Goal: Information Seeking & Learning: Learn about a topic

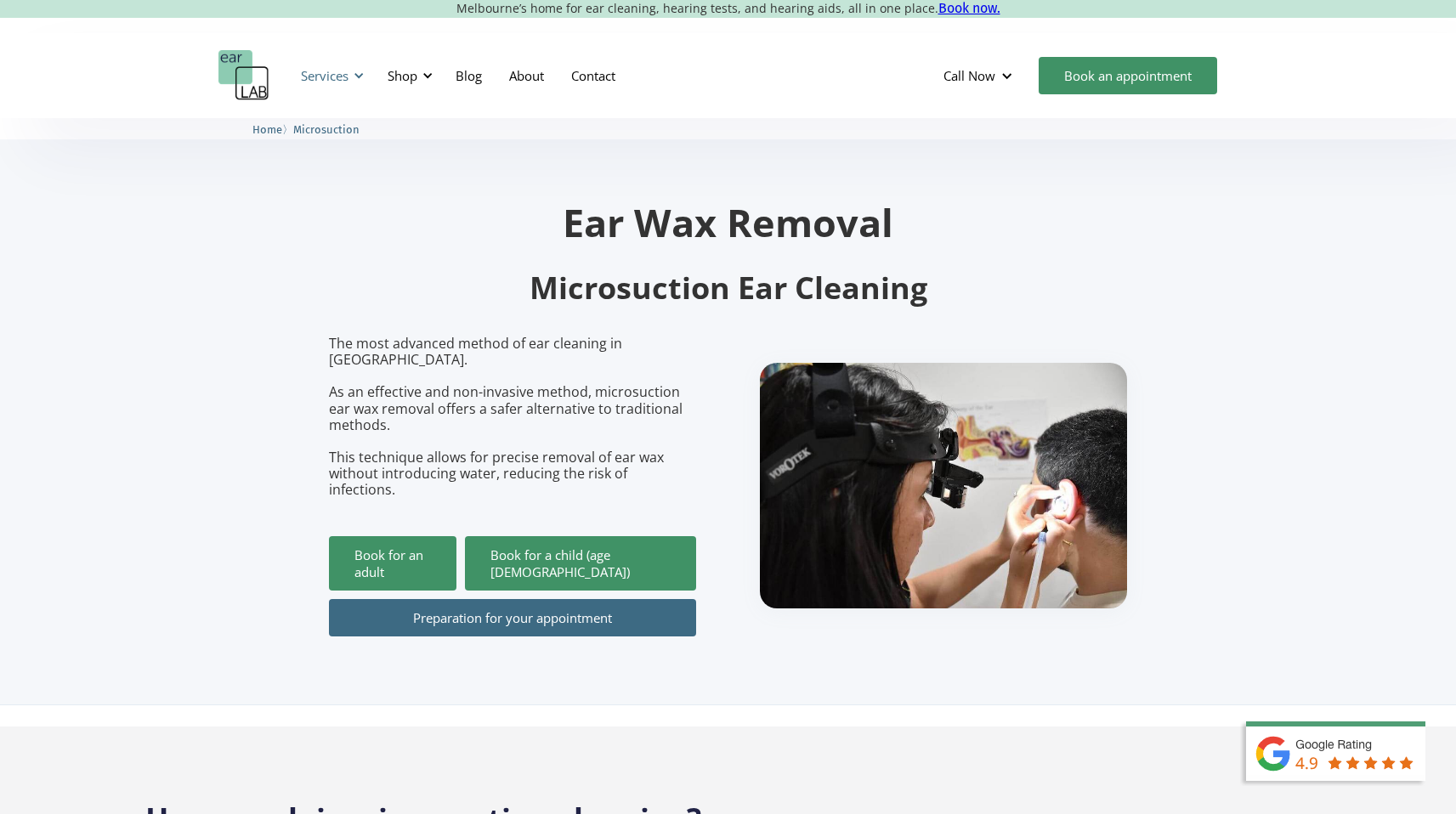
click at [349, 73] on div "Services" at bounding box center [330, 75] width 78 height 51
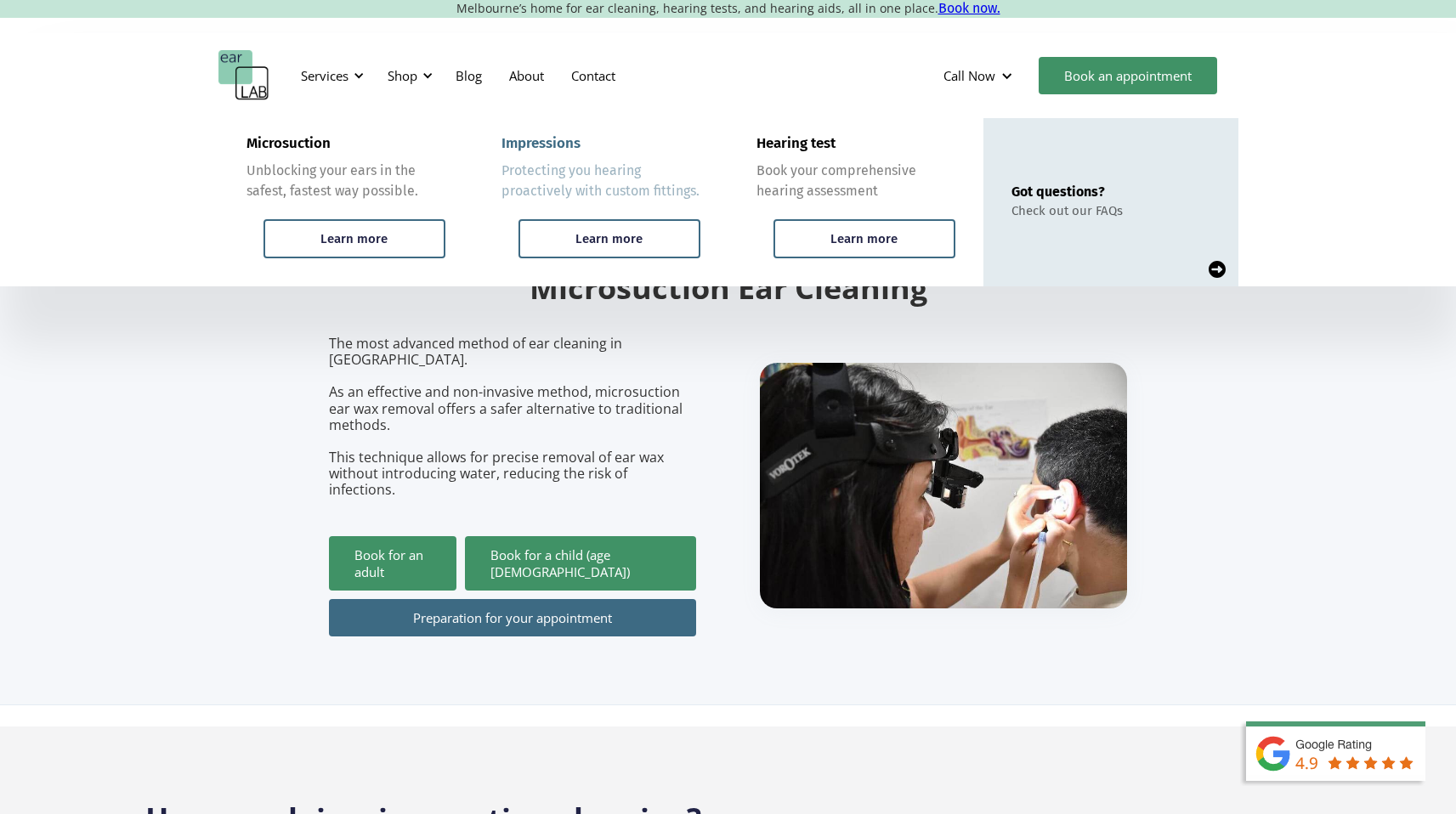
click at [621, 183] on div "Protecting you hearing proactively with custom fittings." at bounding box center [601, 180] width 199 height 41
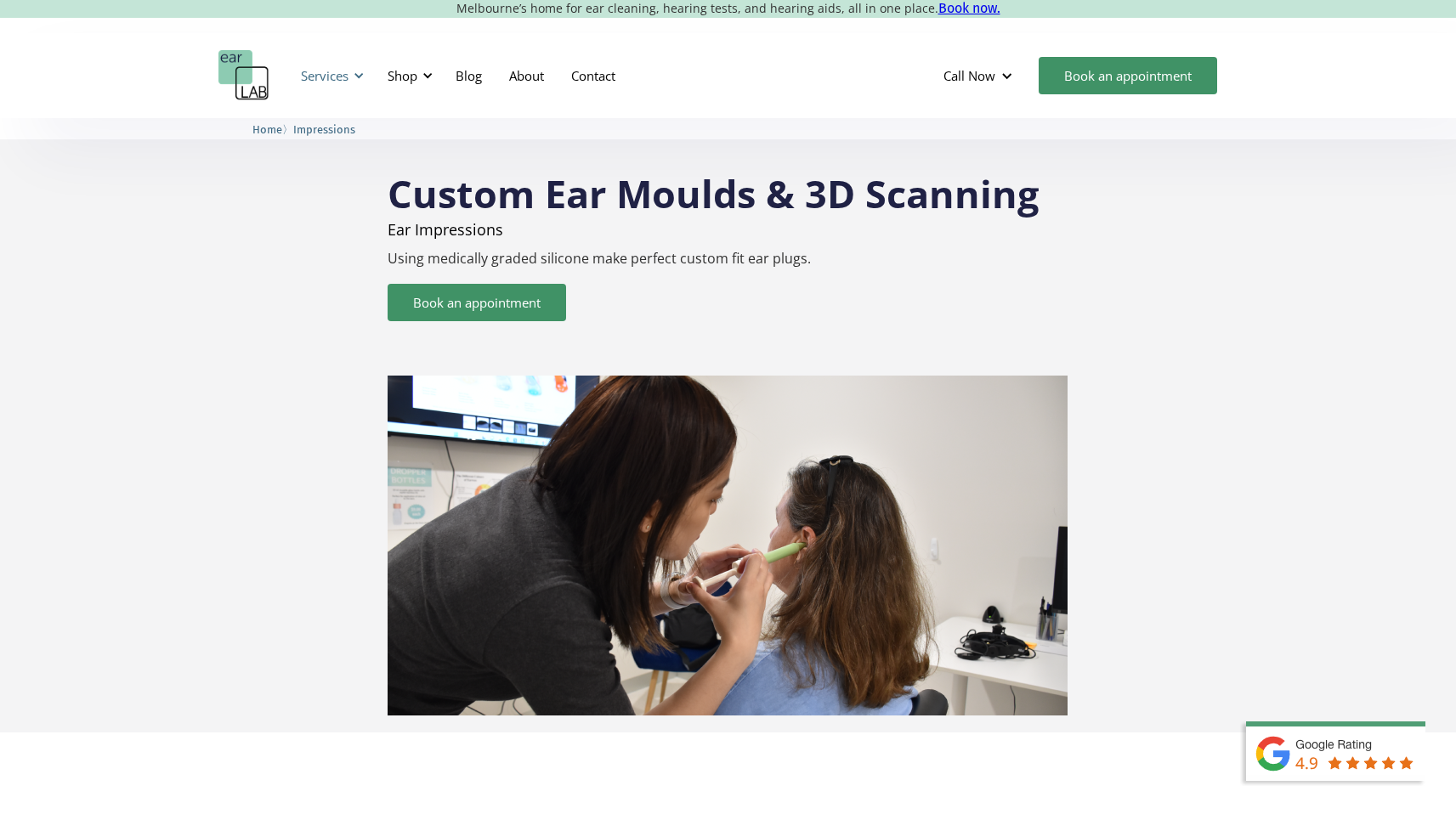
click at [343, 72] on div "Services" at bounding box center [324, 75] width 48 height 17
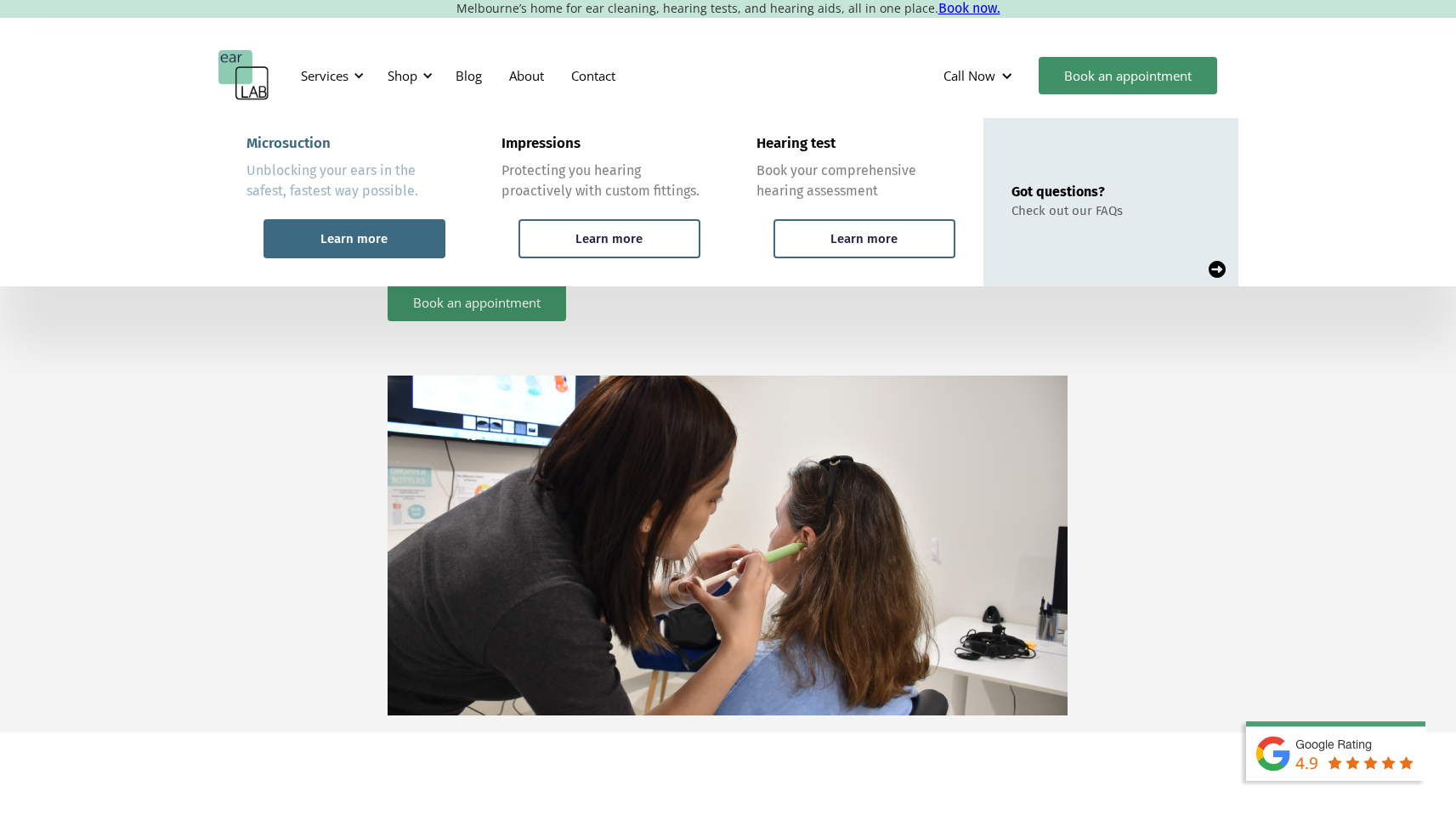
click at [374, 230] on div "Learn more" at bounding box center [354, 238] width 182 height 39
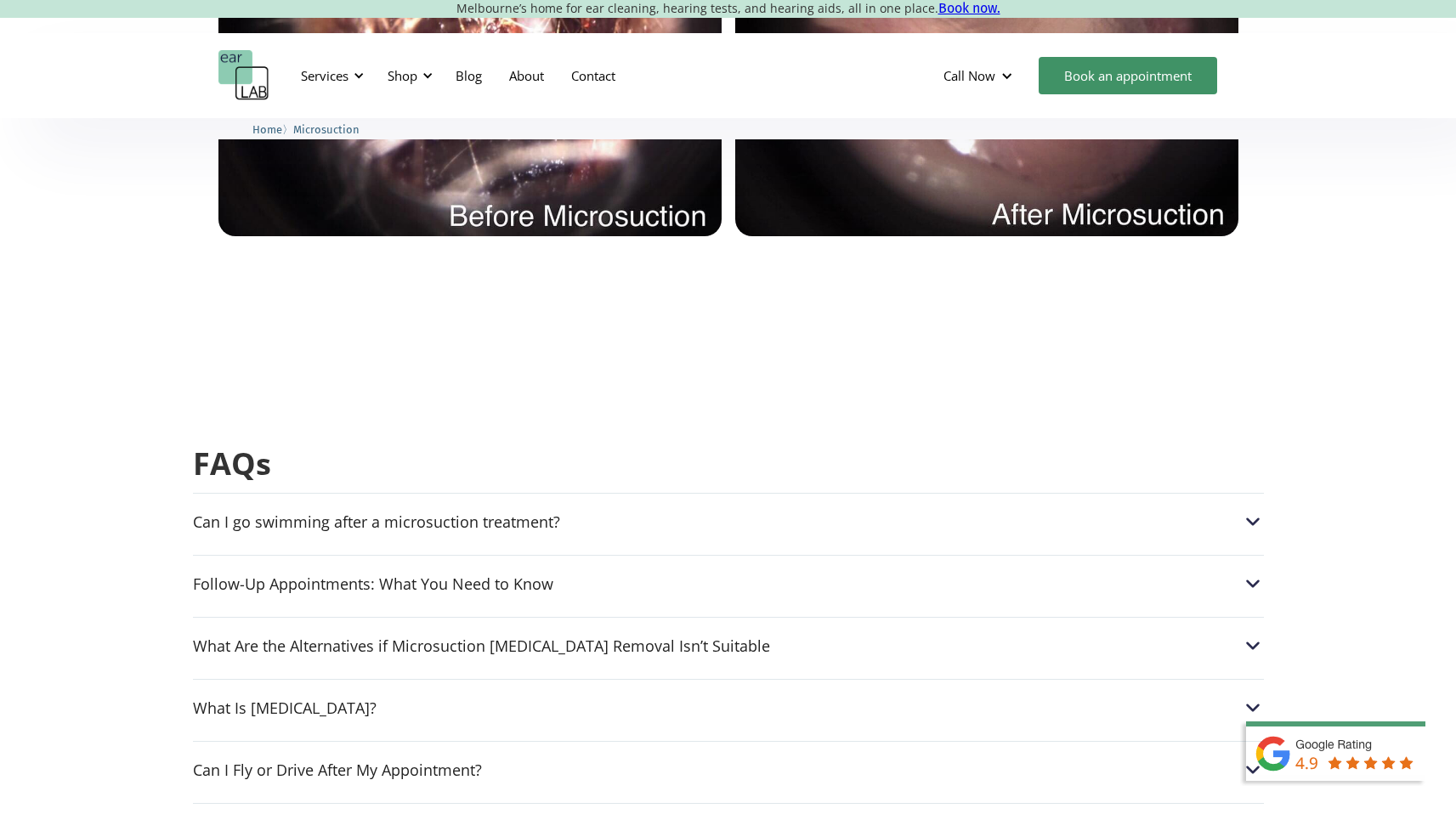
scroll to position [4098, 0]
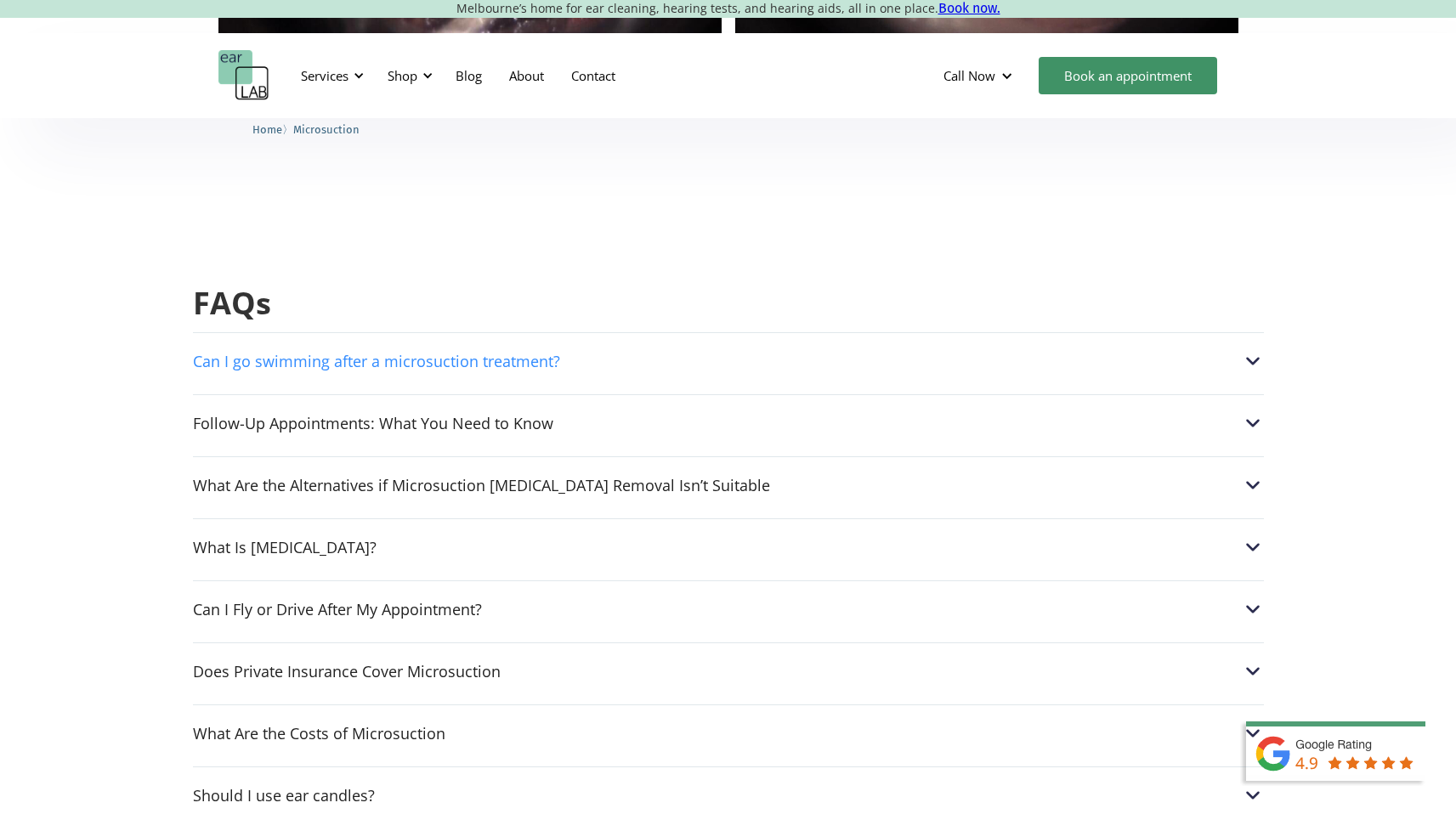
click at [207, 353] on div "Can I go swimming after a microsuction treatment?" at bounding box center [376, 361] width 367 height 17
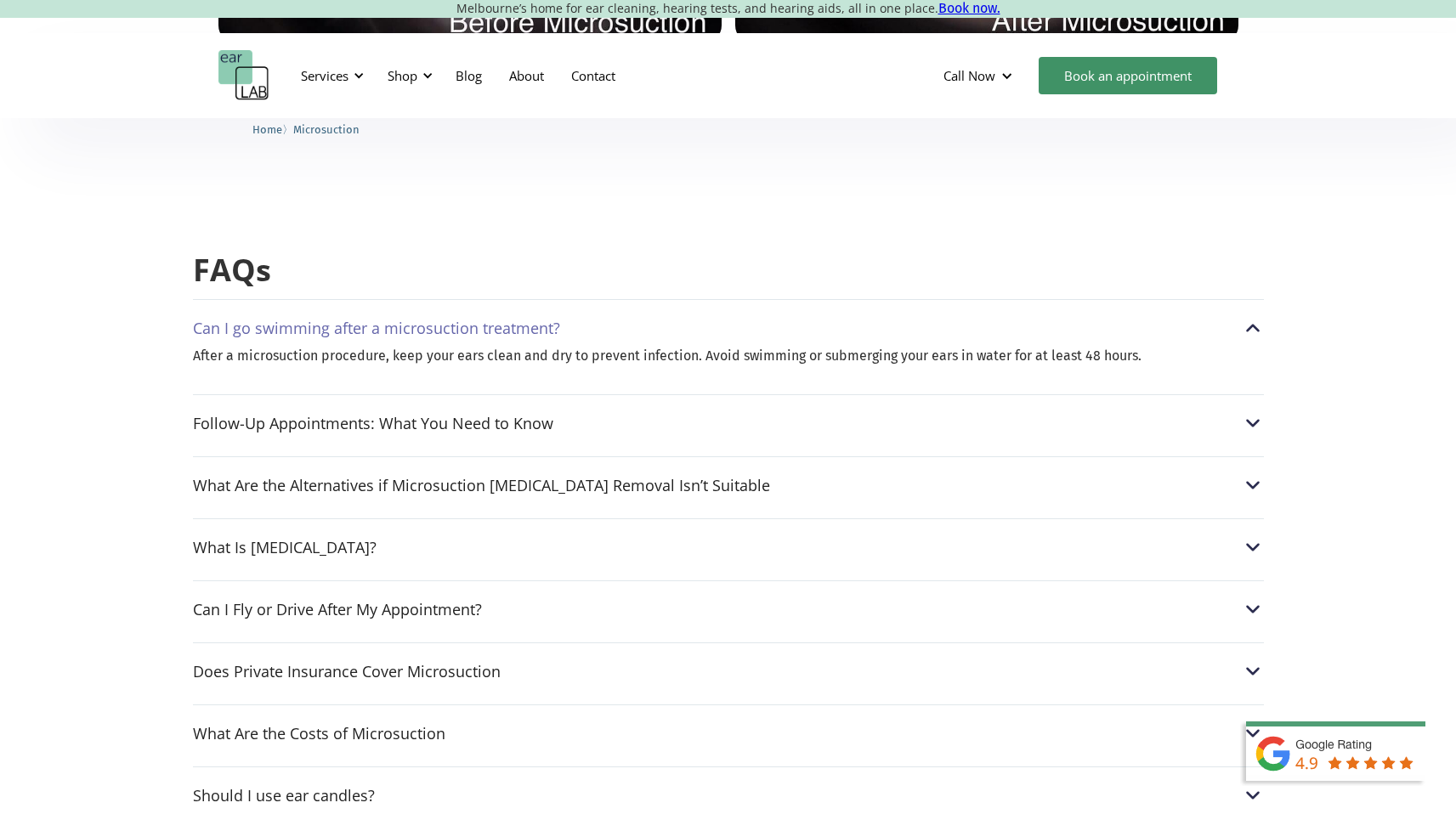
scroll to position [4127, 0]
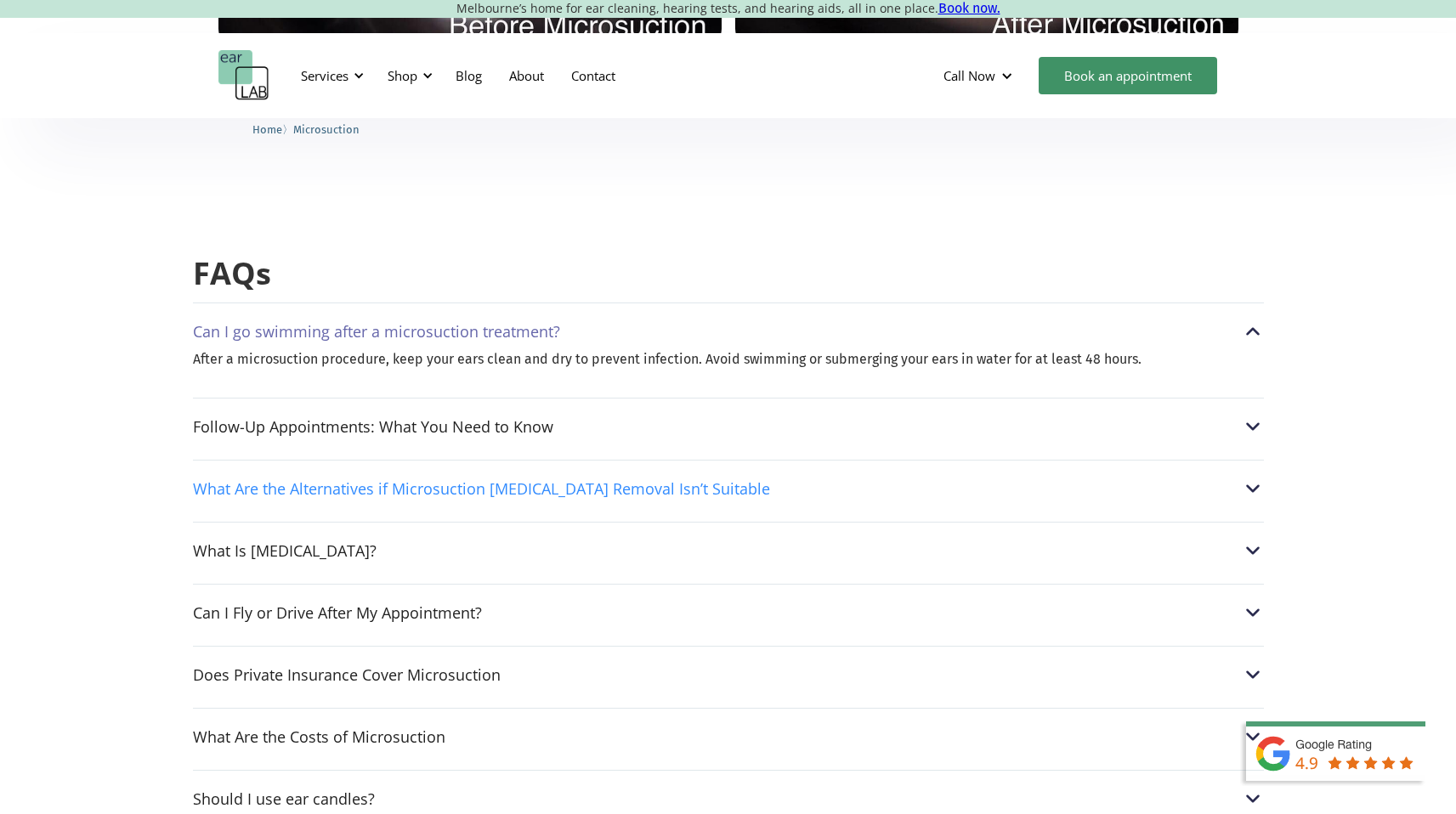
click at [247, 480] on div "What Are the Alternatives if Microsuction [MEDICAL_DATA] Removal Isn’t Suitable" at bounding box center [481, 489] width 577 height 17
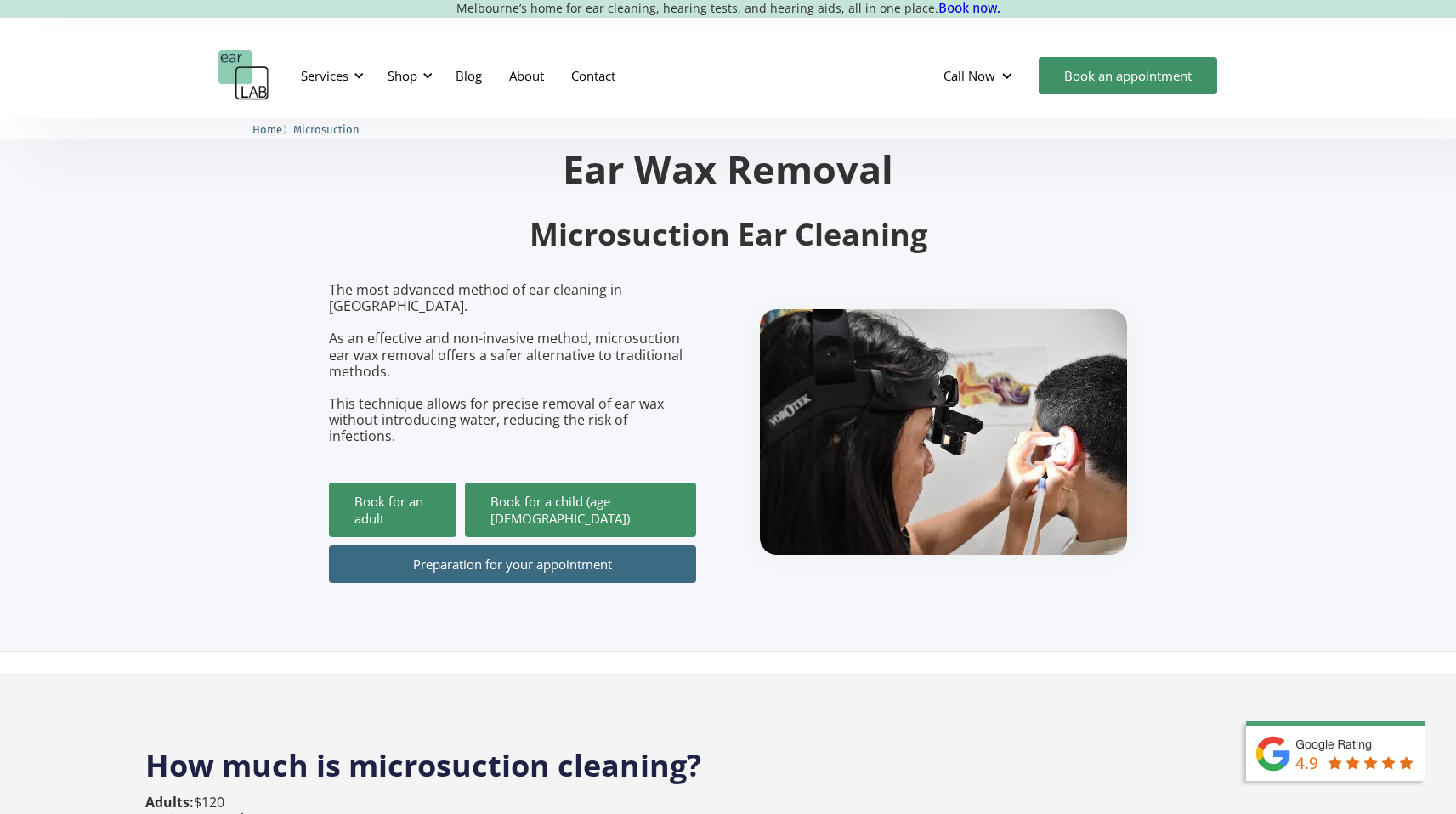
scroll to position [0, 0]
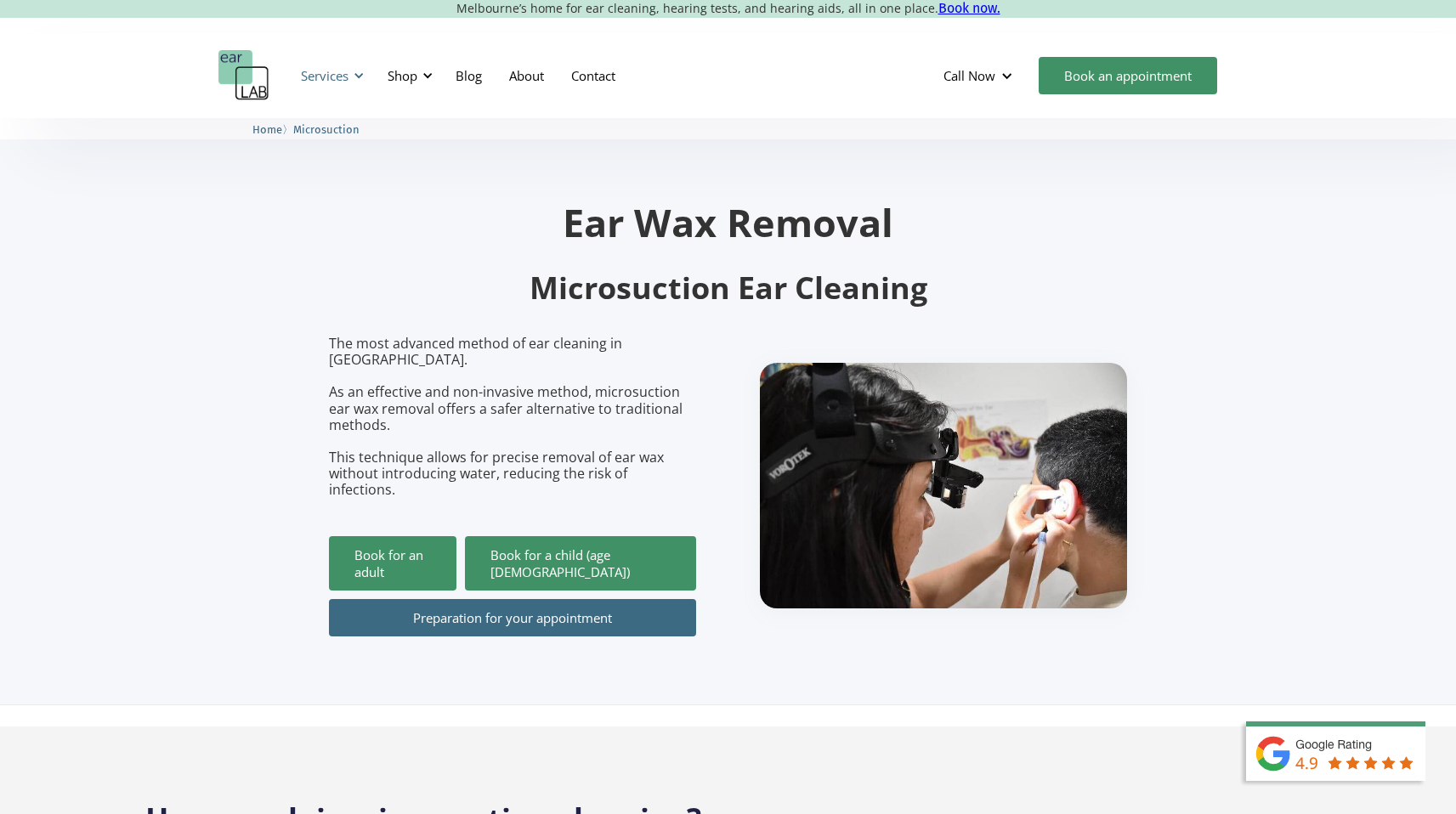
click at [350, 74] on div "Services" at bounding box center [330, 75] width 78 height 51
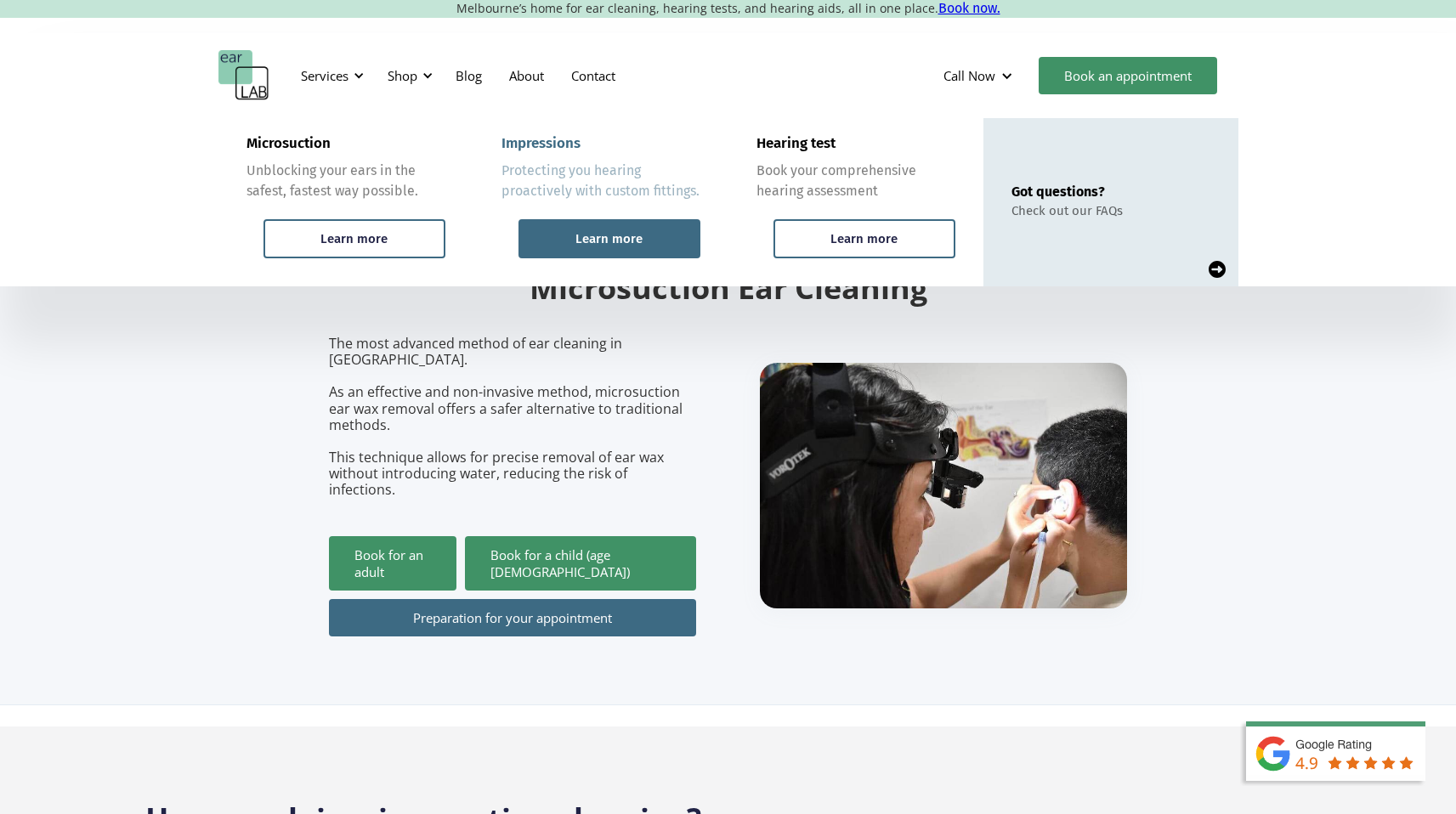
click at [662, 236] on div "Learn more" at bounding box center [609, 238] width 182 height 39
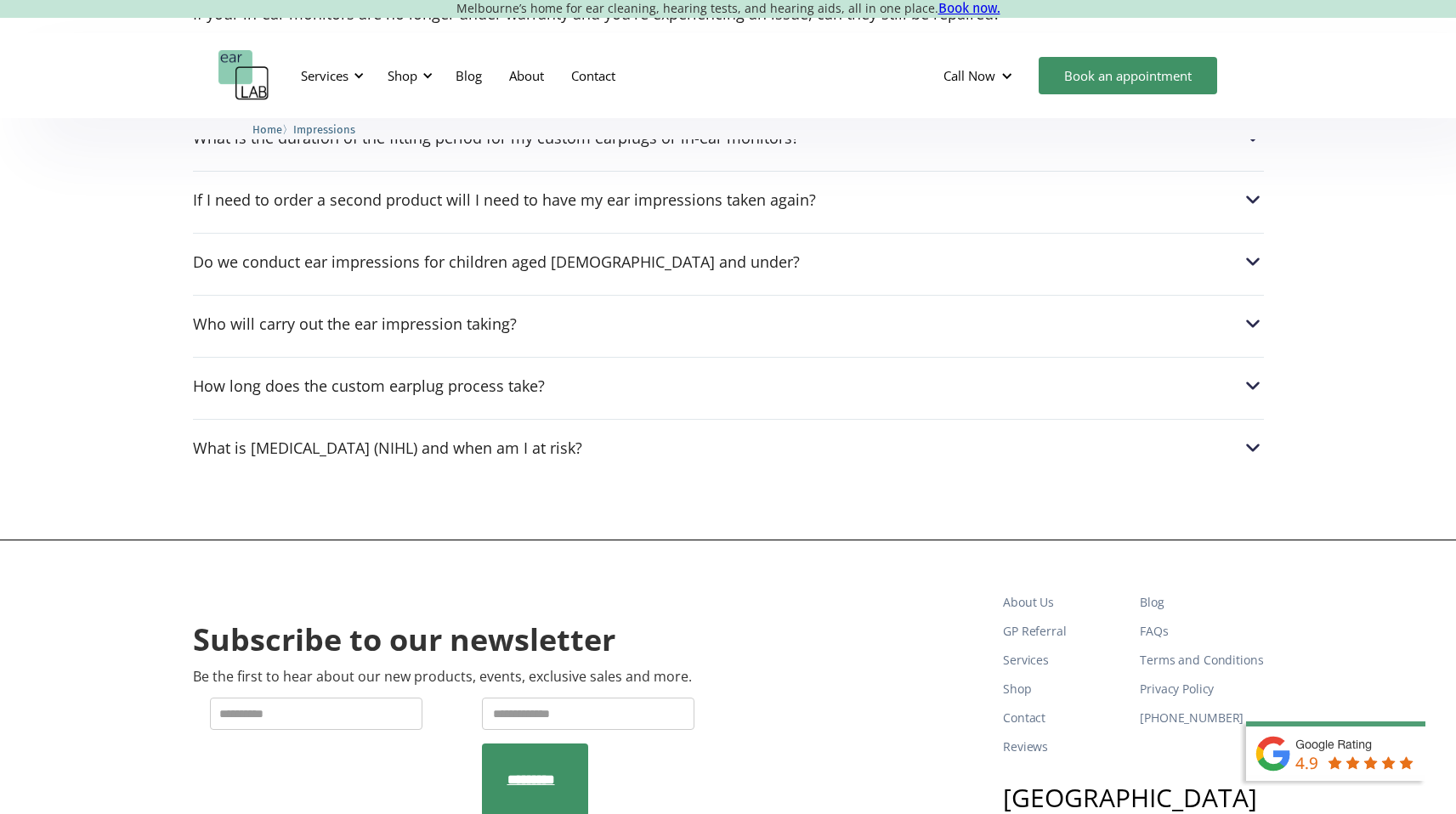
scroll to position [2922, 0]
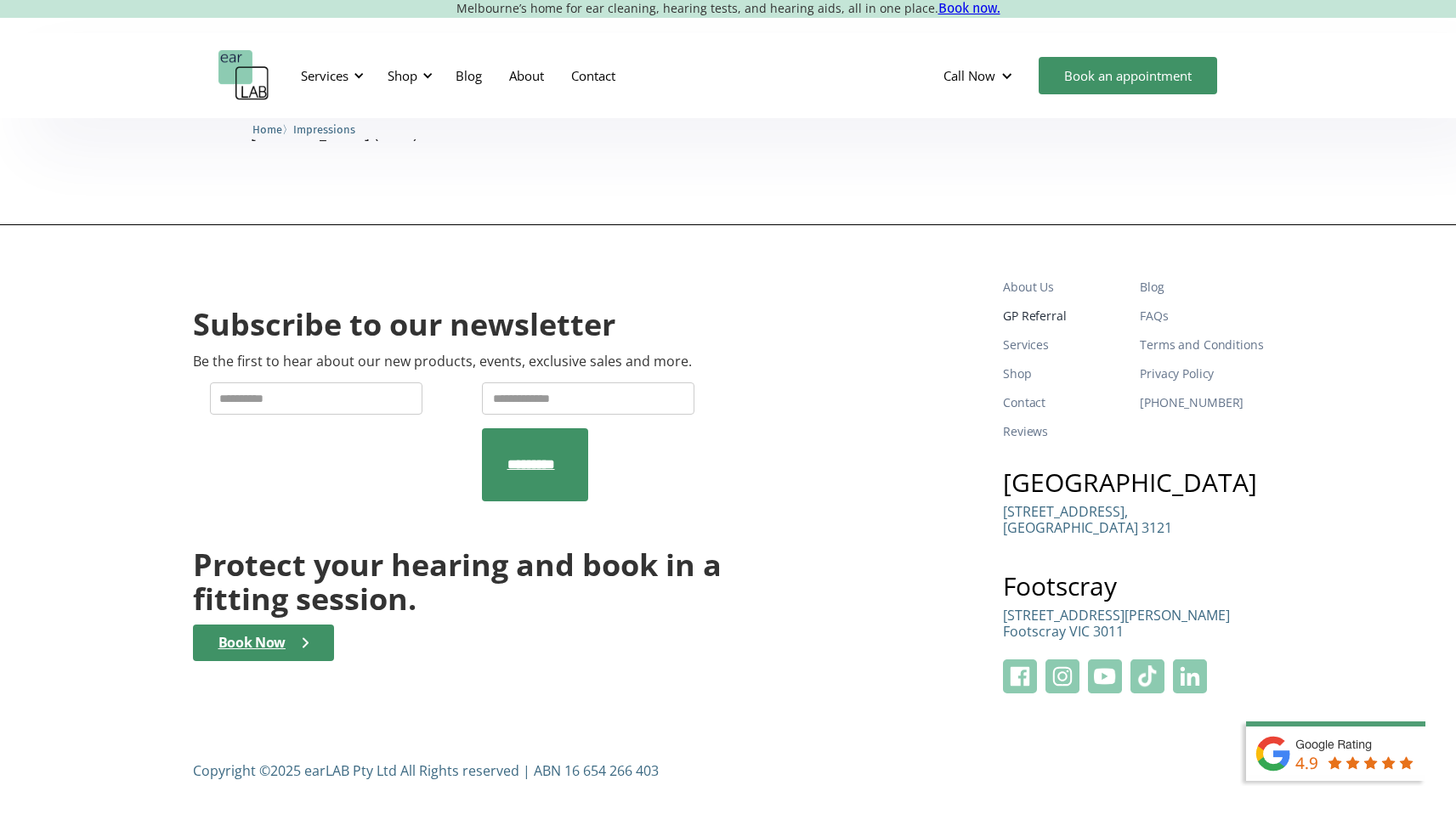
click at [1028, 318] on link "GP Referral" at bounding box center [1064, 315] width 123 height 29
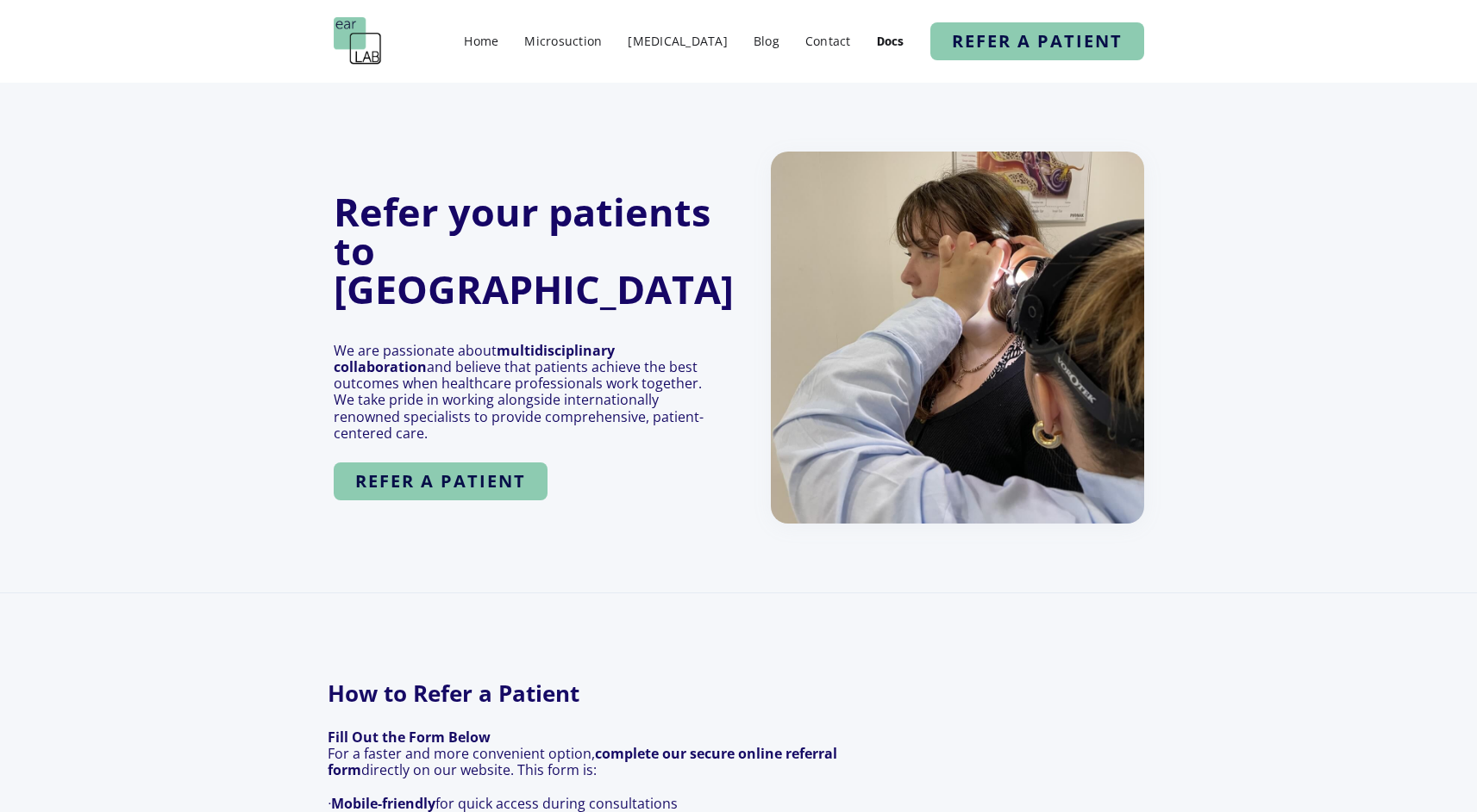
click at [370, 46] on img at bounding box center [358, 42] width 48 height 48
click at [702, 41] on link "[MEDICAL_DATA]" at bounding box center [677, 41] width 117 height 25
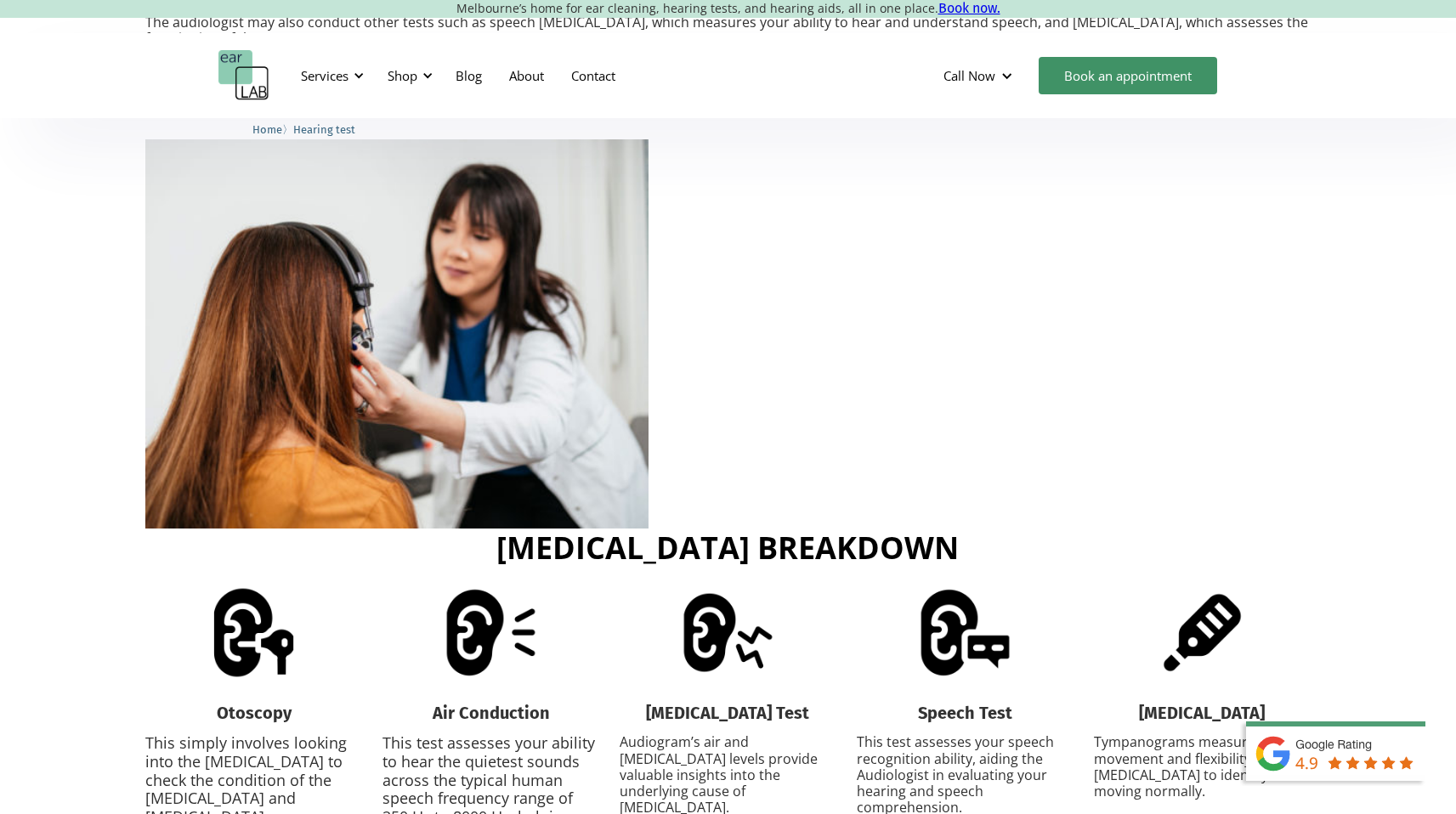
scroll to position [1478, 0]
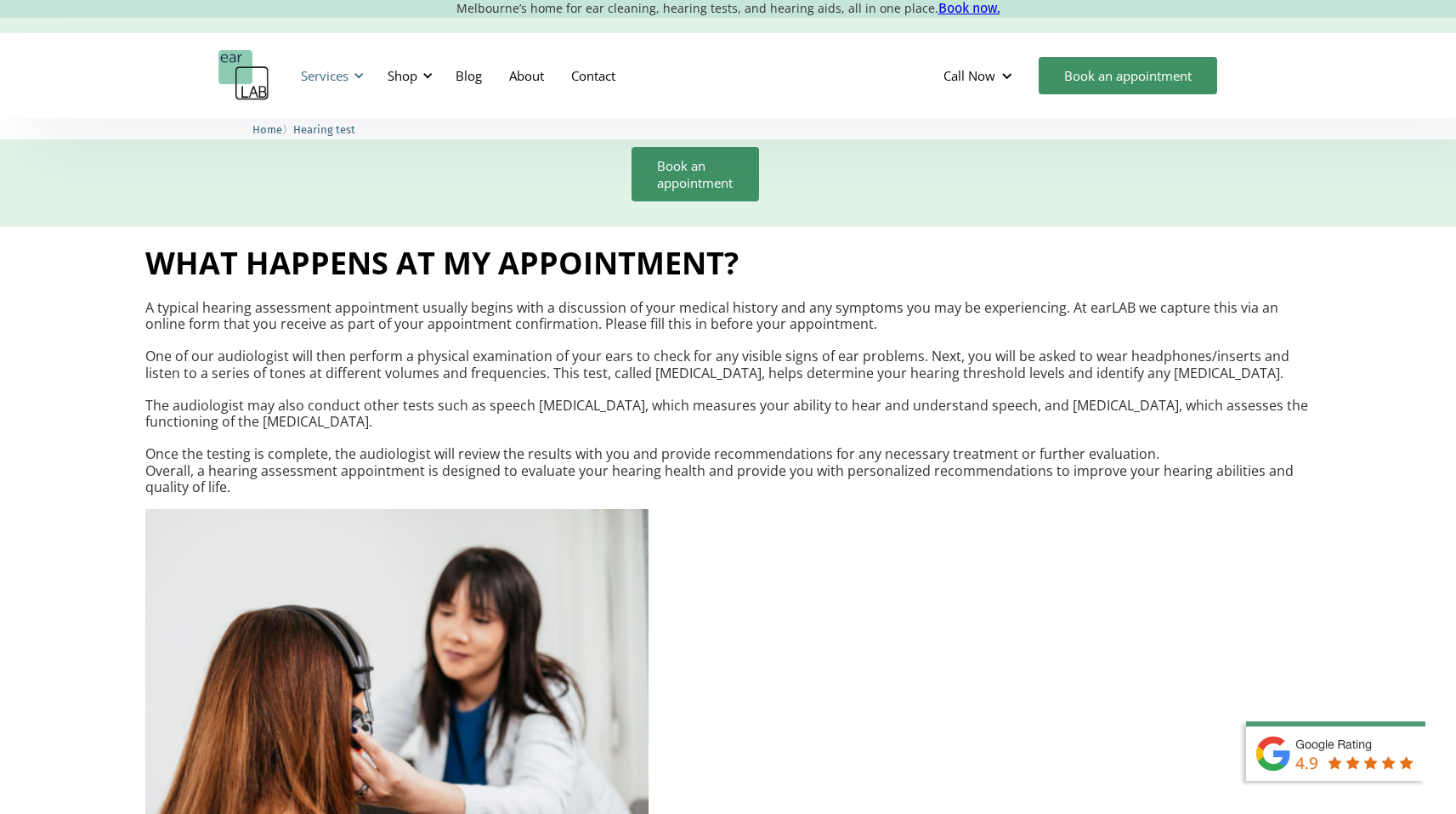
click at [349, 80] on div "Services" at bounding box center [330, 75] width 78 height 51
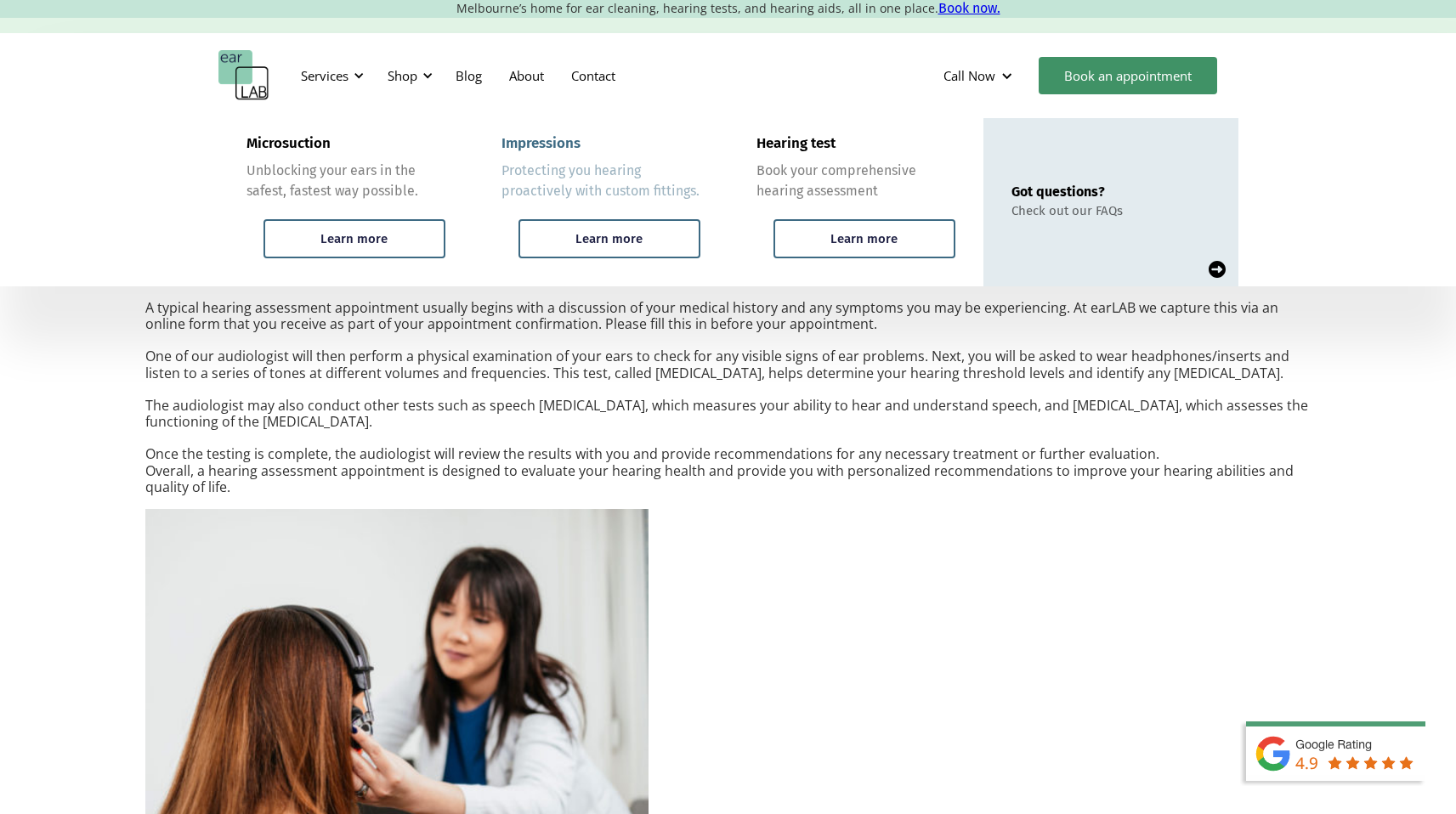
click at [572, 210] on link "Impressions Protecting you hearing proactively with custom fittings. Learn more" at bounding box center [600, 202] width 255 height 168
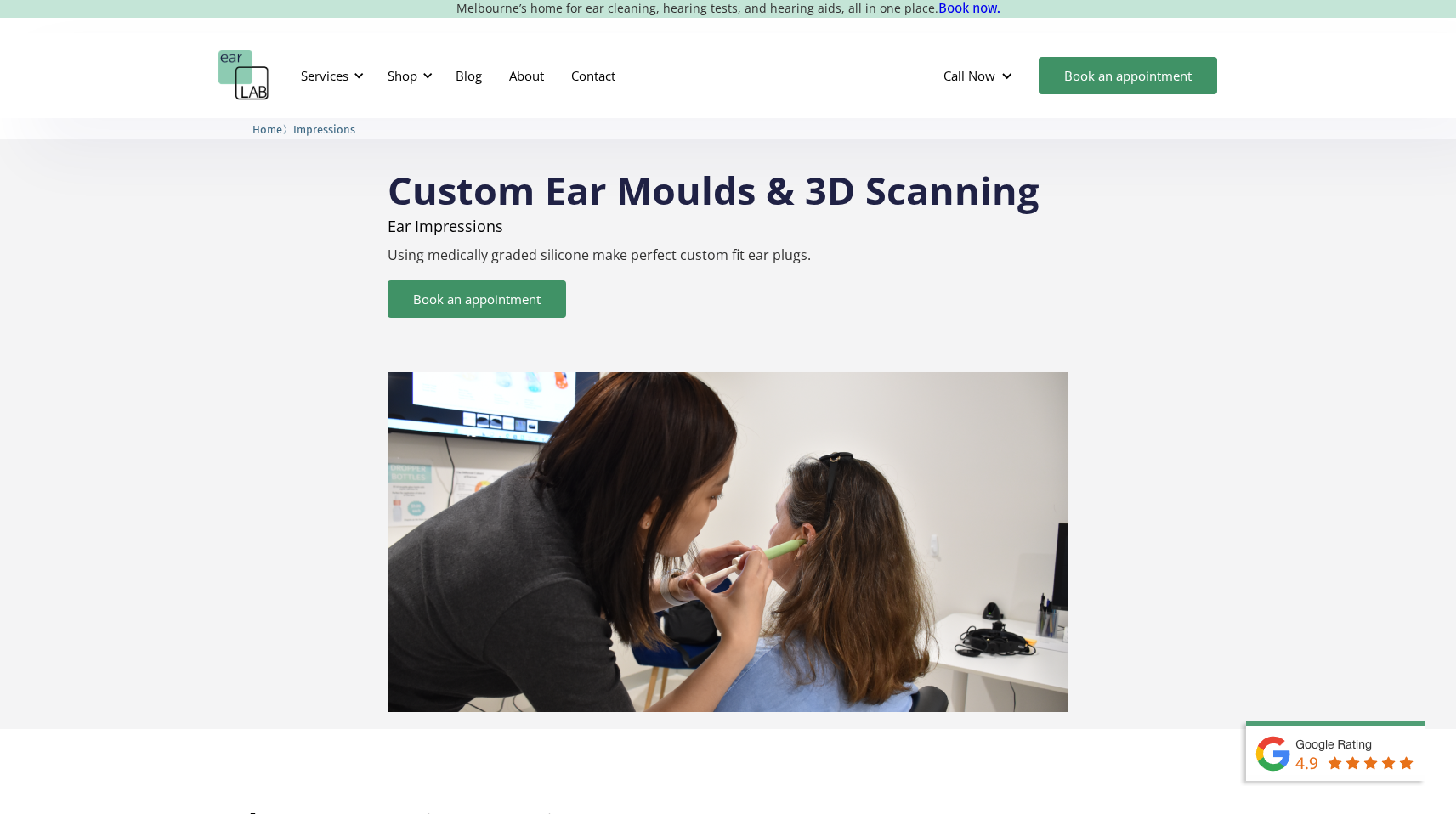
scroll to position [6, 0]
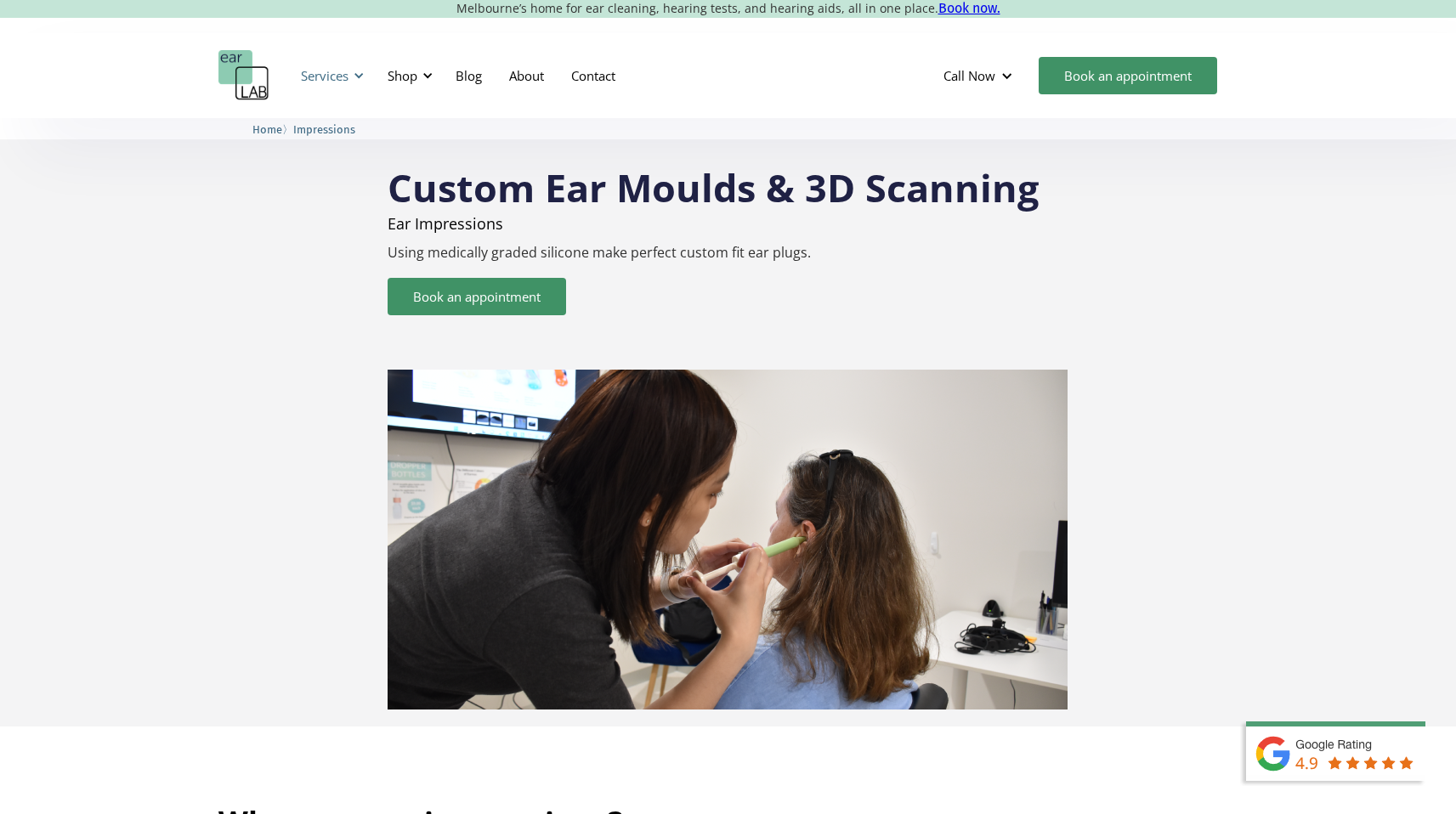
click at [351, 77] on div "Services" at bounding box center [330, 75] width 78 height 51
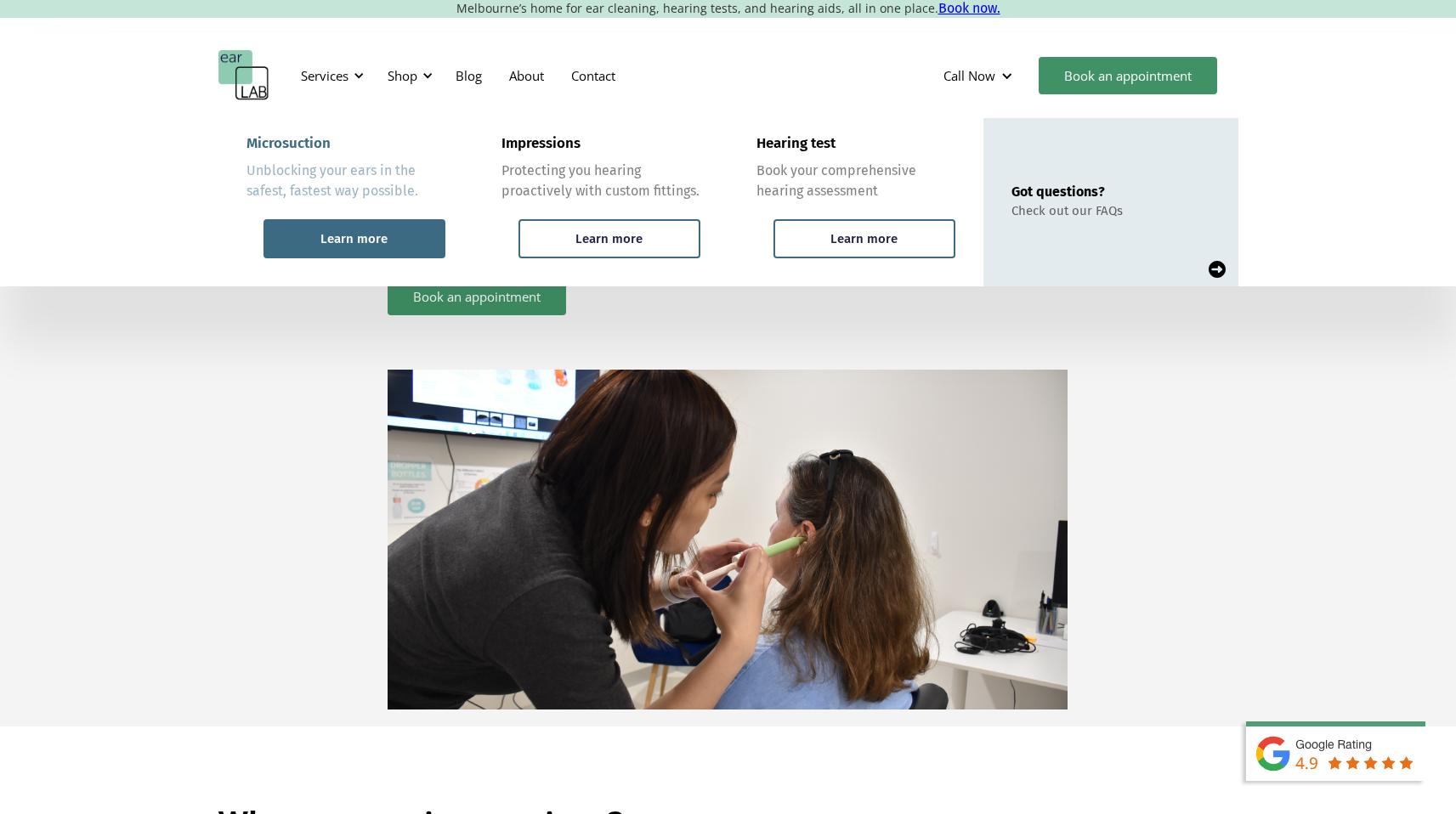
click at [347, 222] on div "Learn more" at bounding box center [354, 238] width 182 height 39
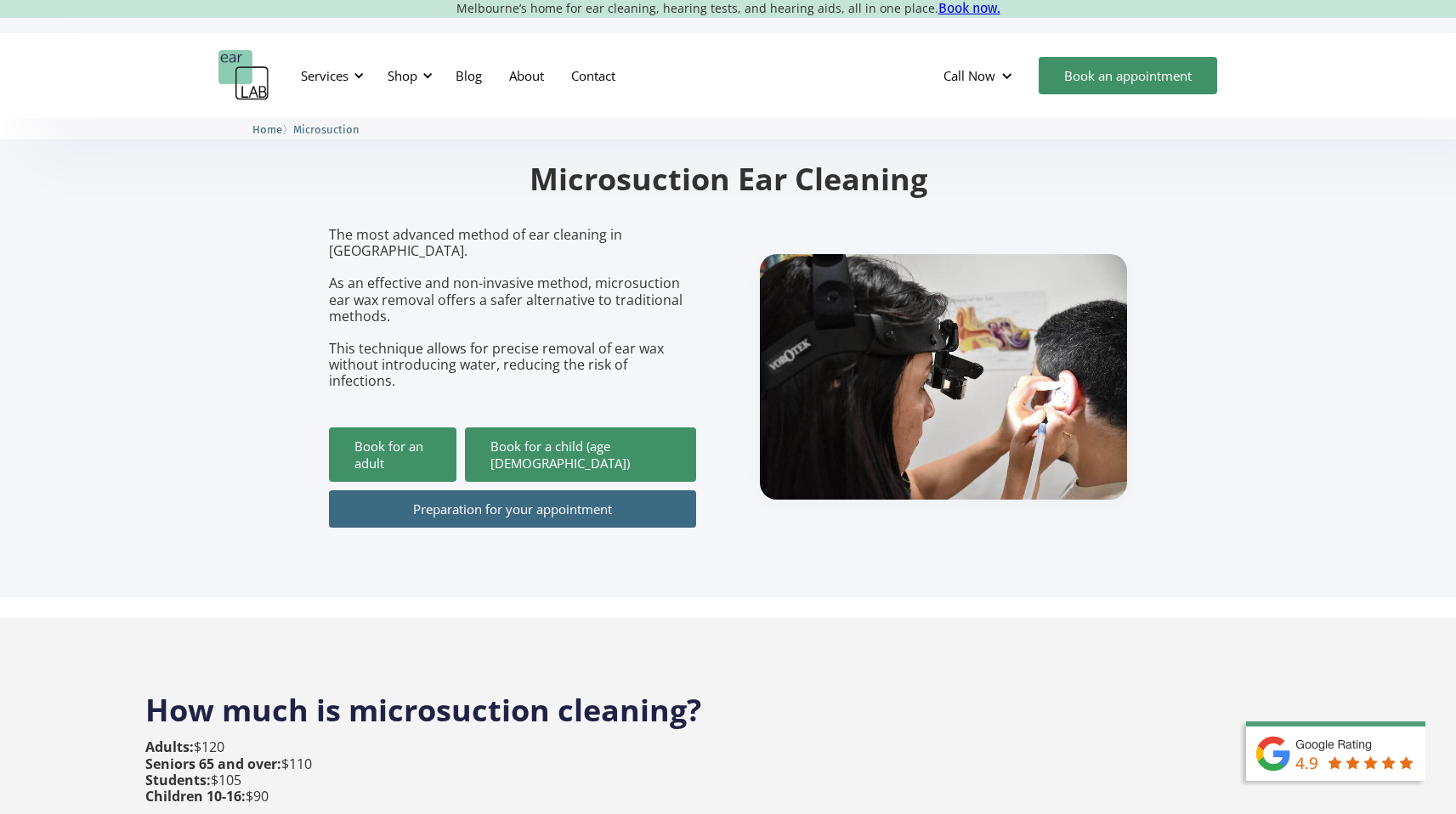
scroll to position [113, 0]
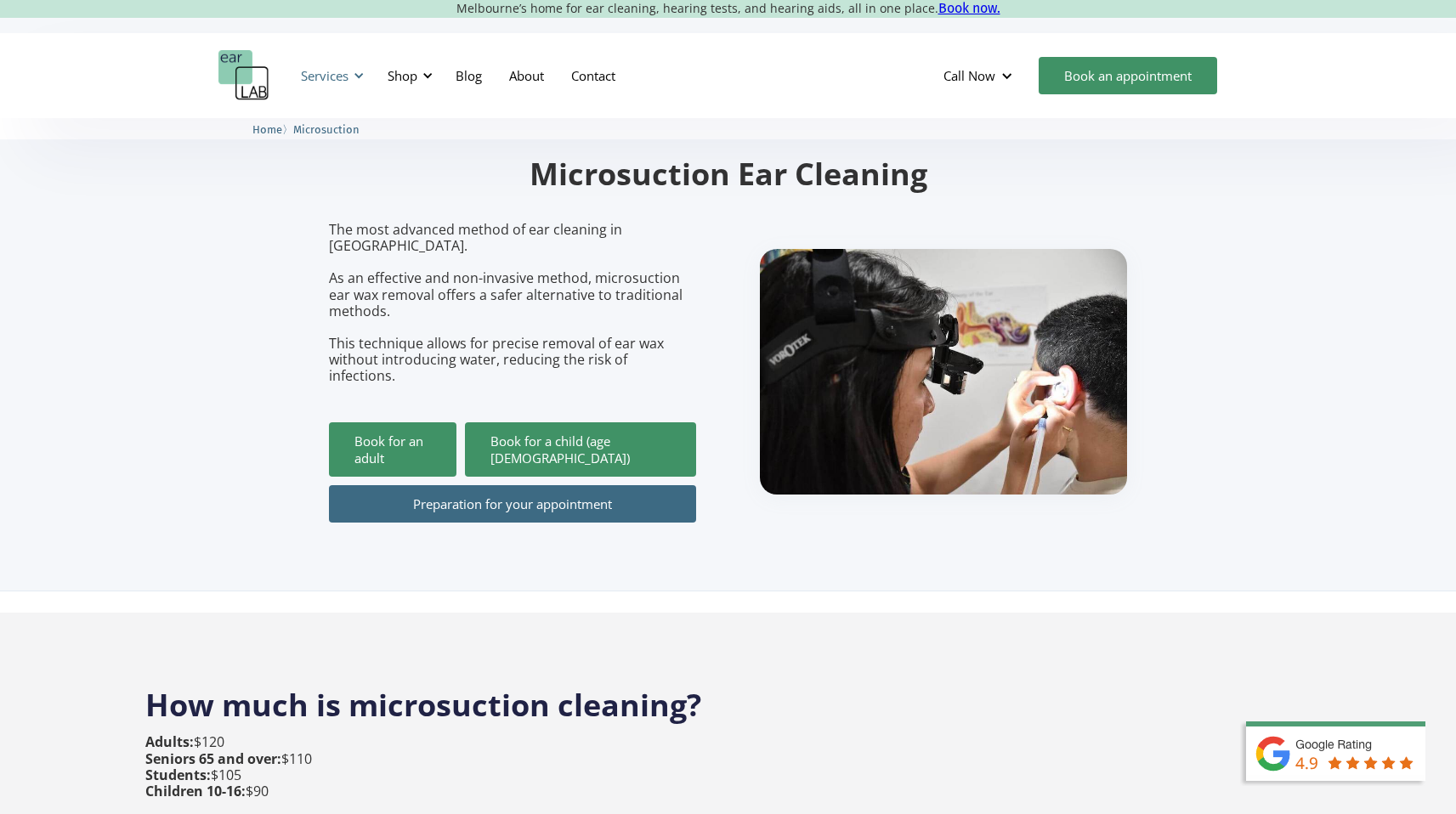
click at [324, 71] on div "Services" at bounding box center [324, 75] width 48 height 17
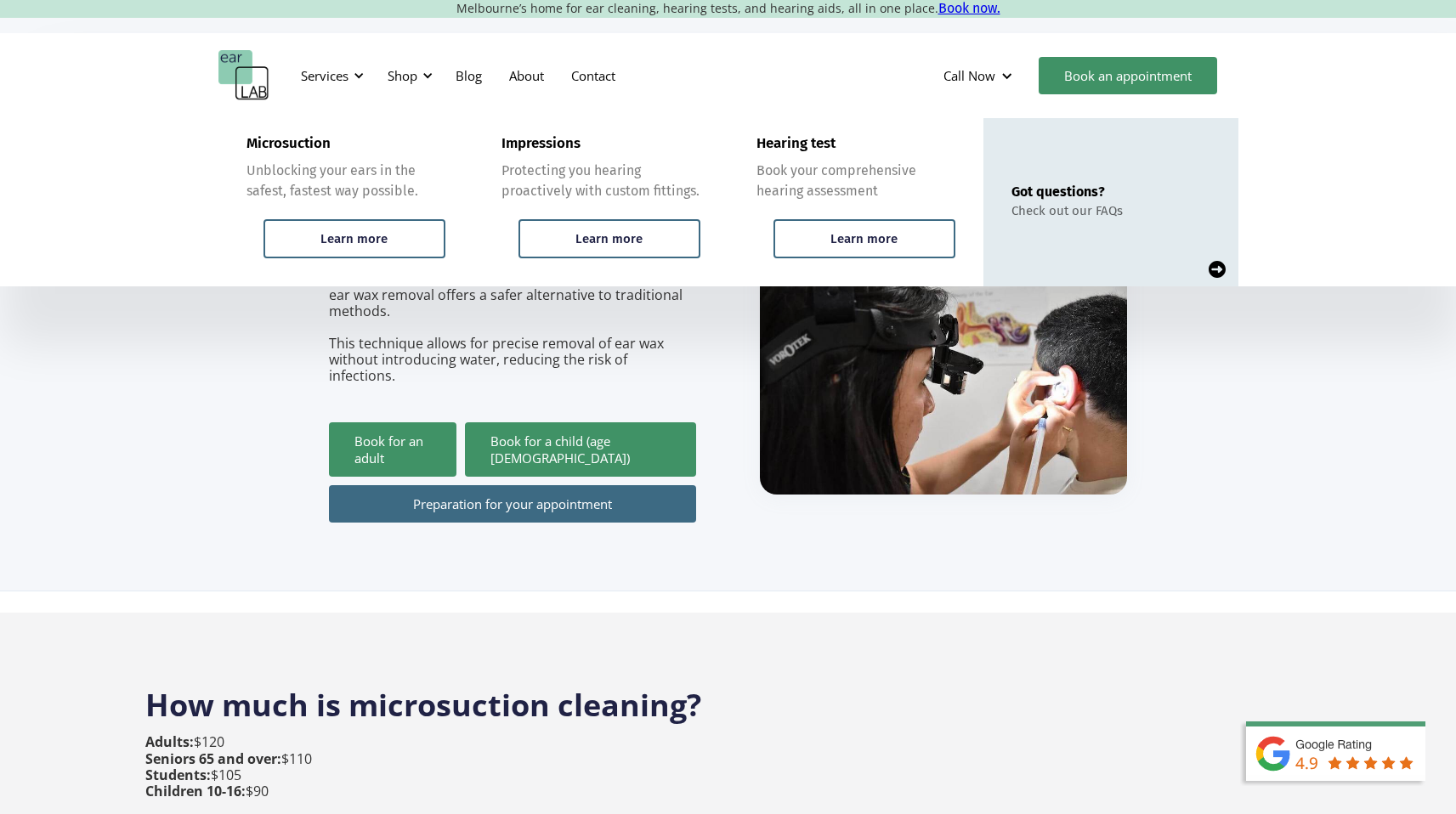
click at [236, 291] on section "Ear Wax Removal Microsuction Ear Cleaning The most advanced method of ear clean…" at bounding box center [728, 297] width 1456 height 587
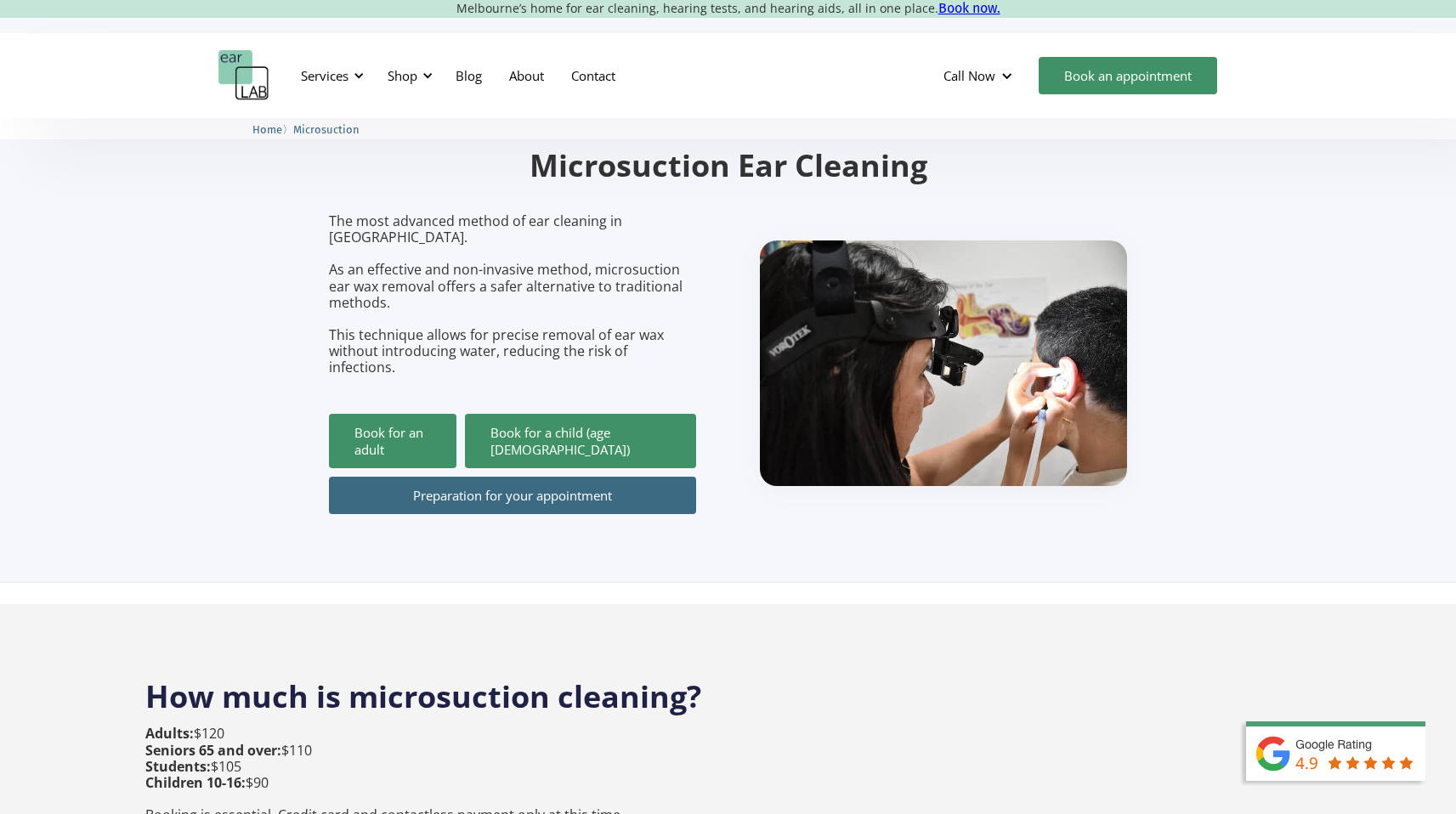
scroll to position [0, 0]
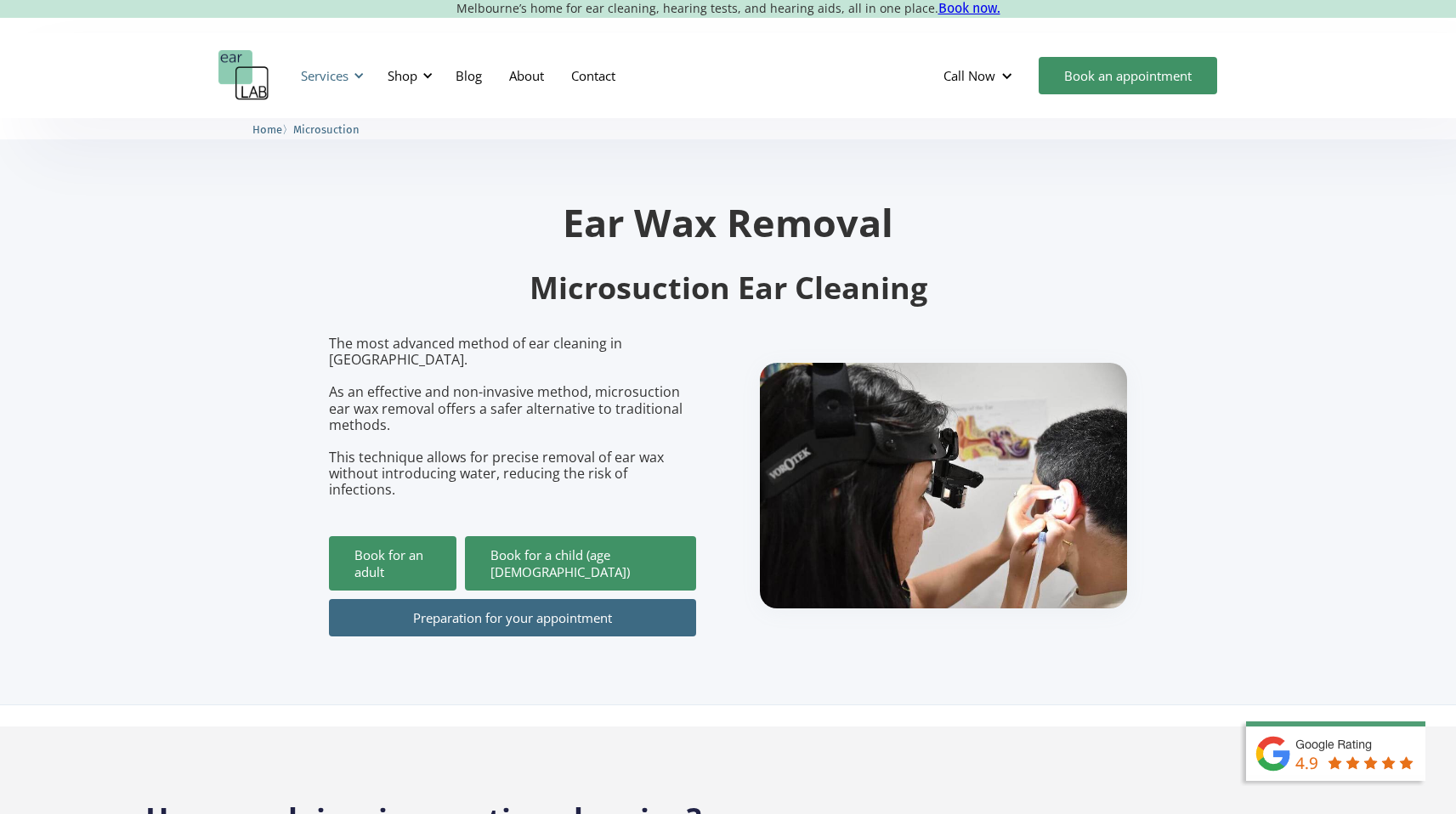
click at [332, 83] on div "Services" at bounding box center [324, 75] width 48 height 17
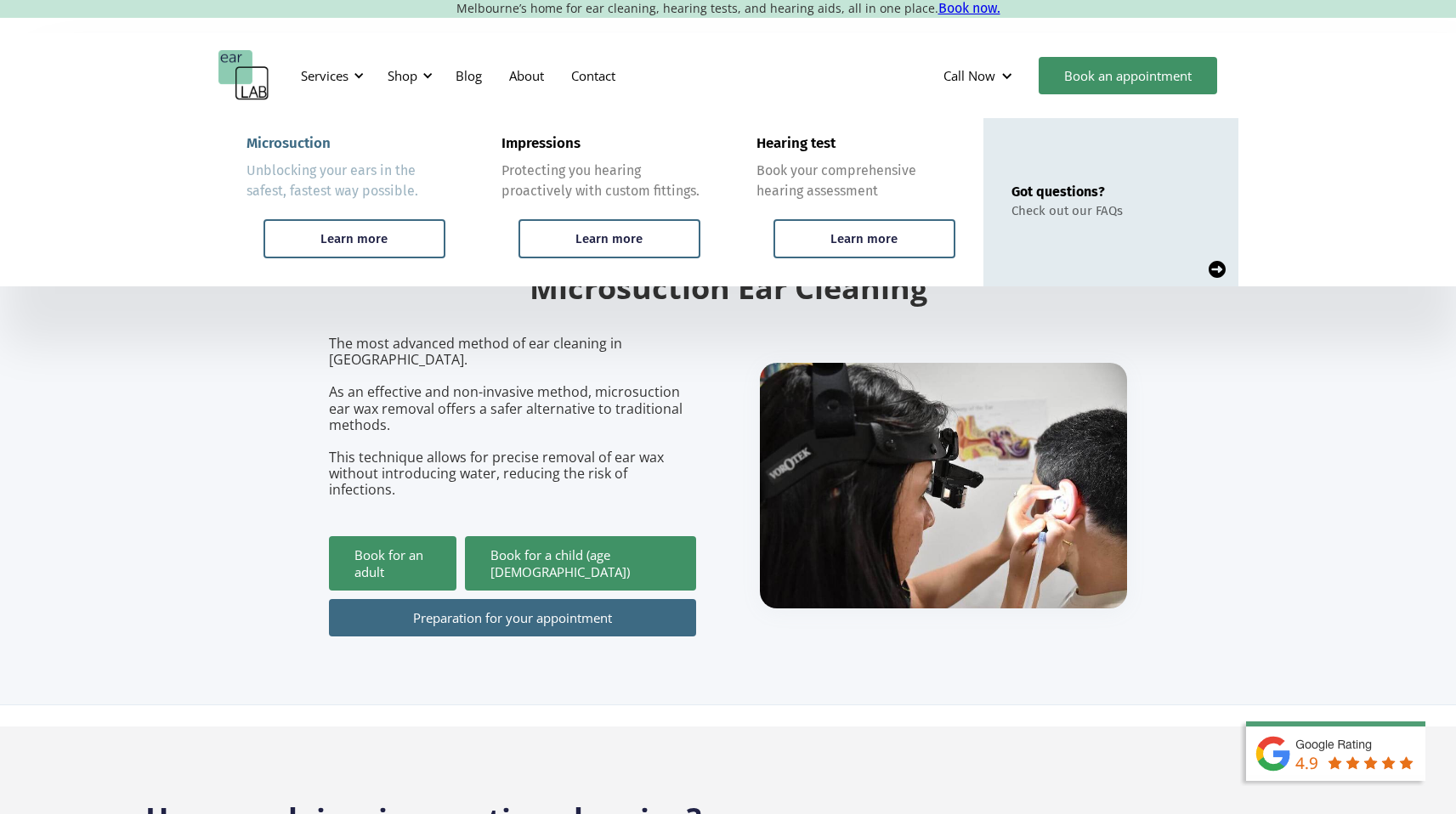
click at [324, 200] on div "Unblocking your ears in the safest, fastest way possible." at bounding box center [345, 180] width 199 height 41
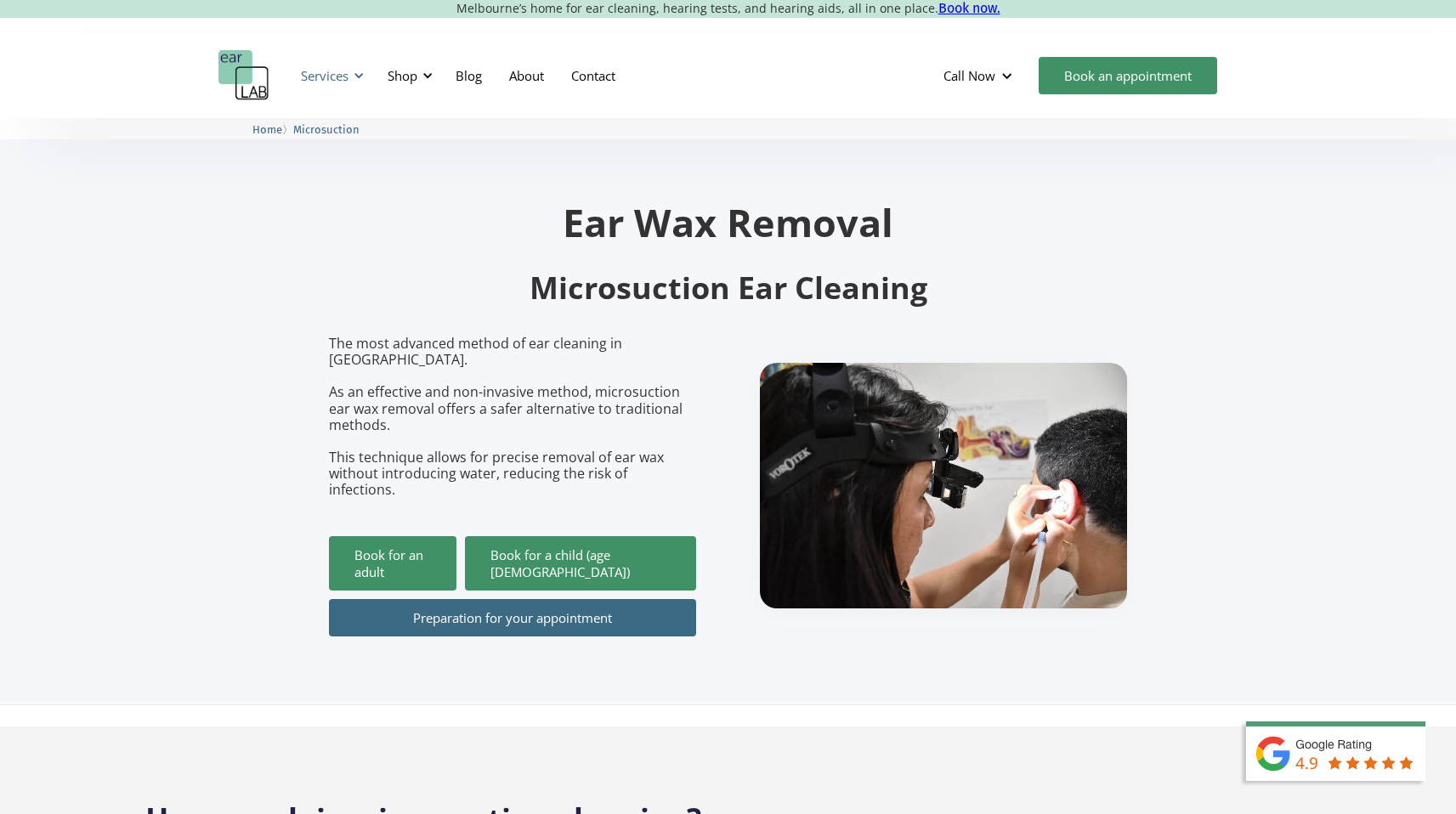
click at [324, 82] on div "Services" at bounding box center [324, 75] width 48 height 17
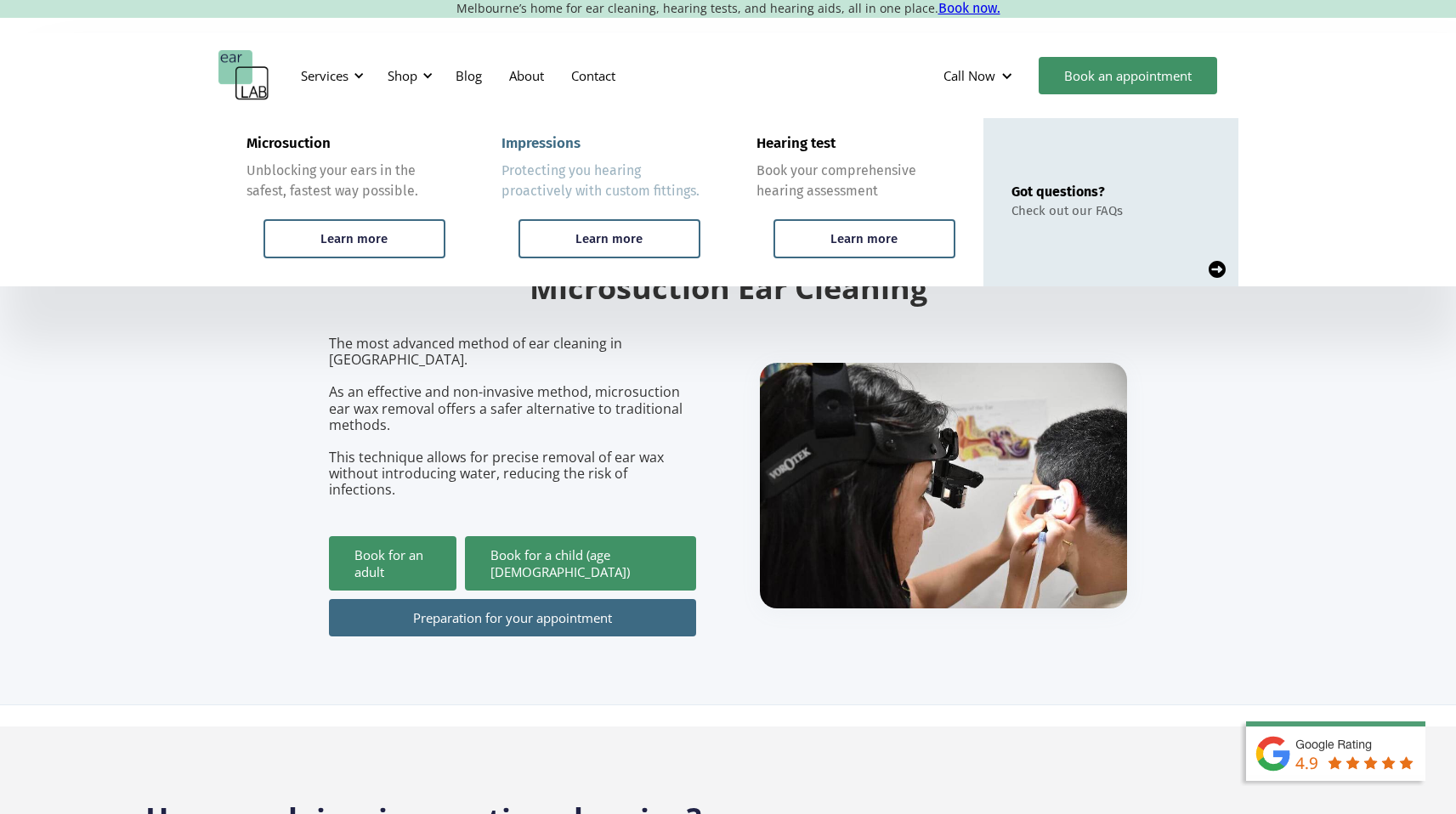
click at [624, 217] on link "Impressions Protecting you hearing proactively with custom fittings. Learn more" at bounding box center [600, 202] width 255 height 168
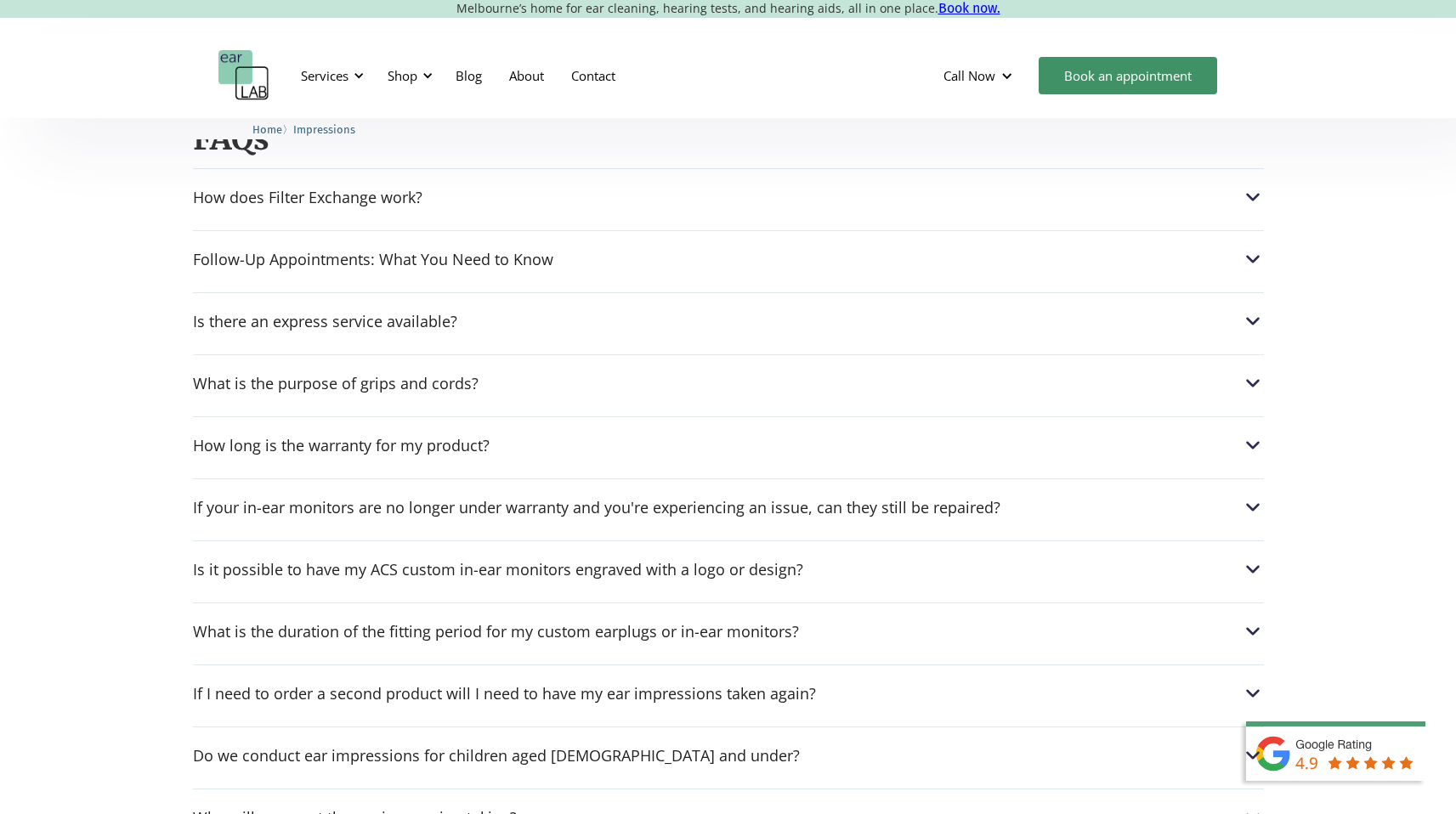
scroll to position [2107, 0]
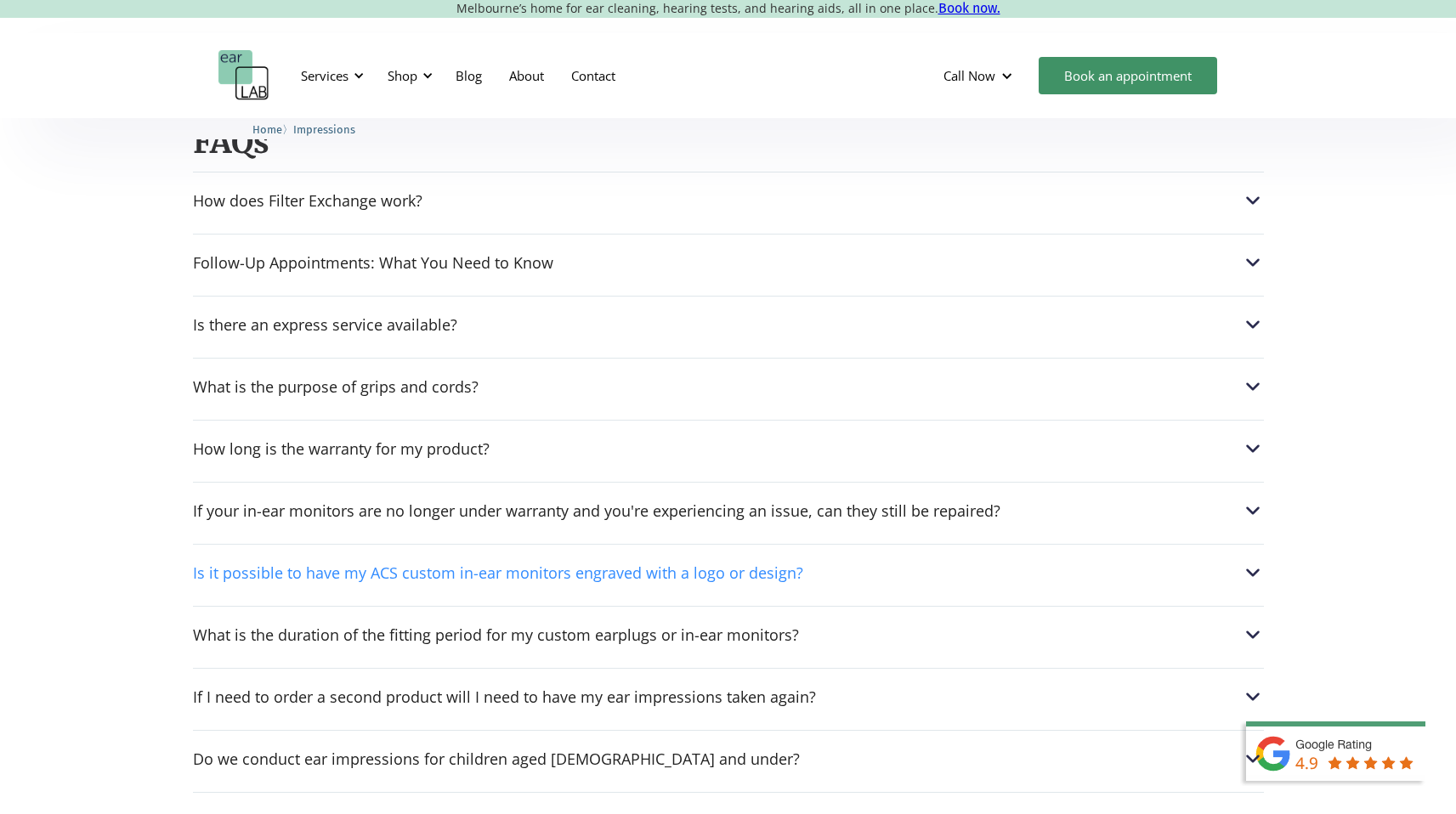
click at [305, 576] on div "Is it possible to have my ACS custom in-ear monitors engraved with a logo or de…" at bounding box center [498, 573] width 610 height 17
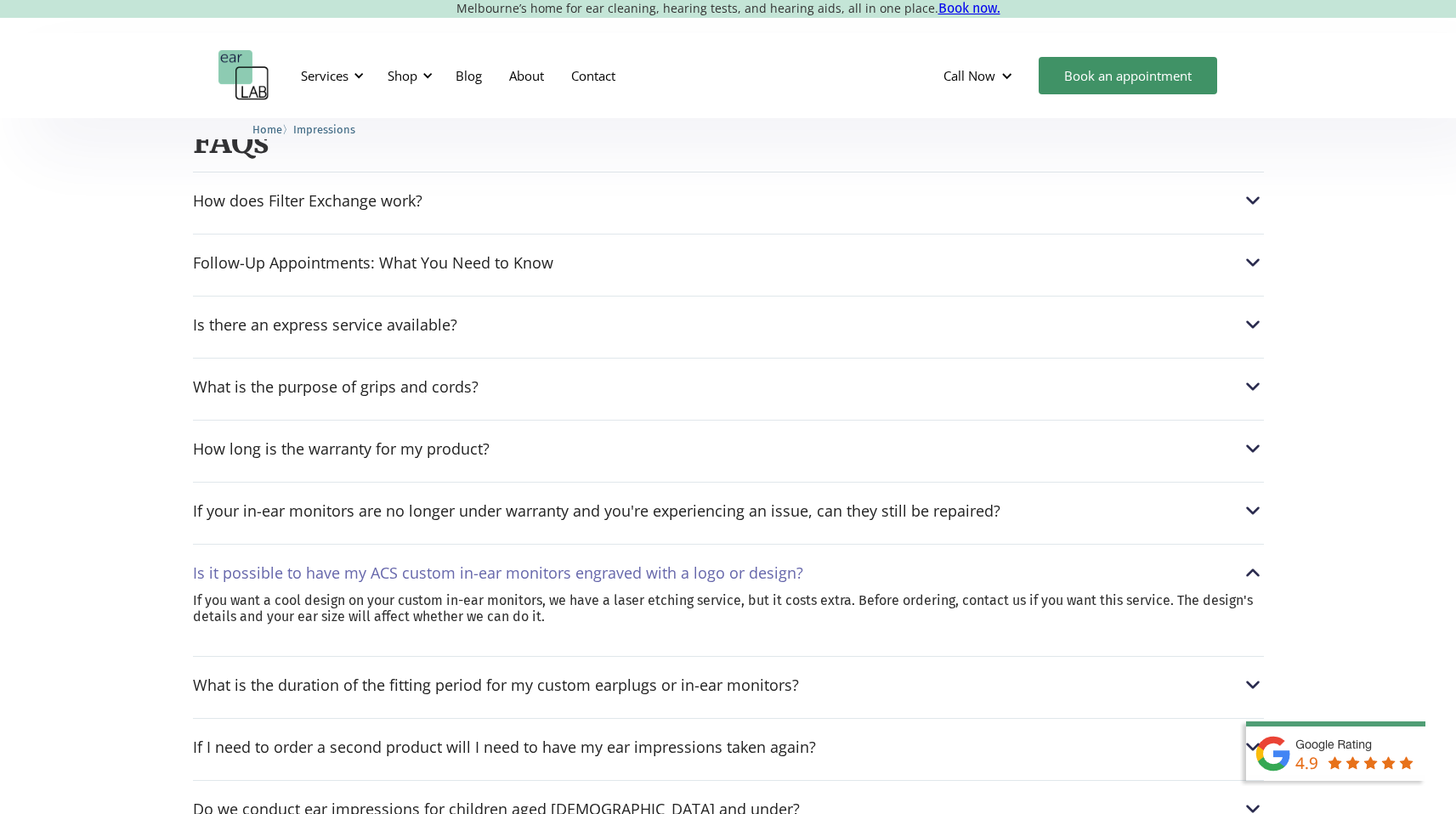
click at [270, 439] on div "How long is the warranty for my product? Our products include a 12-month warran…" at bounding box center [728, 443] width 1071 height 49
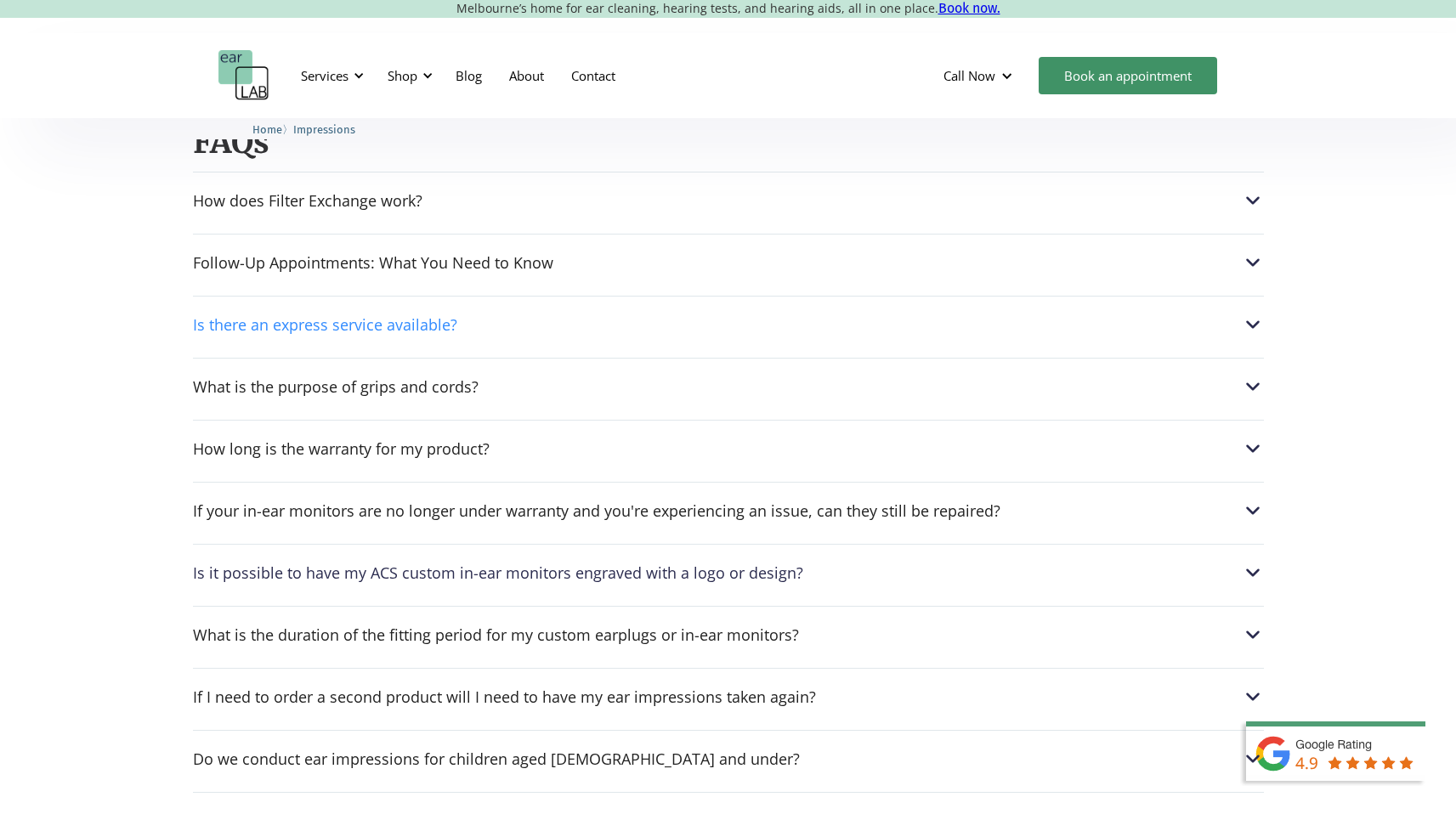
click at [291, 320] on div "Is there an express service available?" at bounding box center [324, 325] width 264 height 17
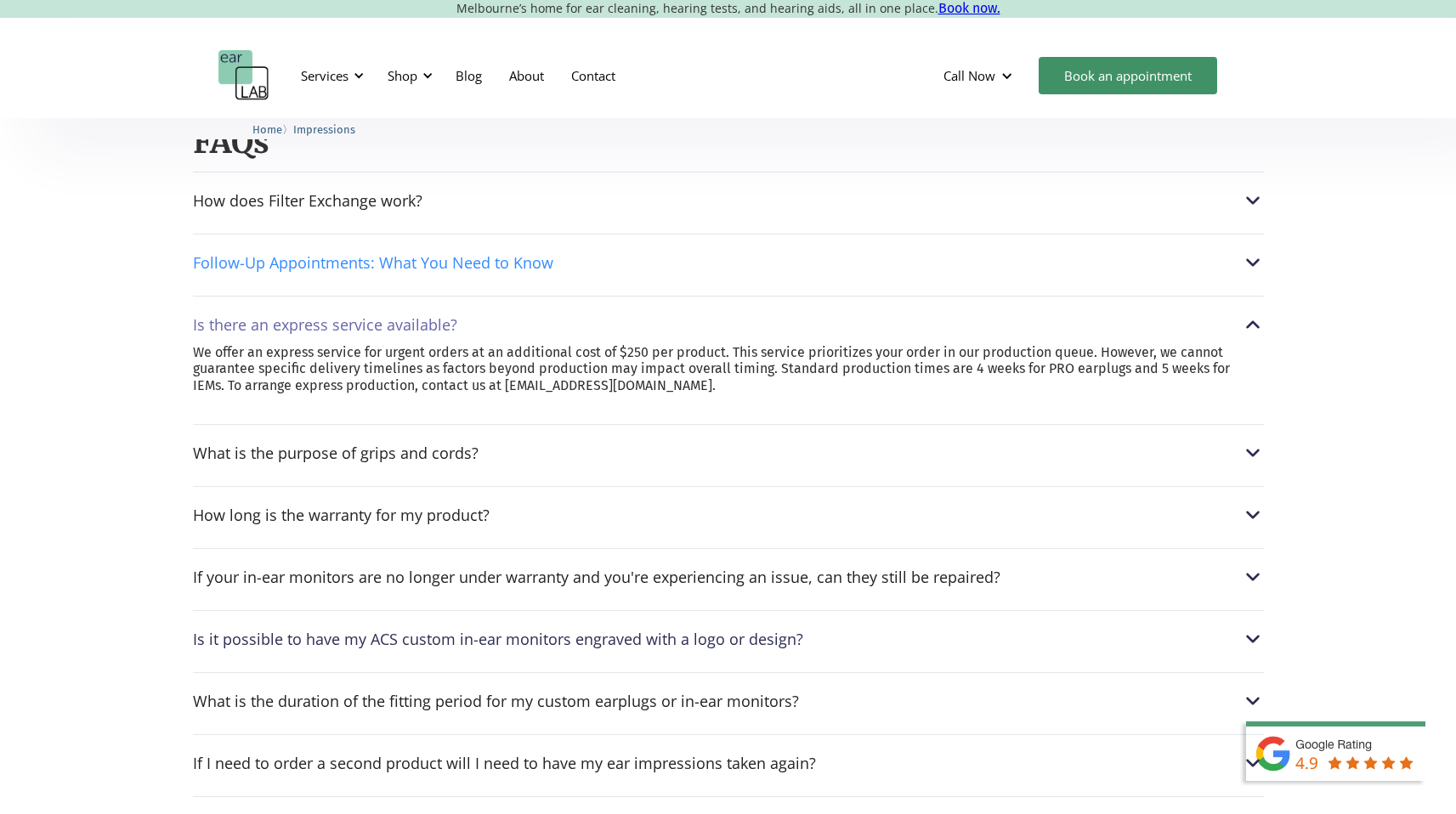
click at [301, 267] on div "Follow-Up Appointments: What You Need to Know" at bounding box center [373, 262] width 360 height 17
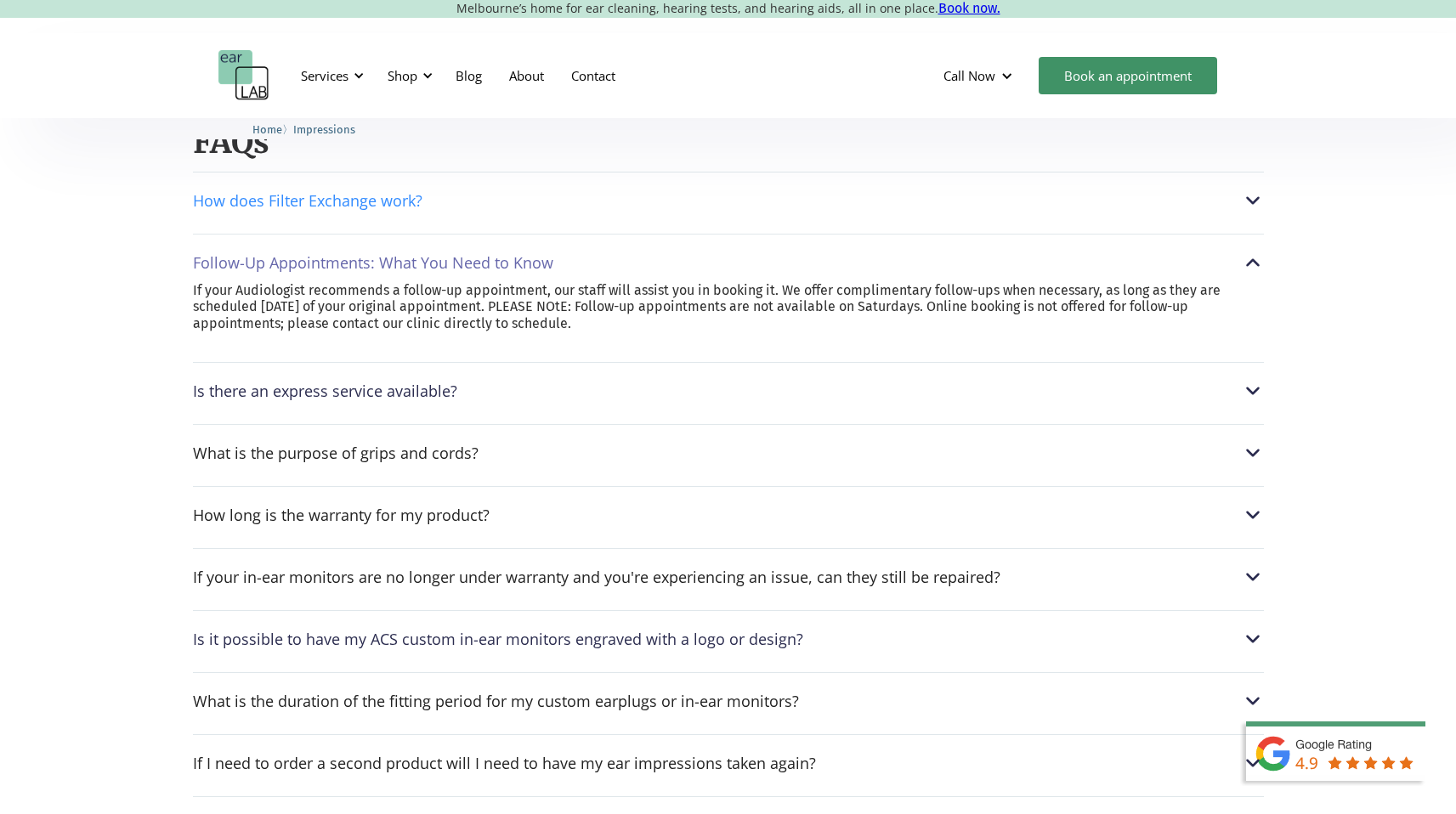
click at [293, 200] on div "How does Filter Exchange work?" at bounding box center [307, 200] width 230 height 17
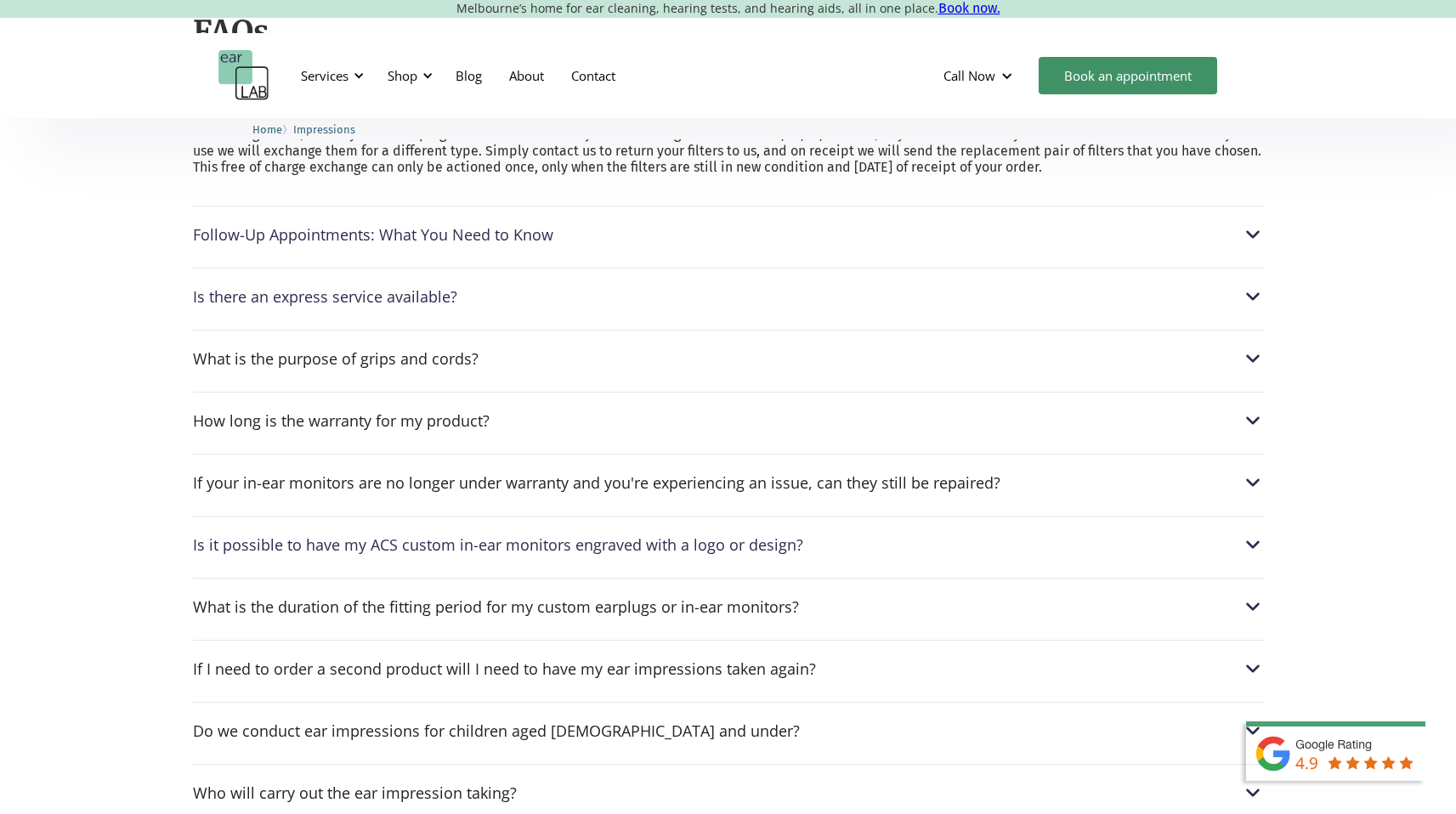
scroll to position [2188, 0]
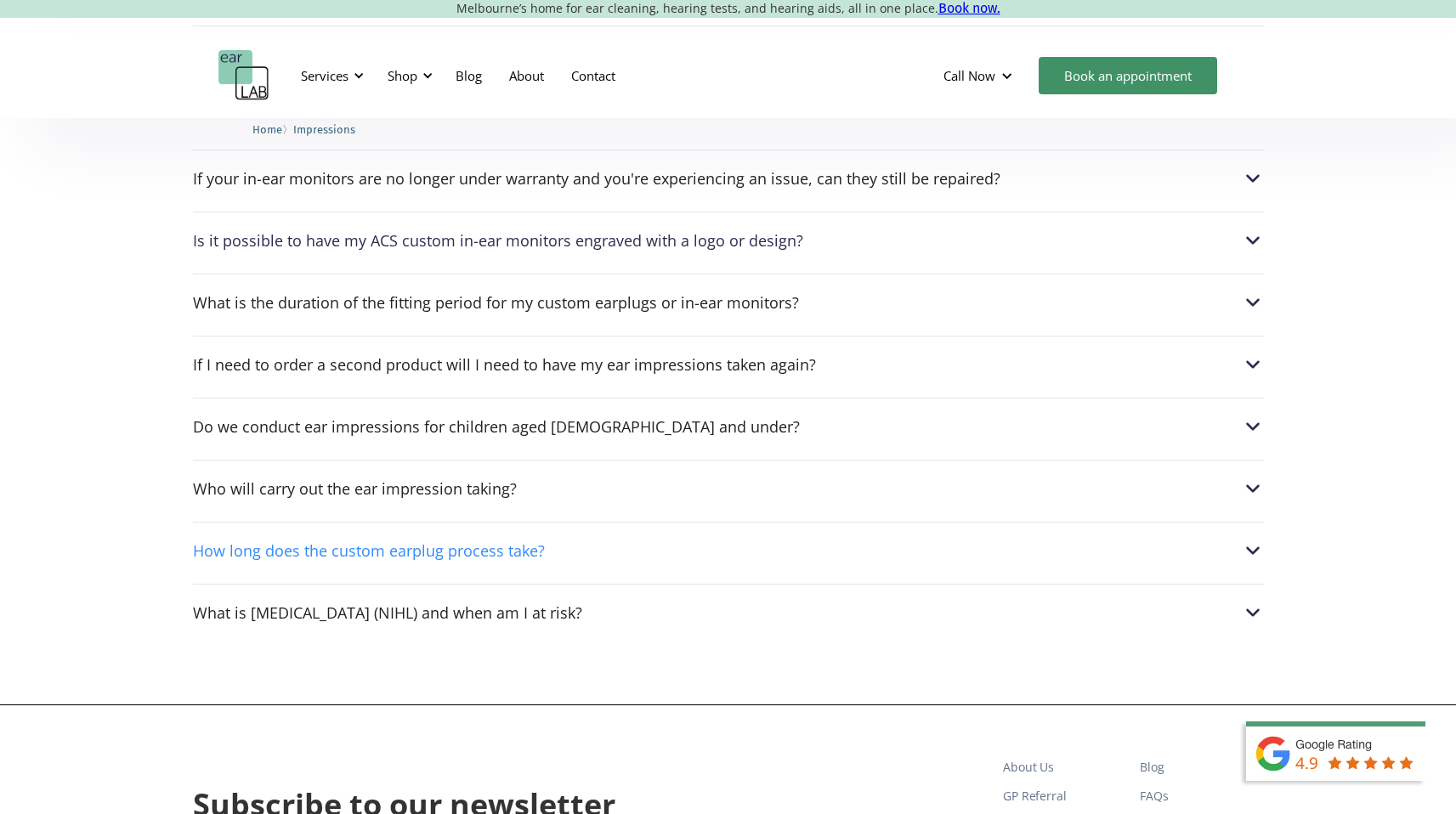
click at [262, 550] on div "How long does the custom earplug process take?" at bounding box center [368, 551] width 352 height 17
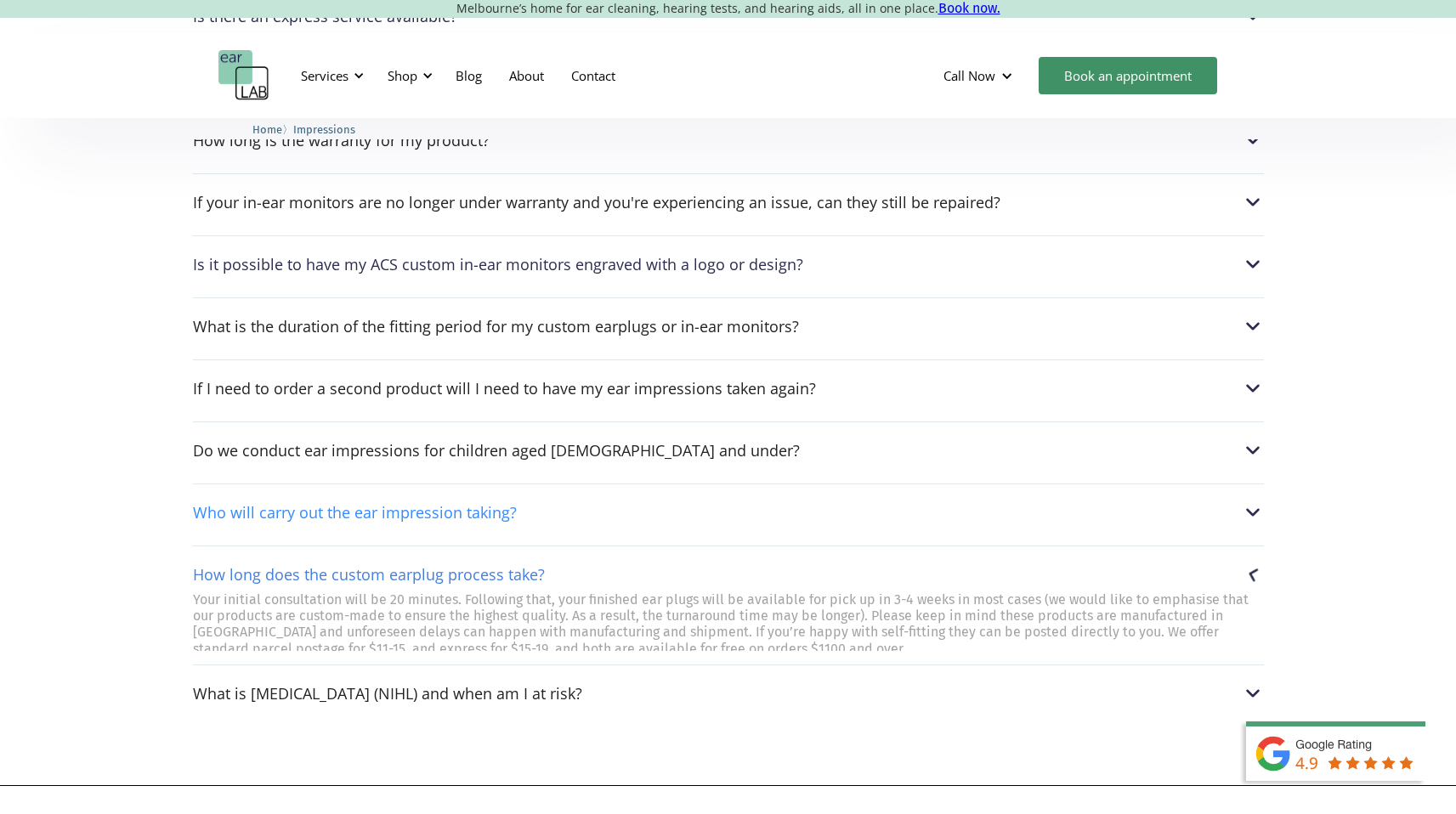
scroll to position [2440, 0]
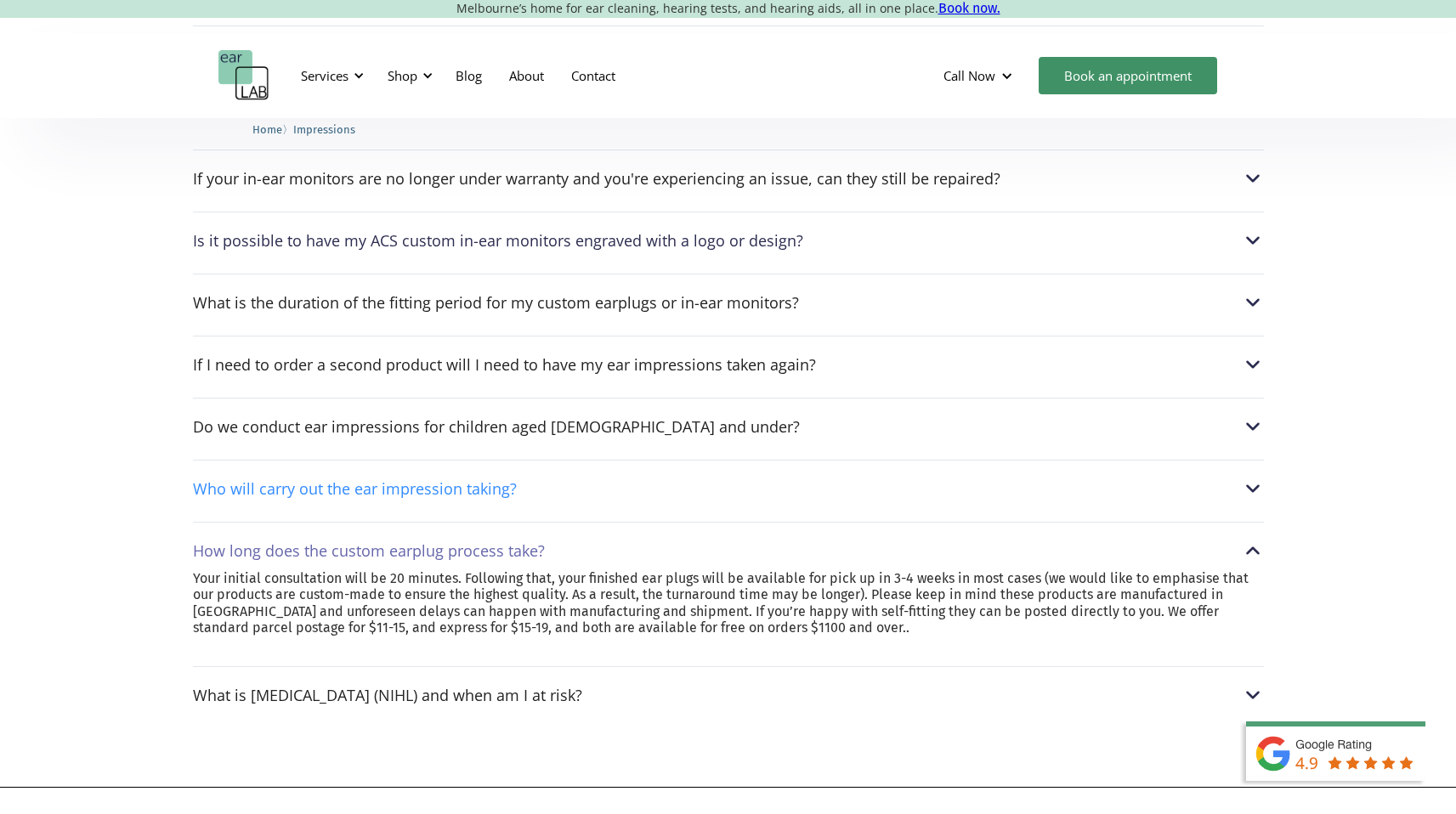
click at [260, 499] on div "Who will carry out the ear impression taking?" at bounding box center [728, 488] width 1071 height 22
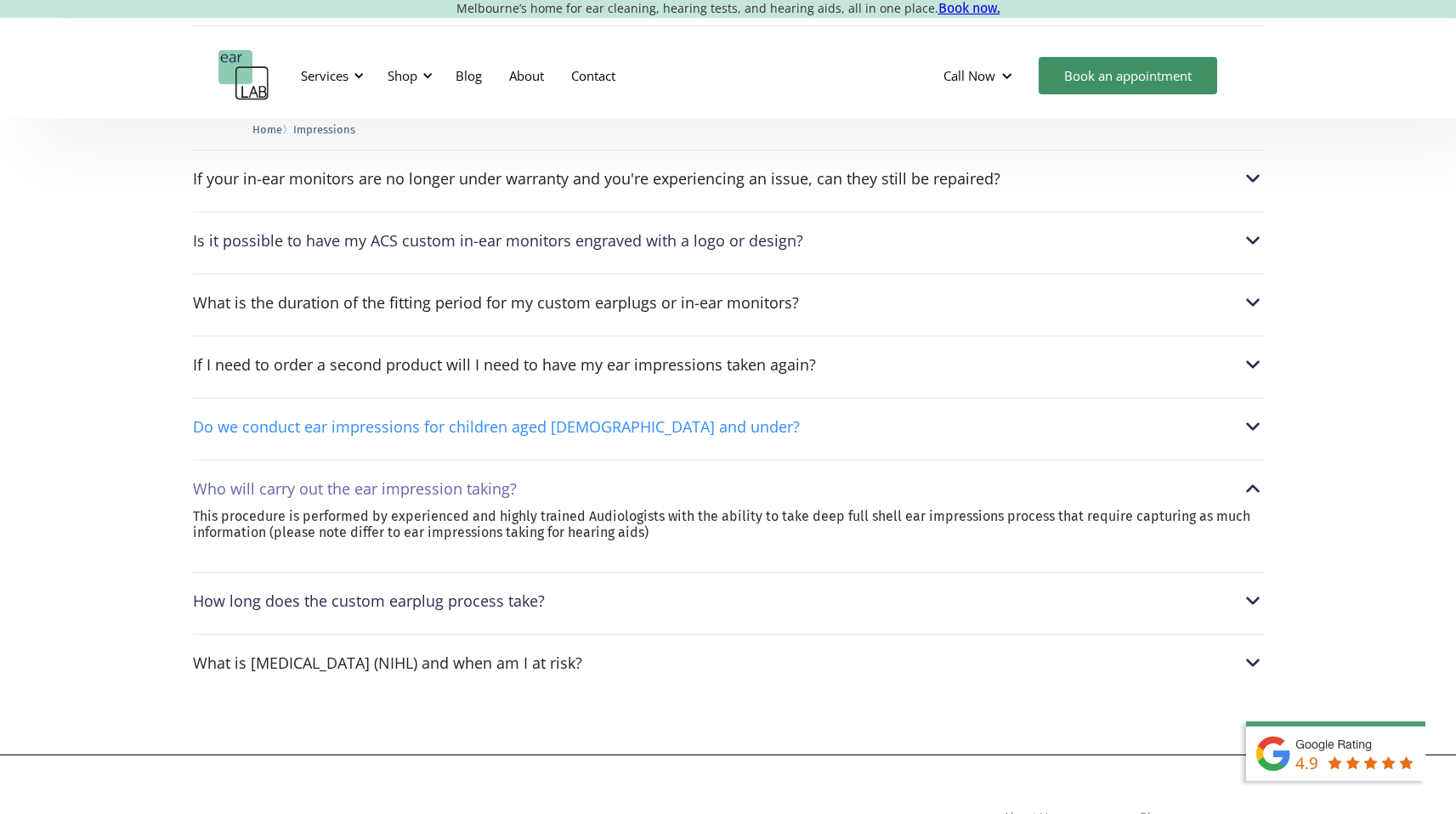
click at [260, 435] on div "Do we conduct ear impressions for children aged 5 and under?" at bounding box center [496, 426] width 606 height 17
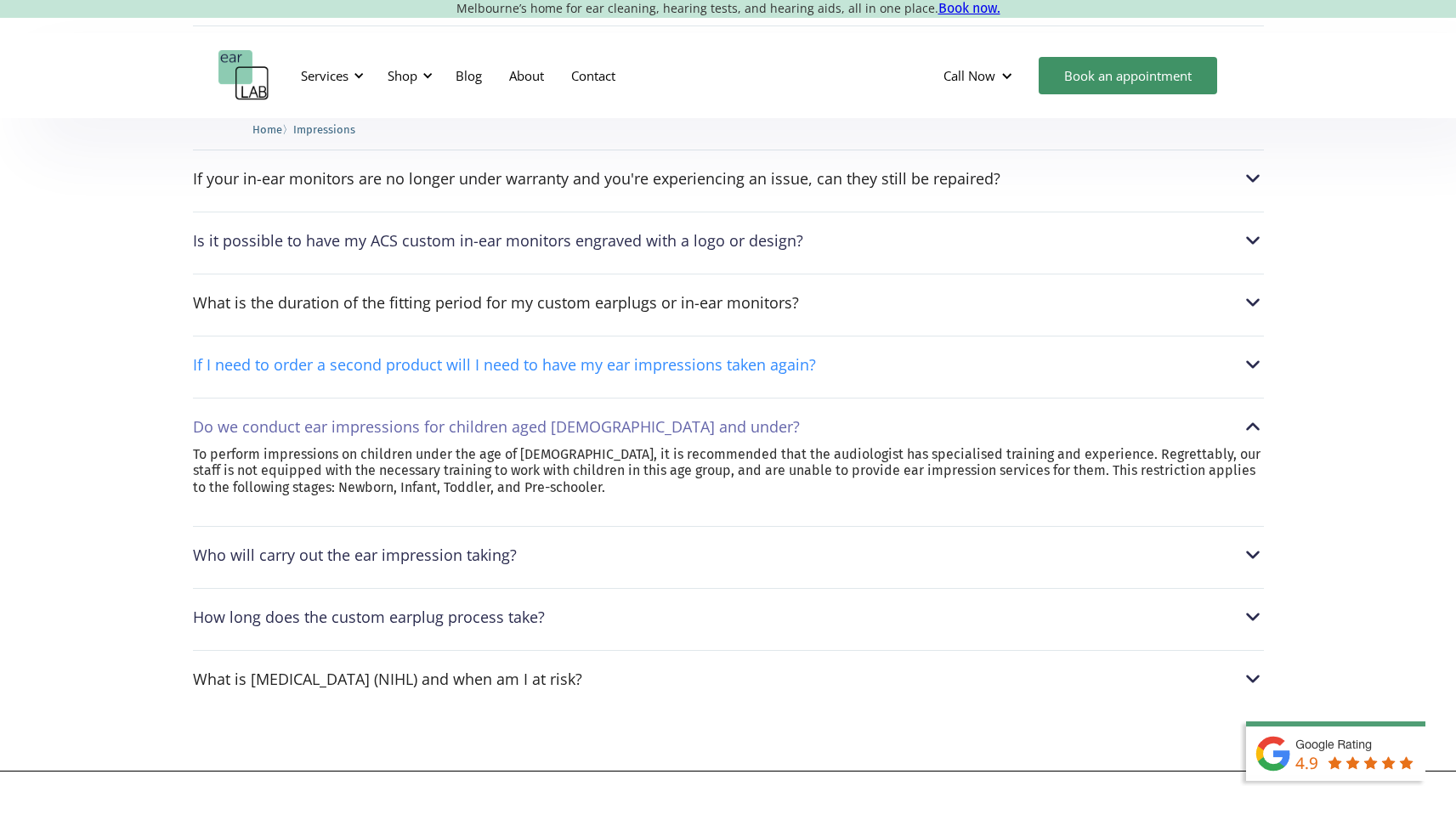
click at [272, 362] on div "If I need to order a second product will I need to have my ear impressions take…" at bounding box center [503, 364] width 623 height 17
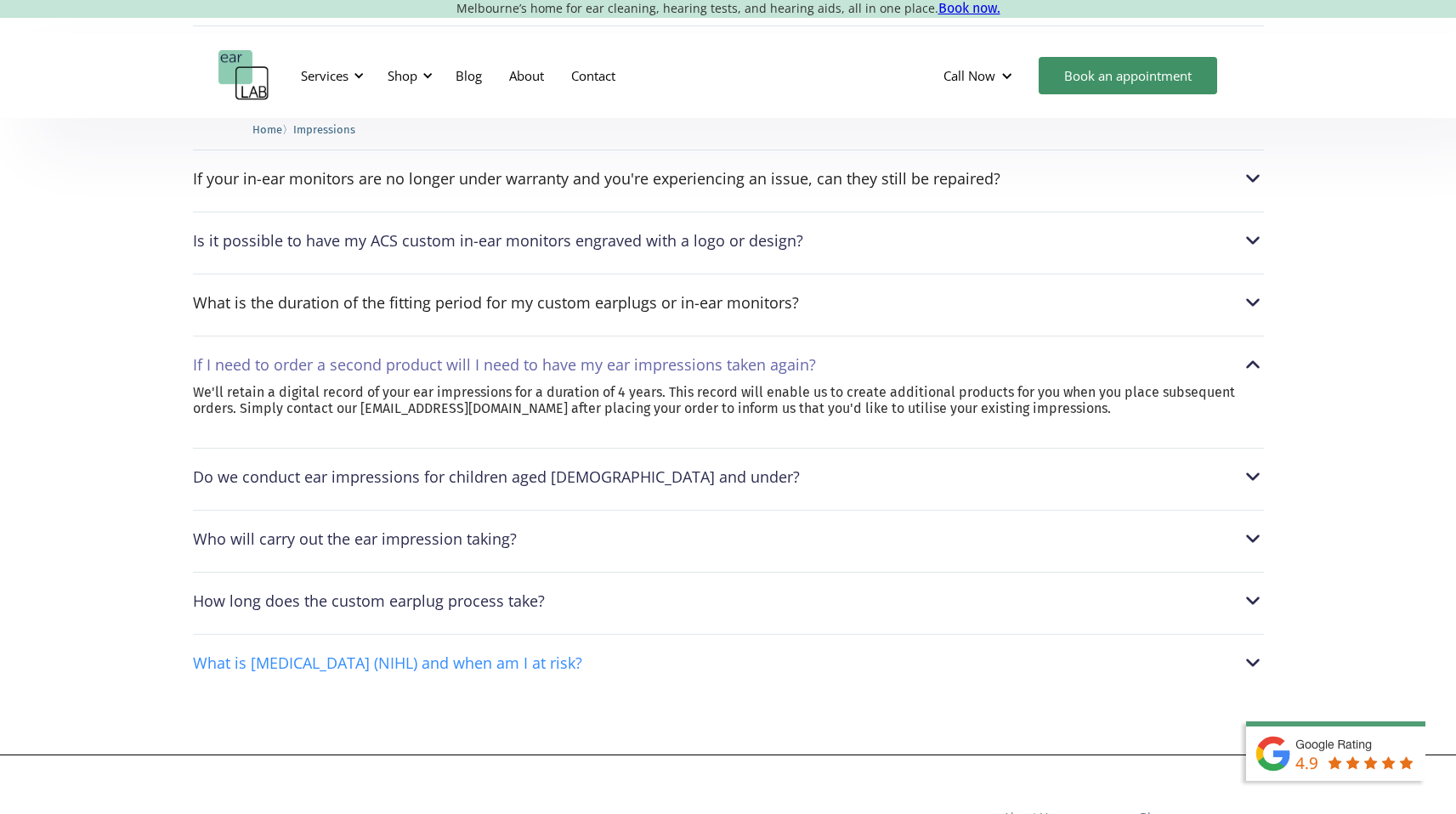
click at [277, 660] on div "What is noise-induced hearing loss (NIHL) and when am I at risk?" at bounding box center [387, 662] width 389 height 17
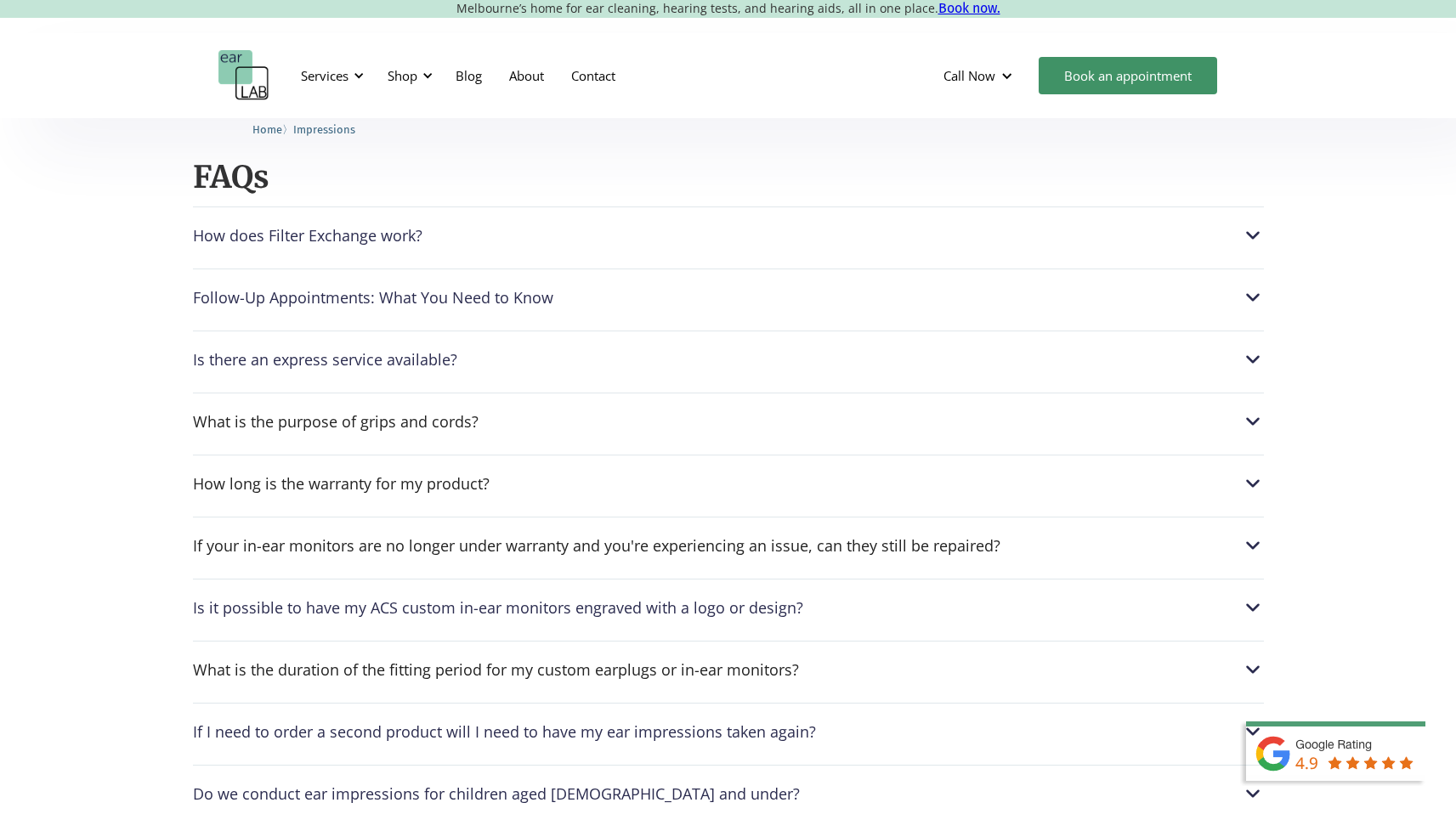
scroll to position [2064, 0]
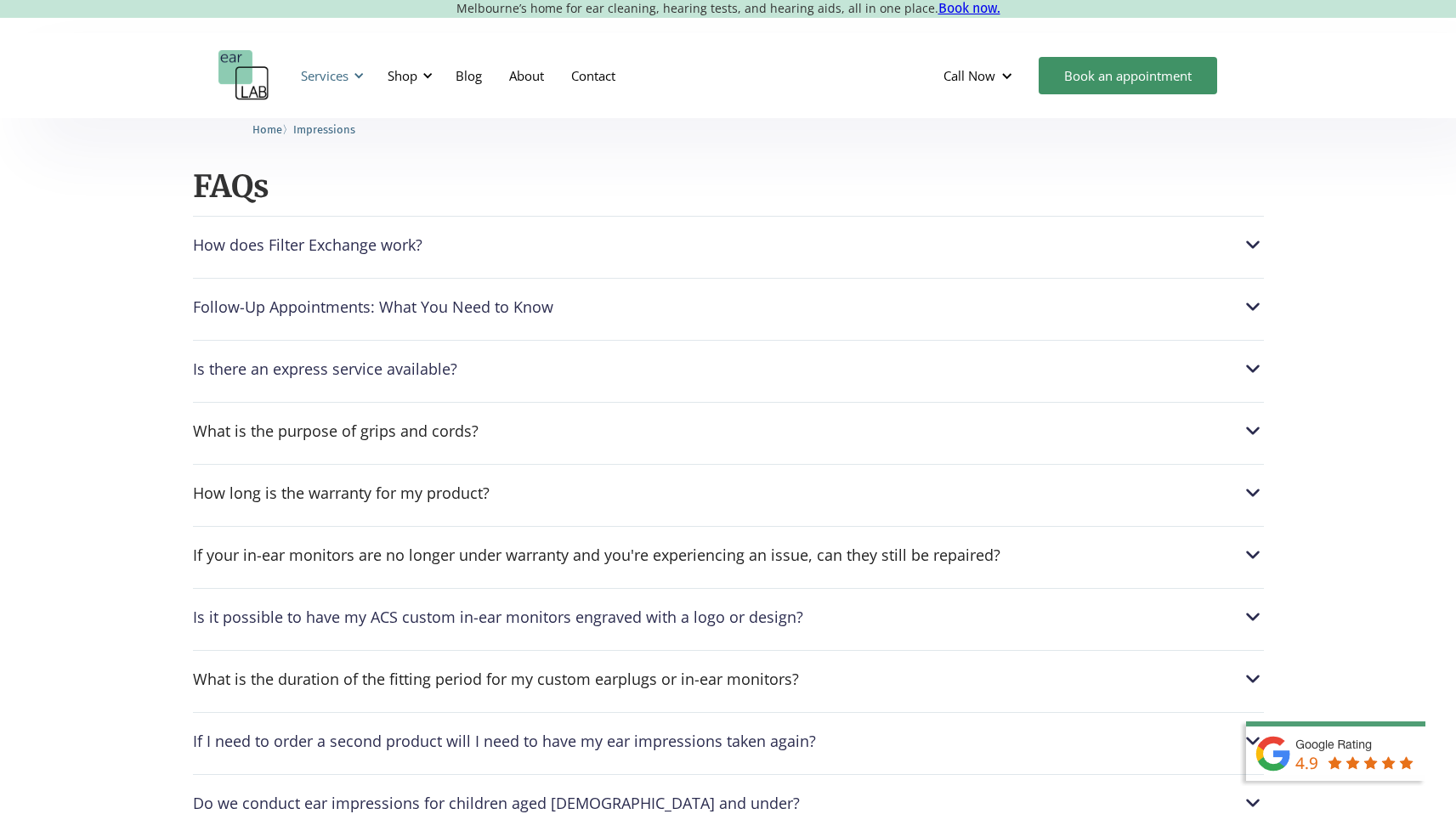
click at [338, 68] on div "Services" at bounding box center [324, 75] width 48 height 17
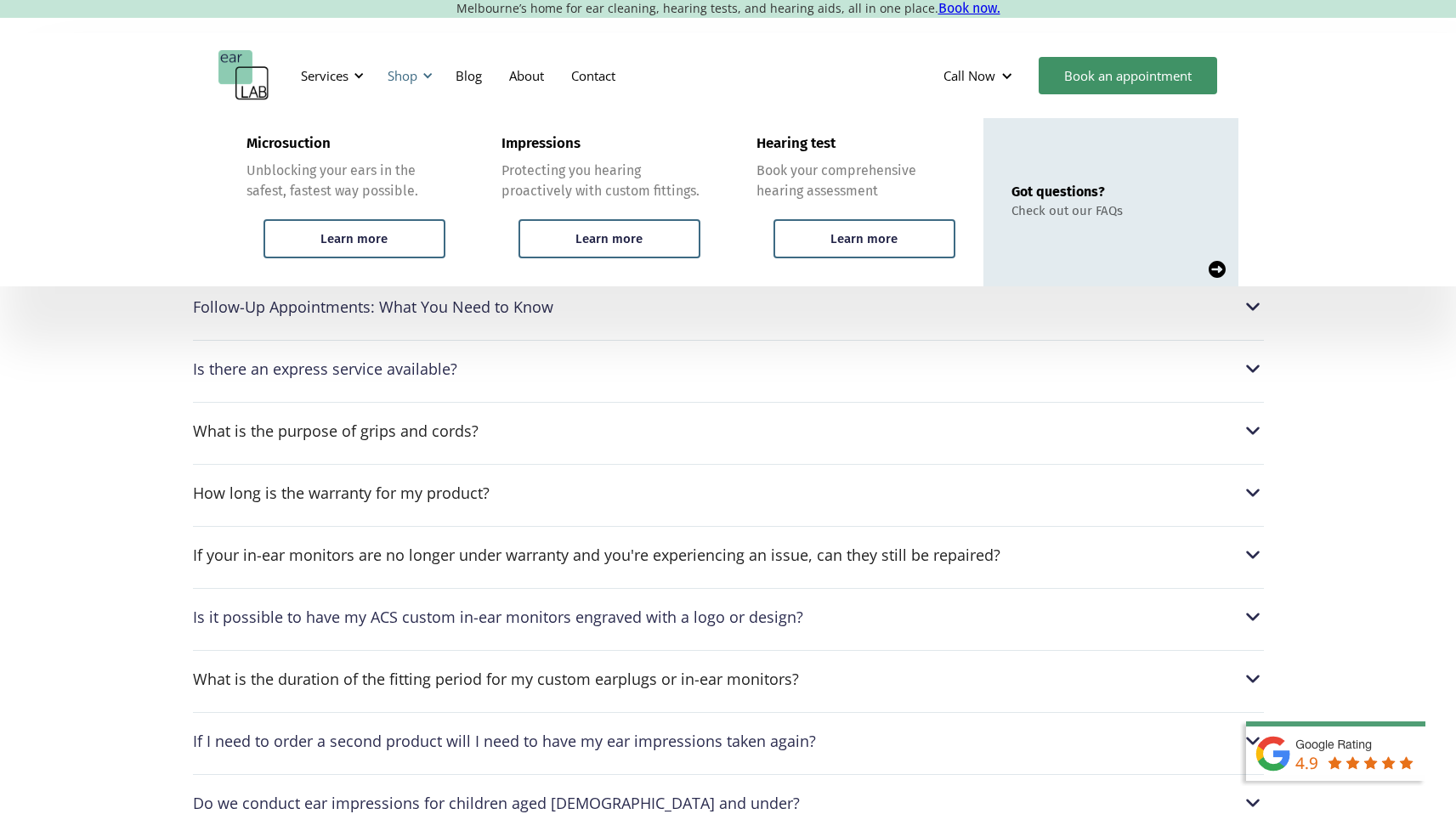
click at [409, 73] on div "Shop" at bounding box center [401, 75] width 30 height 17
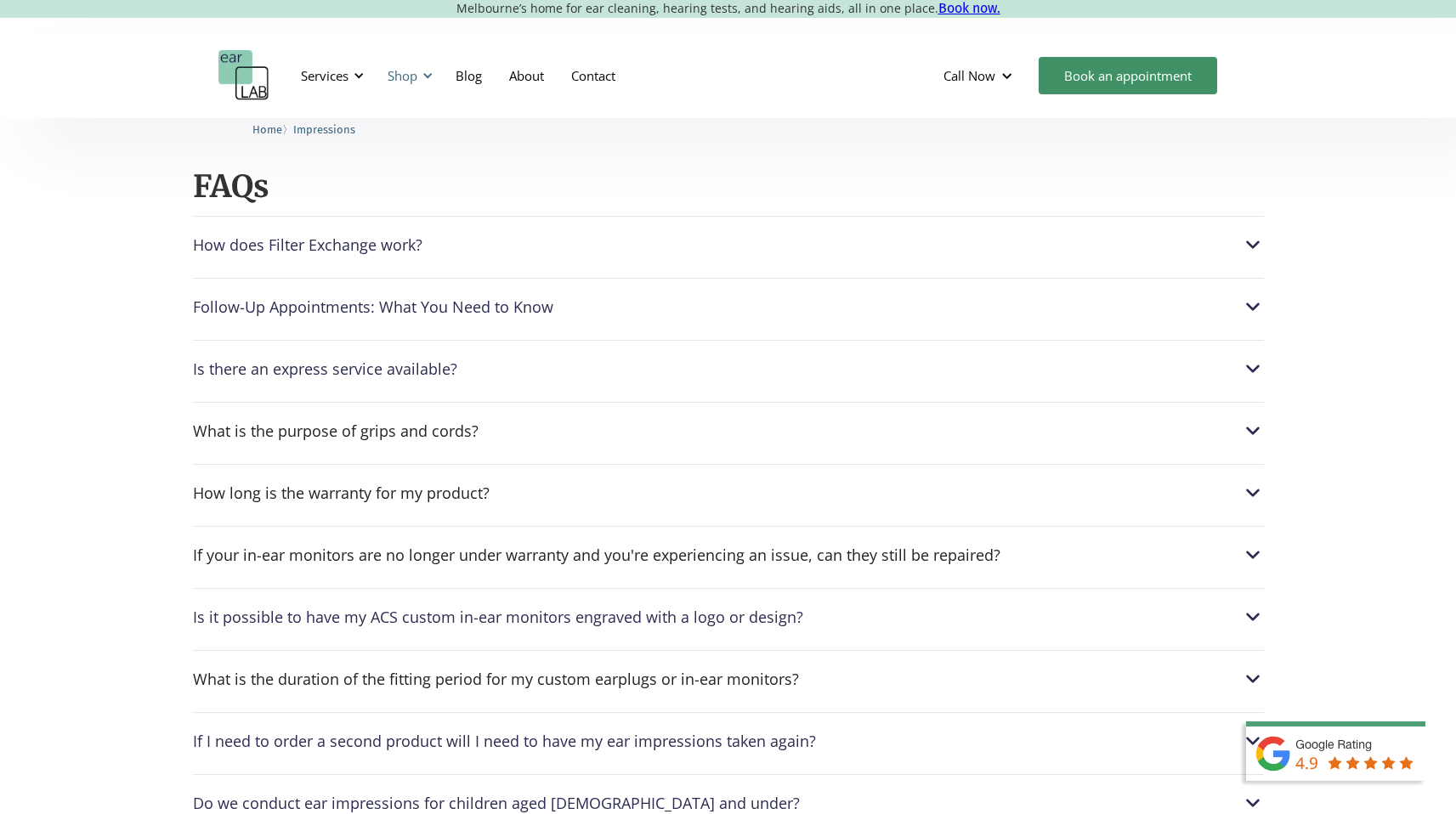
click at [409, 73] on div "Shop" at bounding box center [401, 75] width 30 height 17
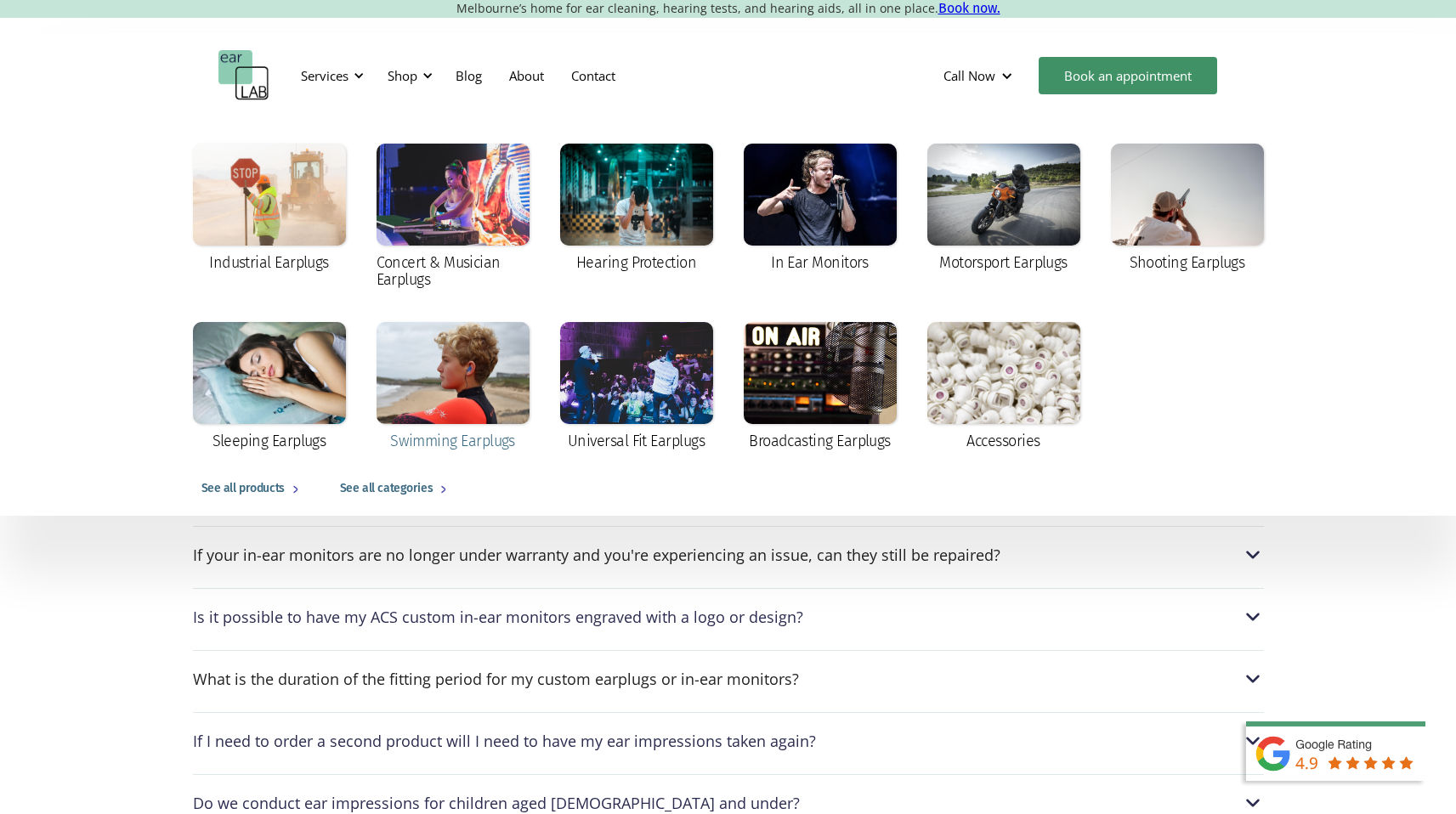
click at [449, 400] on div at bounding box center [453, 373] width 153 height 102
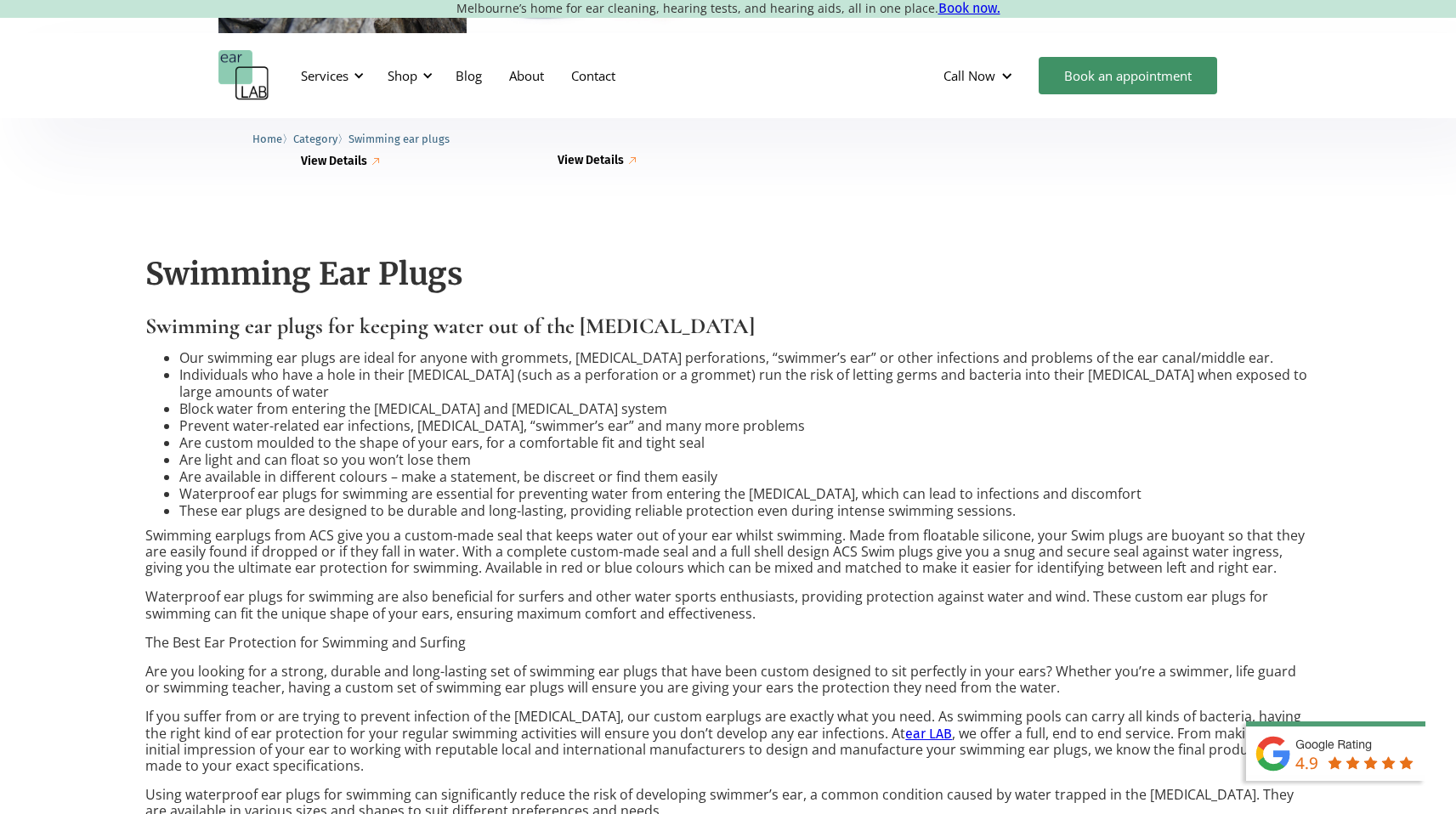
scroll to position [808, 0]
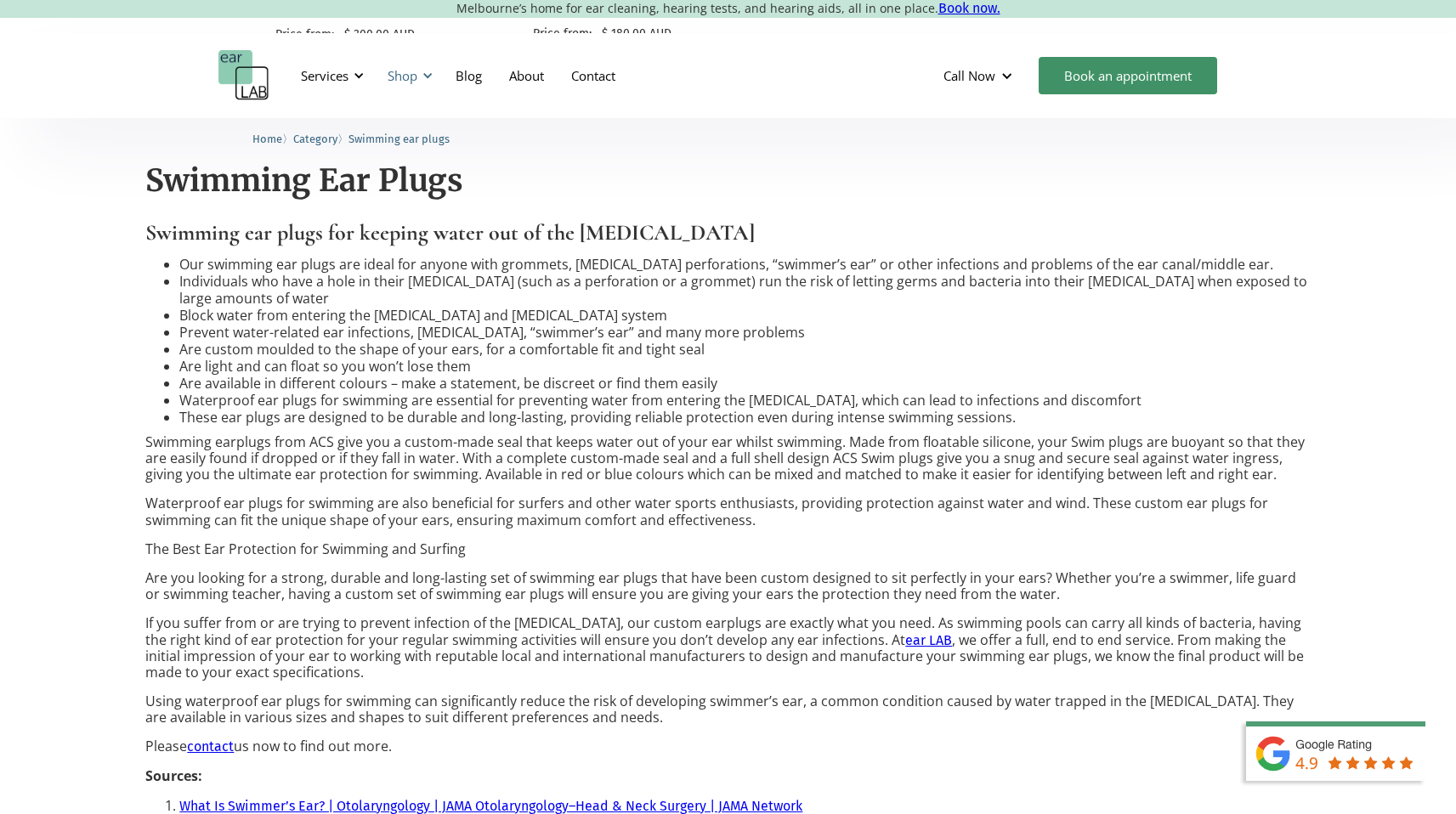
click at [411, 76] on div "Shop" at bounding box center [401, 75] width 30 height 17
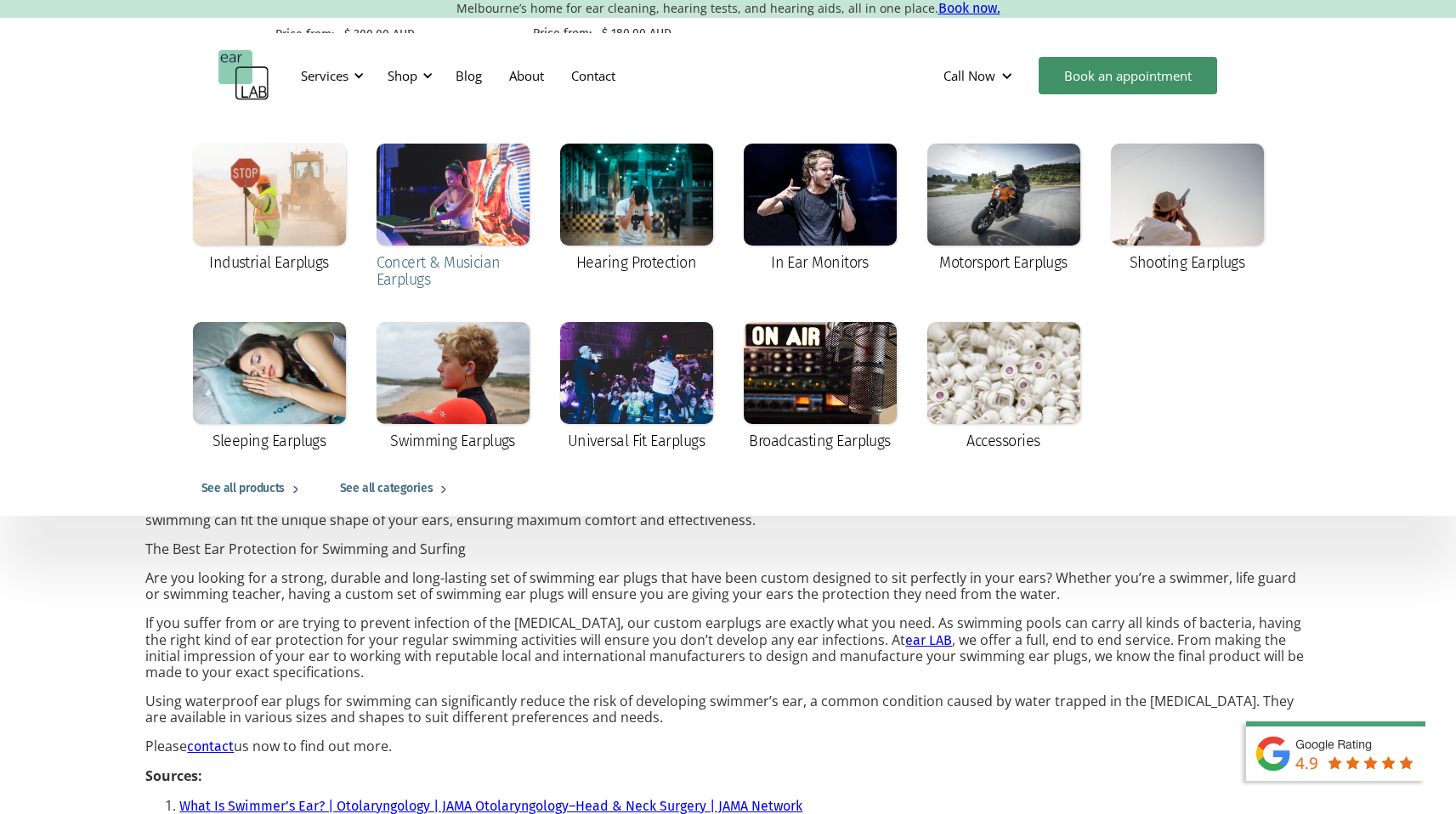
click at [415, 254] on div "Concert & Musician Earplugs" at bounding box center [453, 271] width 153 height 34
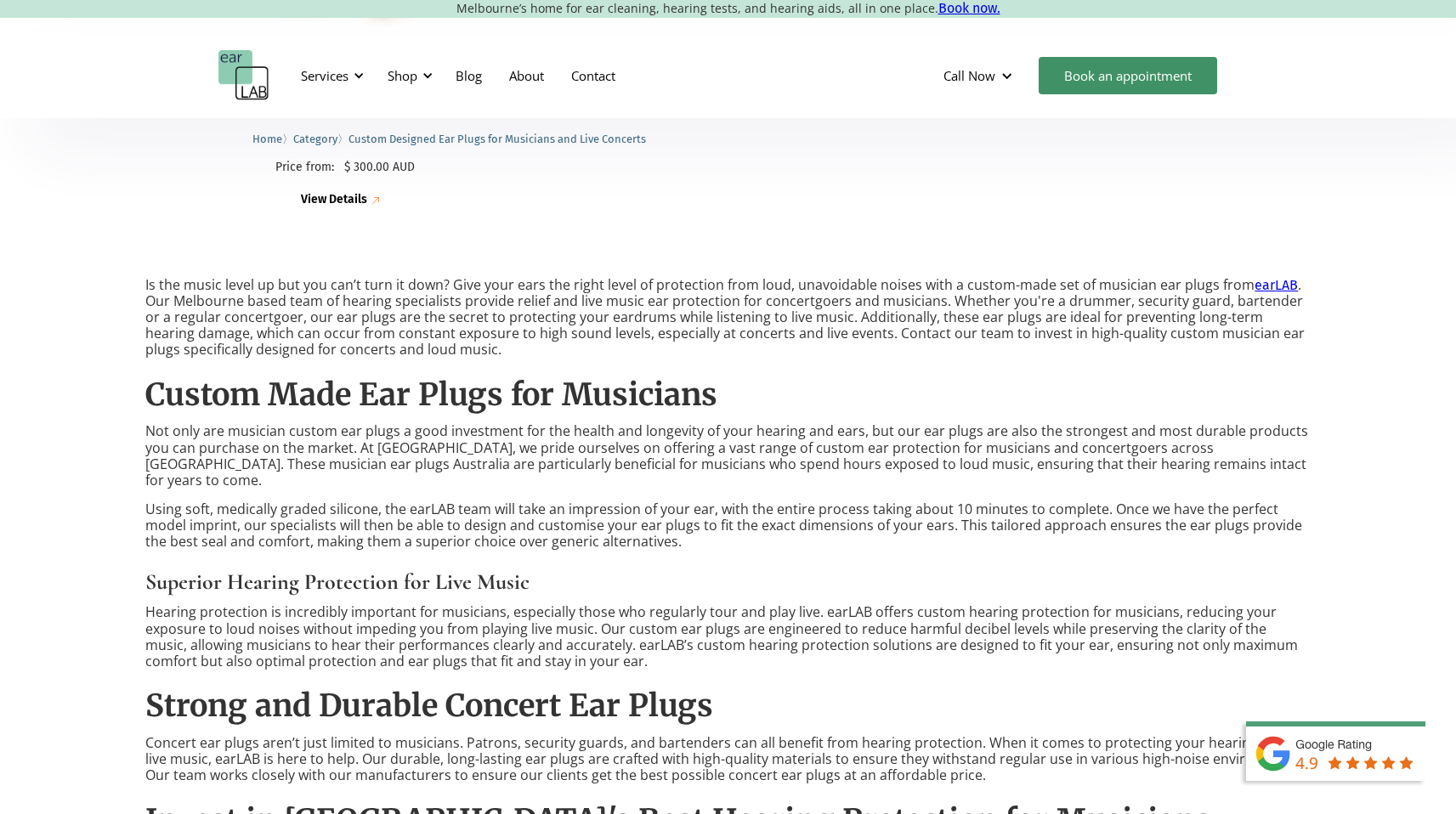
scroll to position [1143, 0]
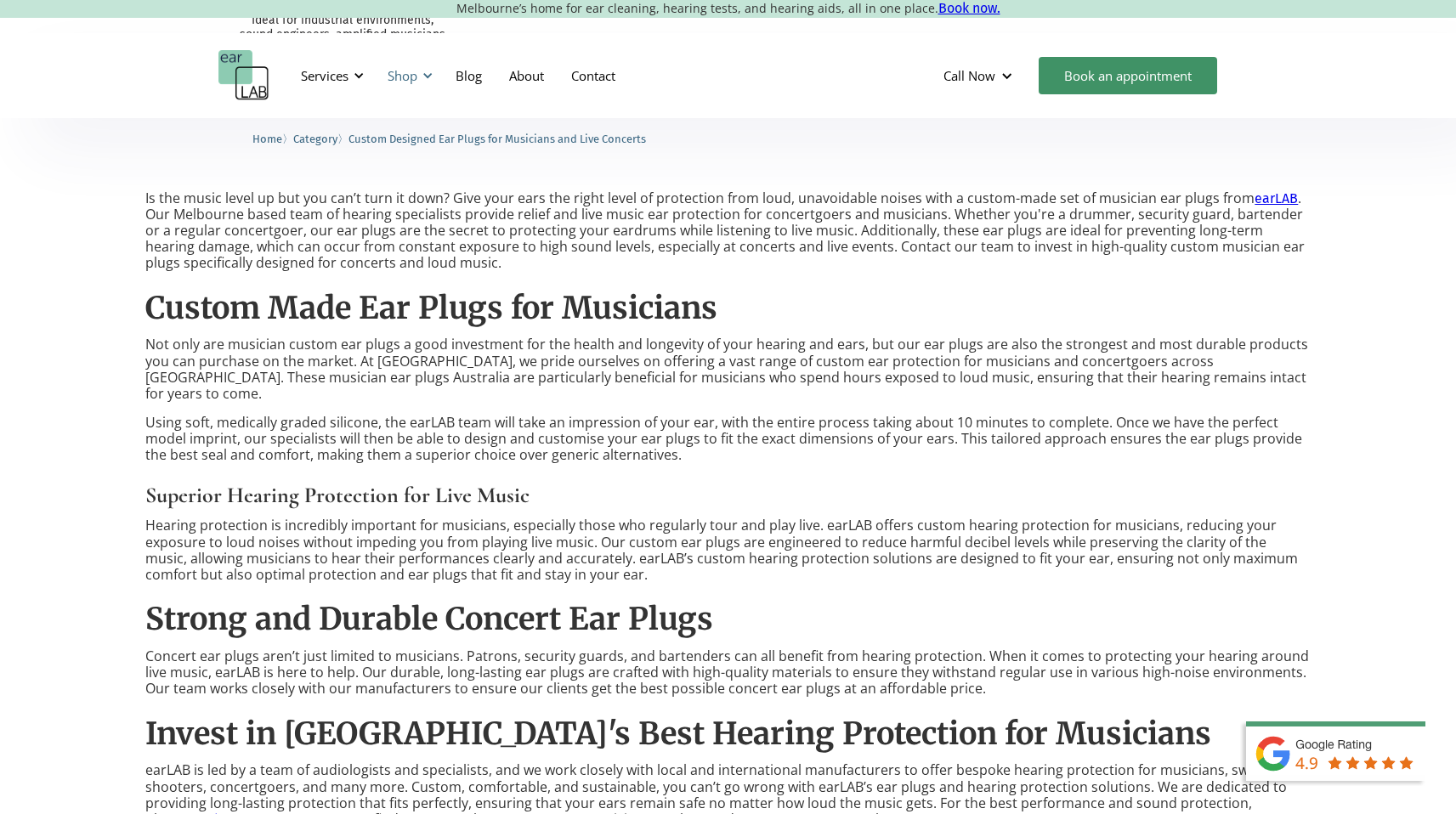
click at [419, 83] on div "Shop" at bounding box center [407, 75] width 60 height 51
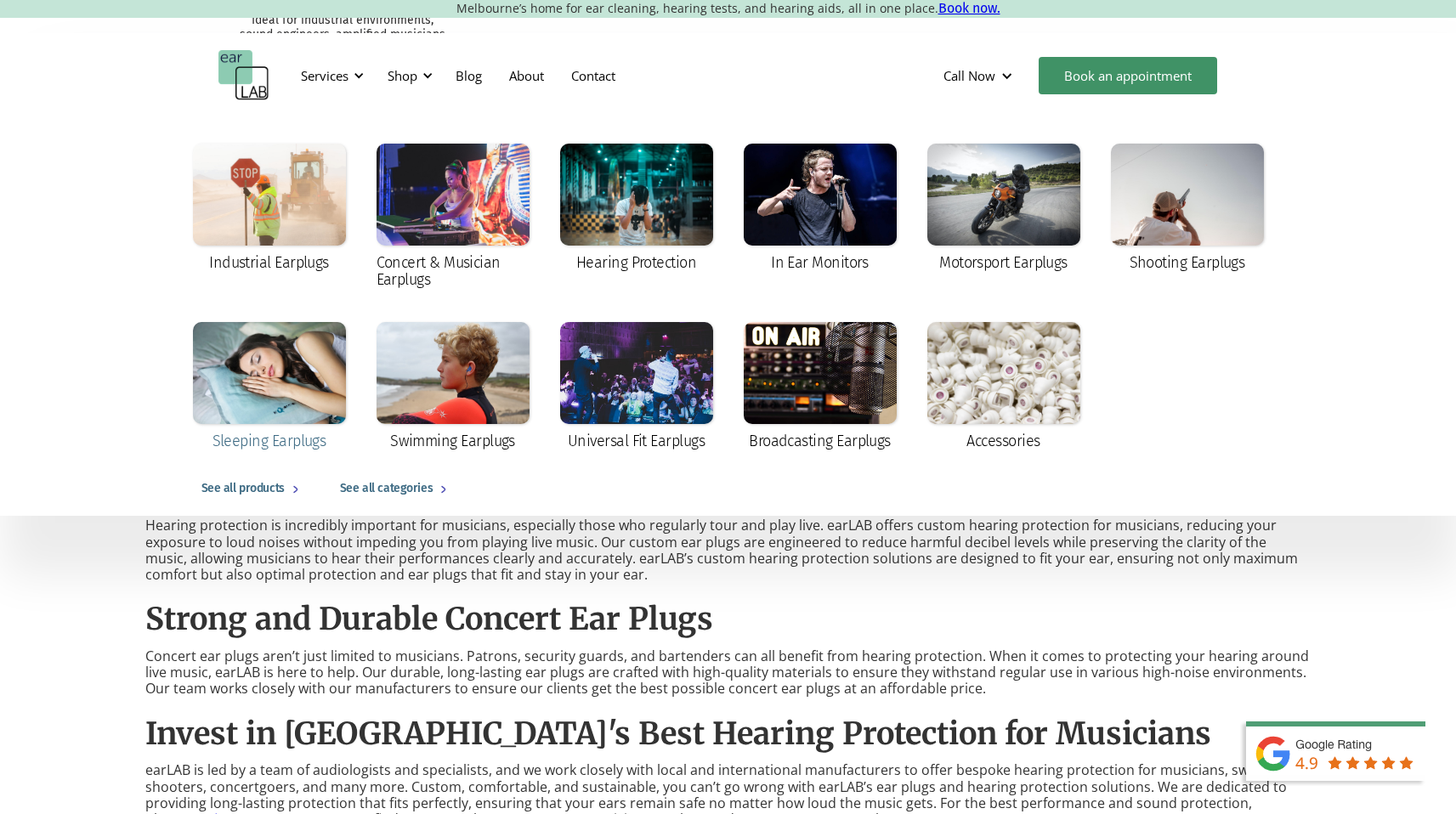
click at [215, 369] on div at bounding box center [269, 373] width 153 height 102
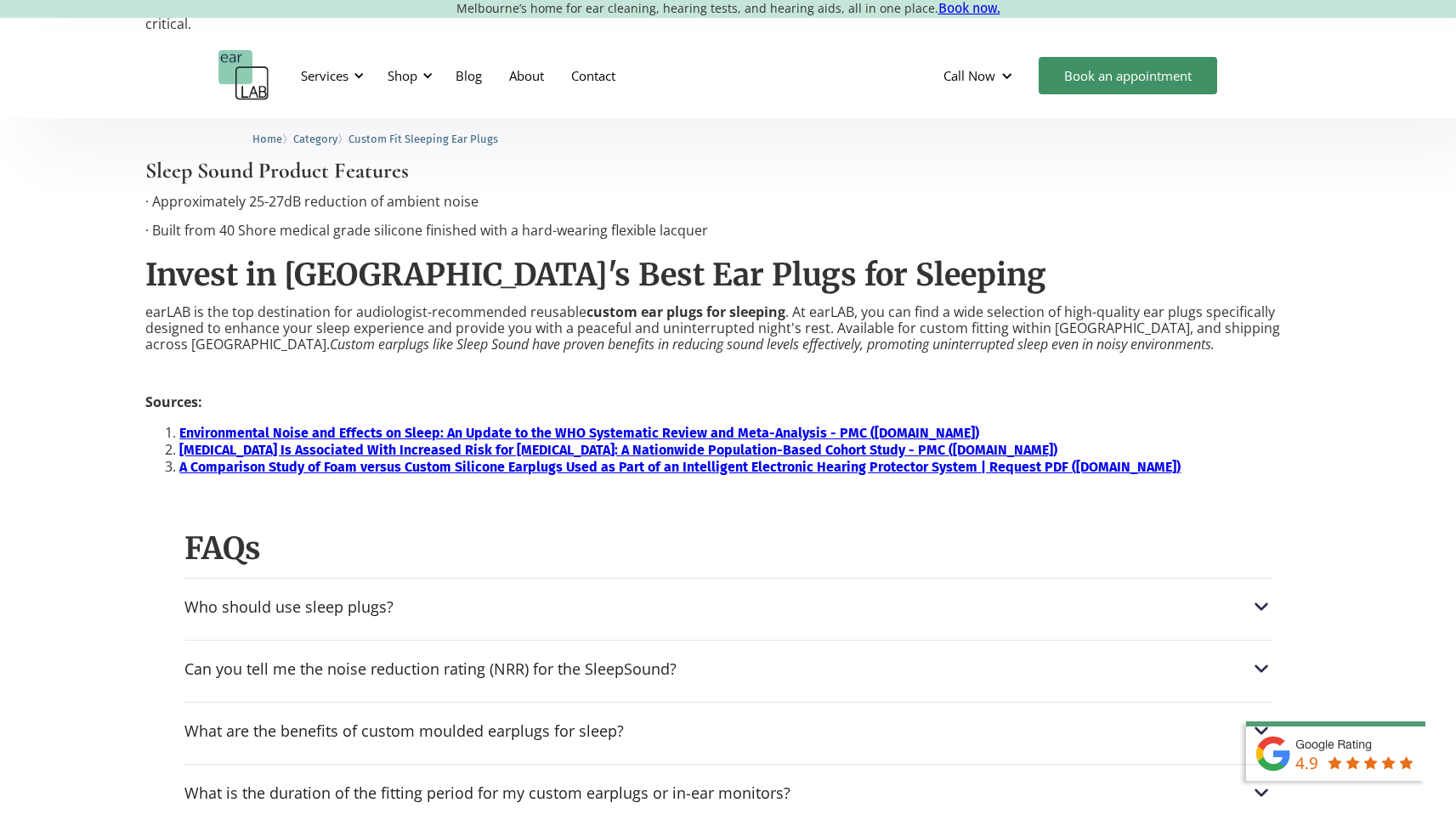
scroll to position [1458, 0]
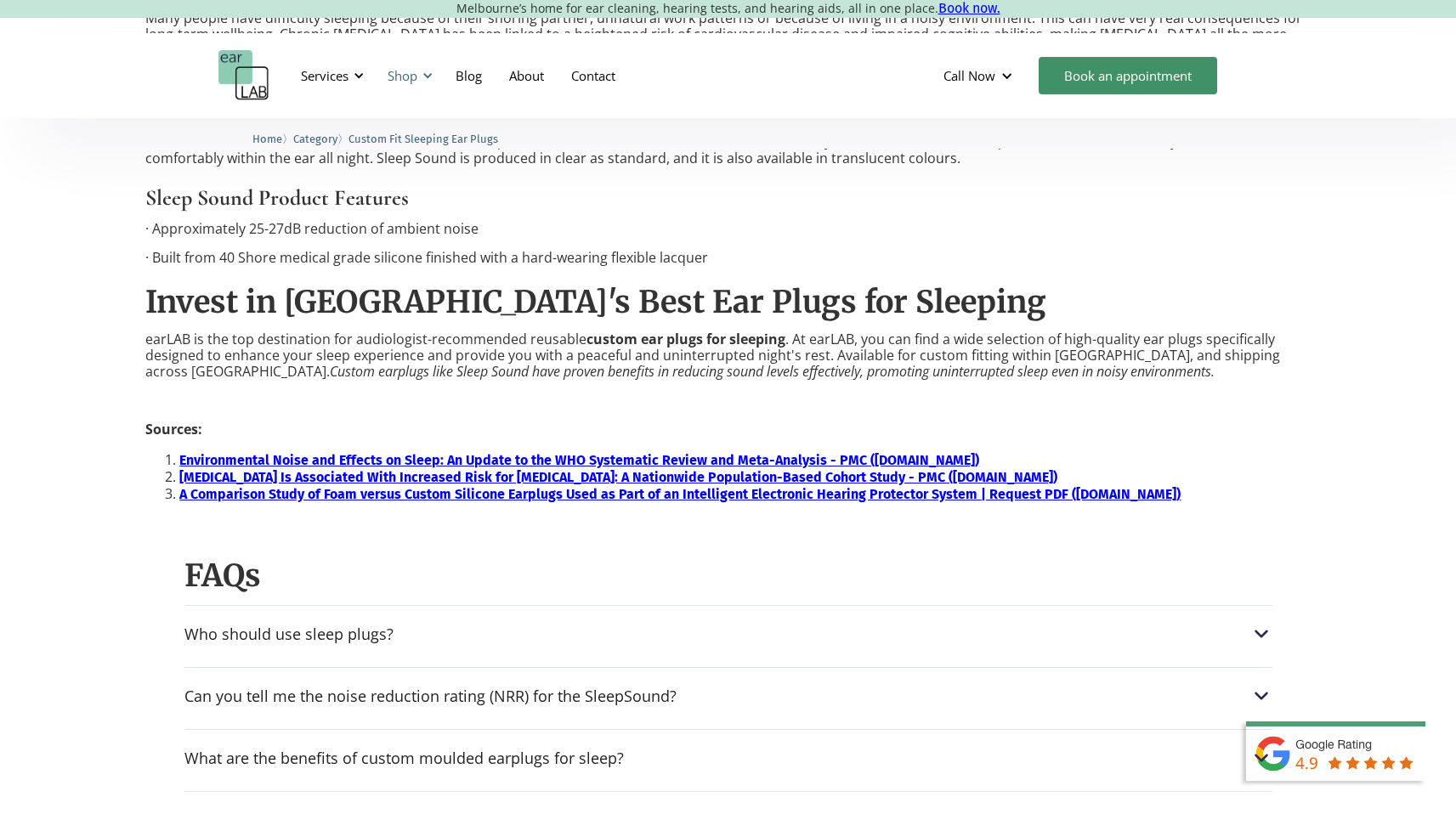
click at [408, 76] on div "Shop" at bounding box center [401, 75] width 30 height 17
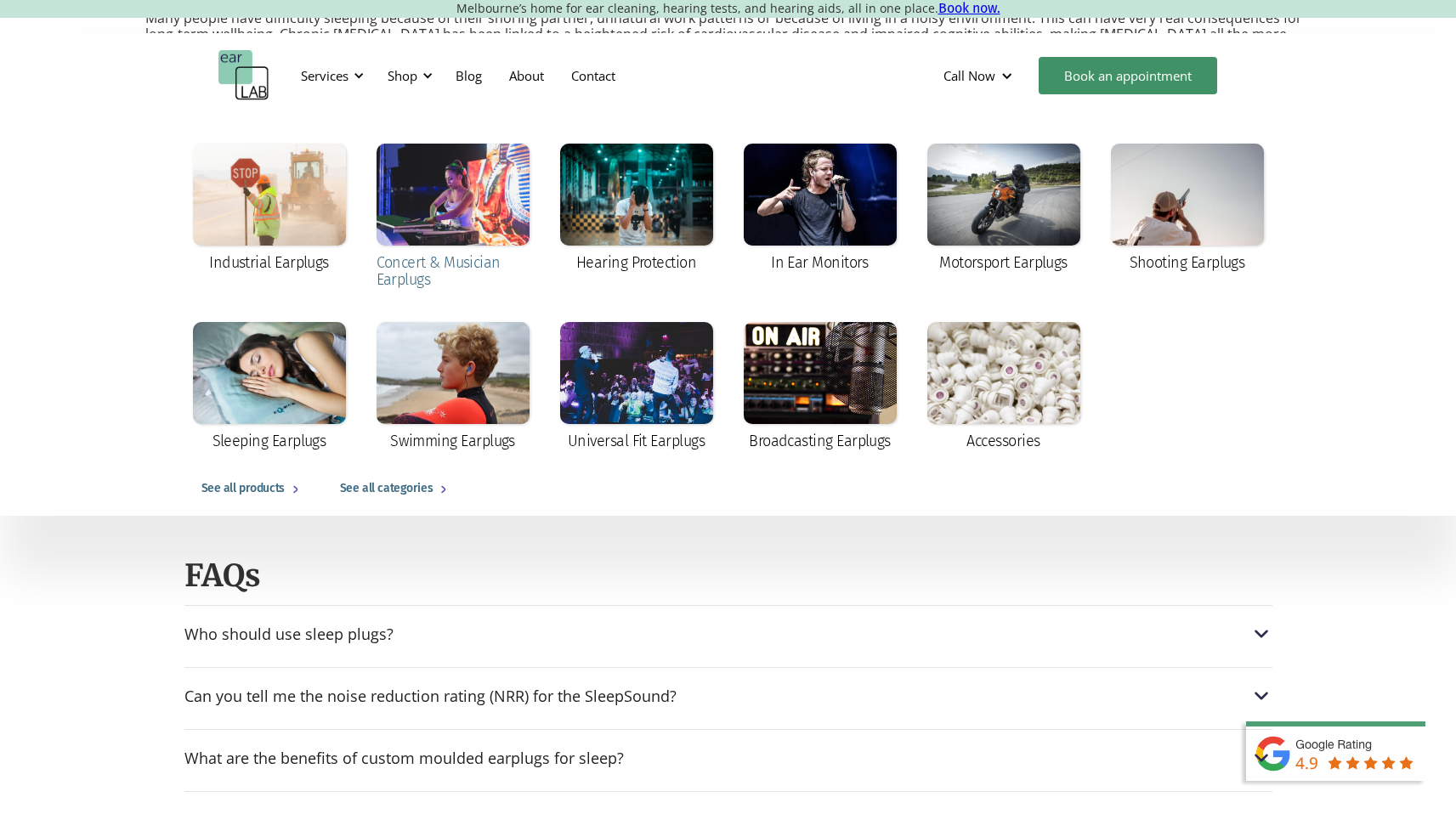
click at [448, 220] on div at bounding box center [453, 194] width 153 height 102
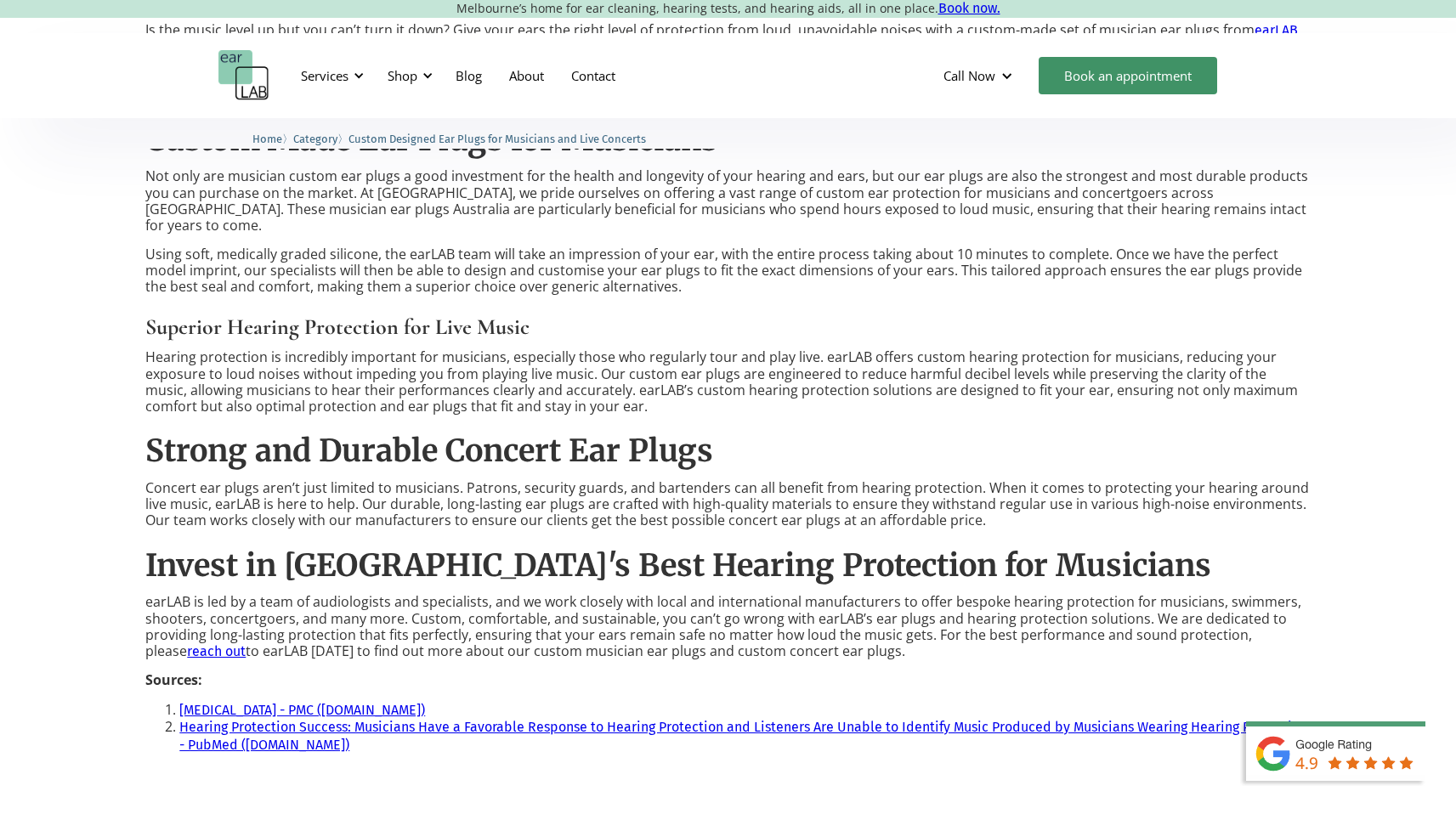
scroll to position [1343, 0]
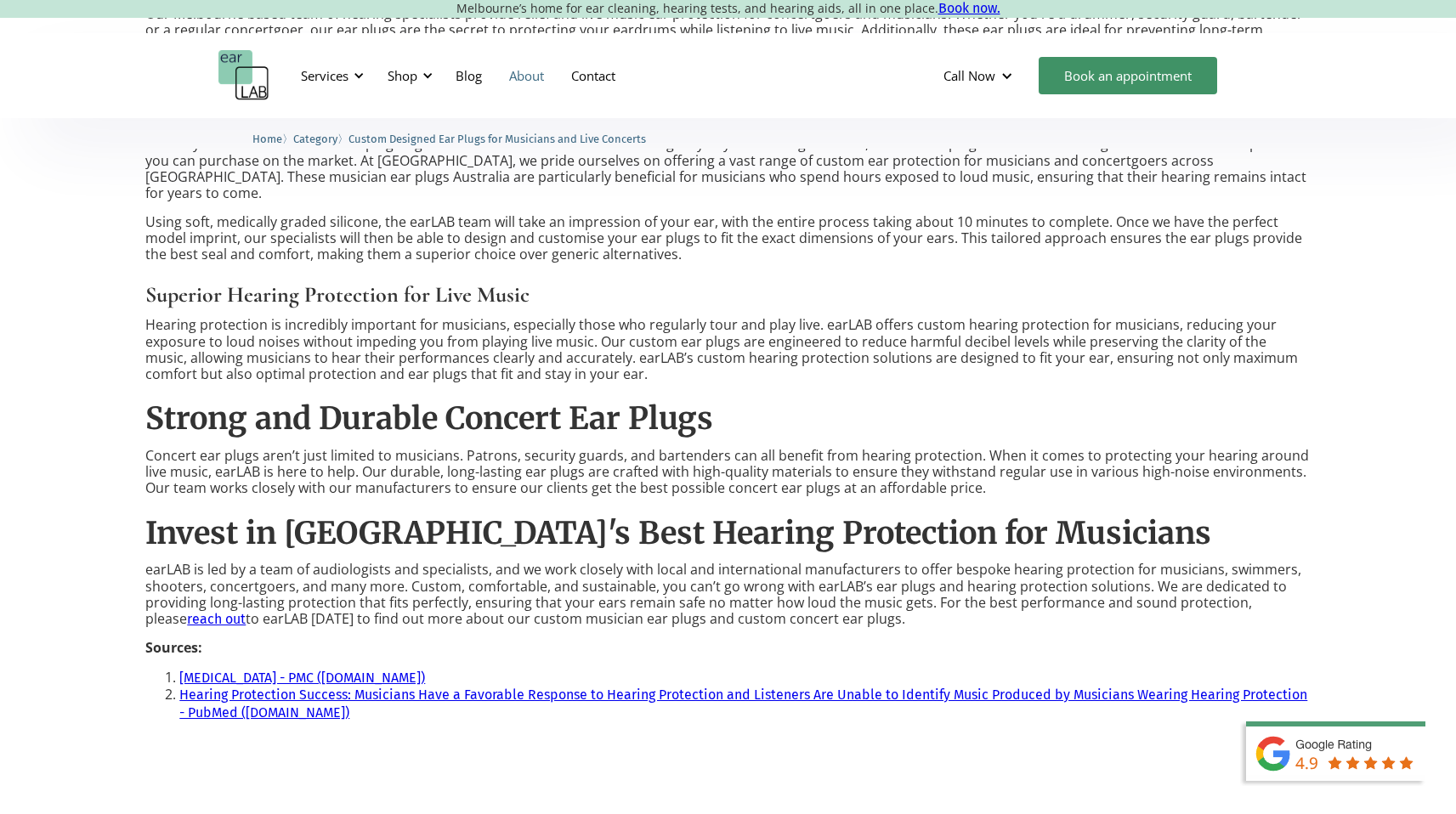
click at [518, 80] on link "About" at bounding box center [526, 75] width 62 height 50
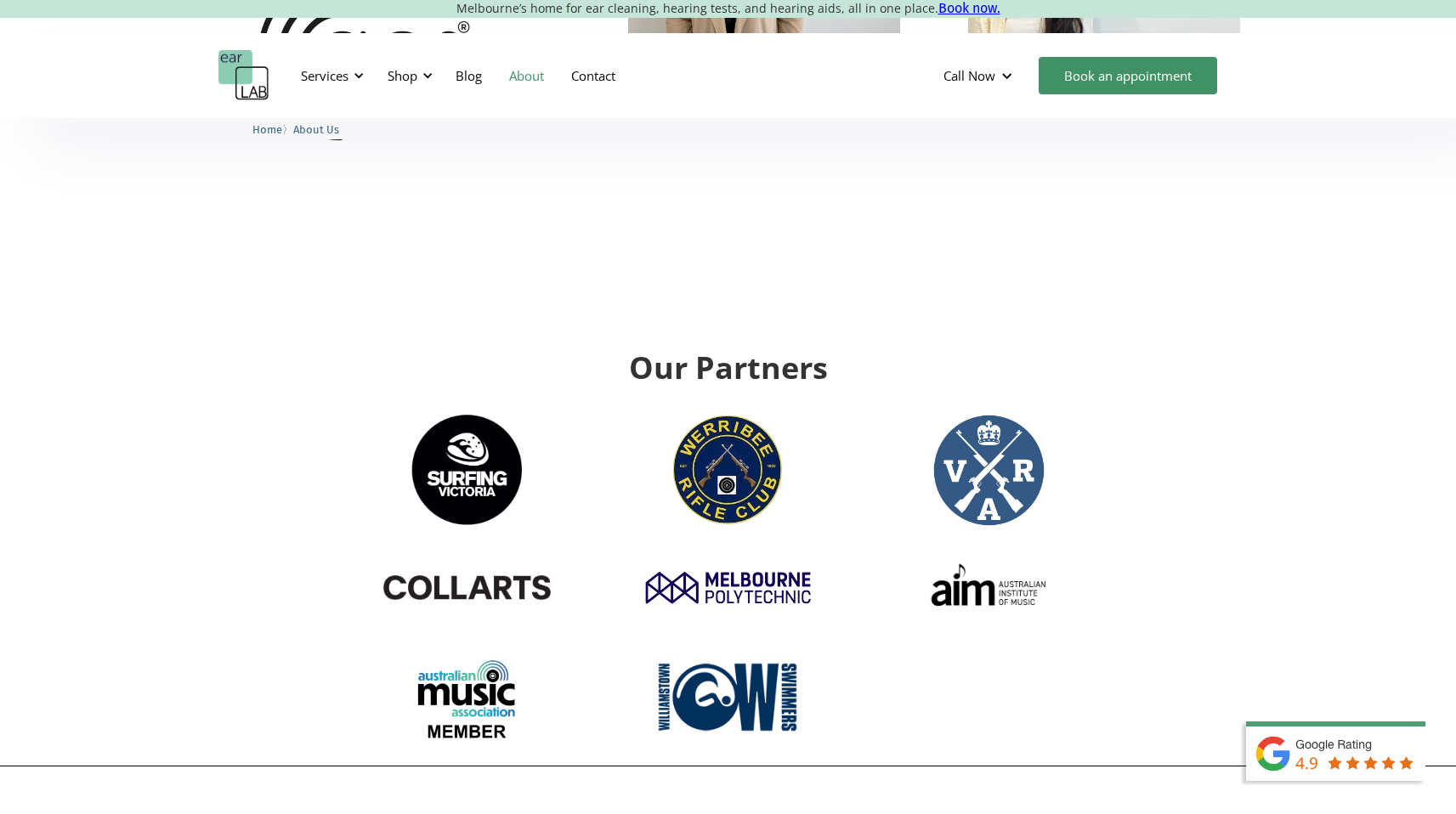
scroll to position [2217, 0]
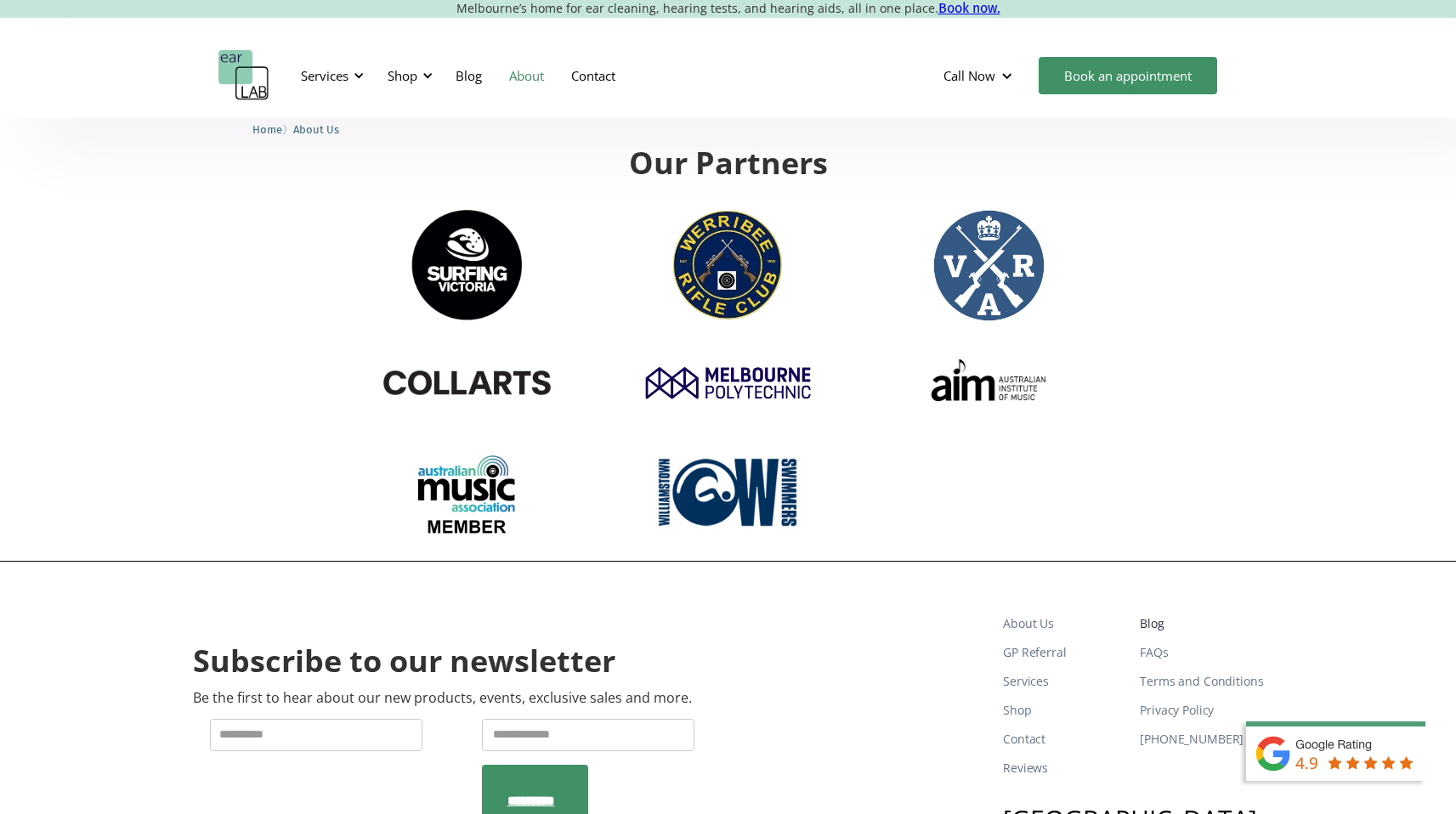
click at [1152, 609] on link "Blog" at bounding box center [1200, 623] width 123 height 29
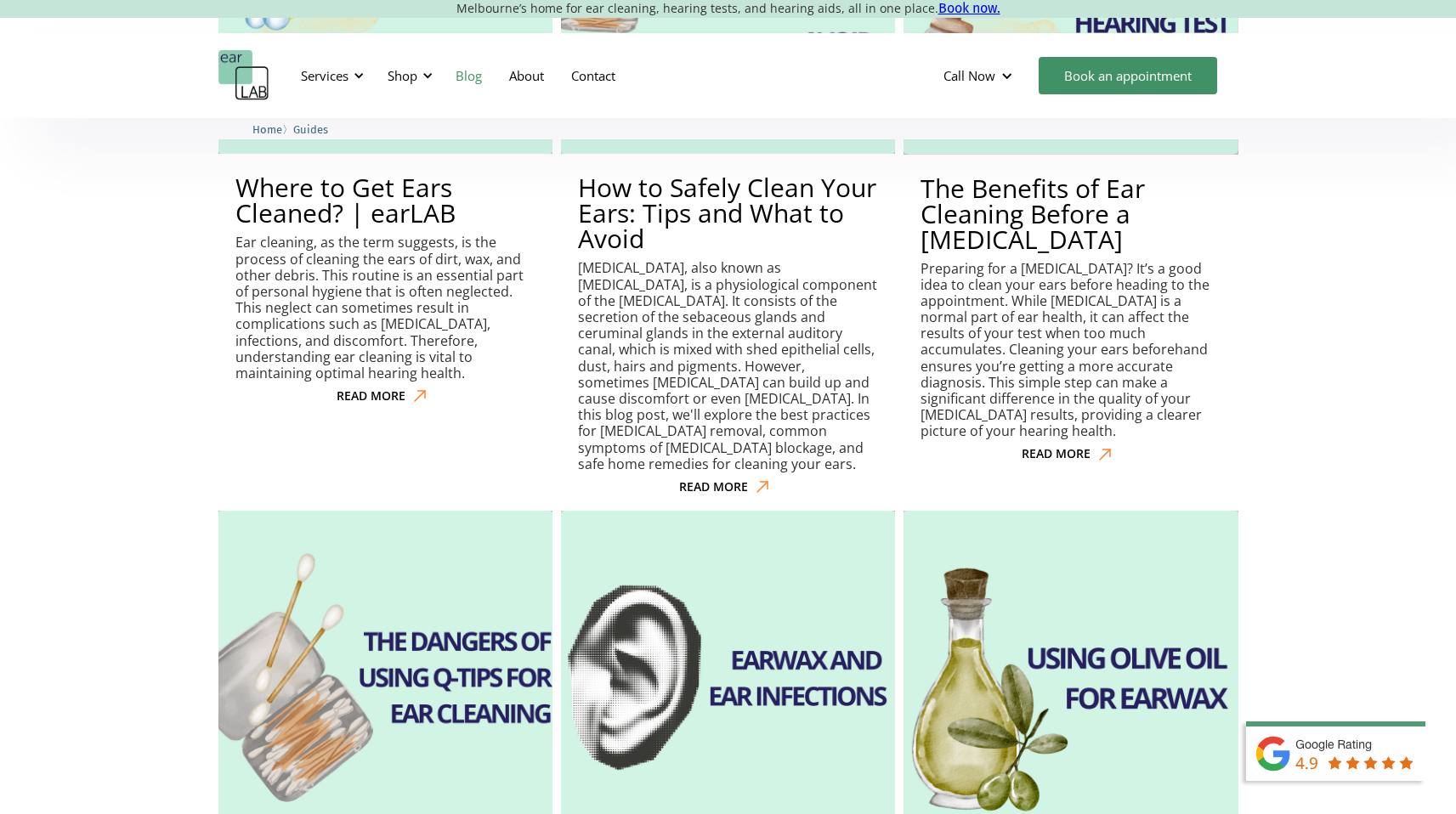
scroll to position [2140, 0]
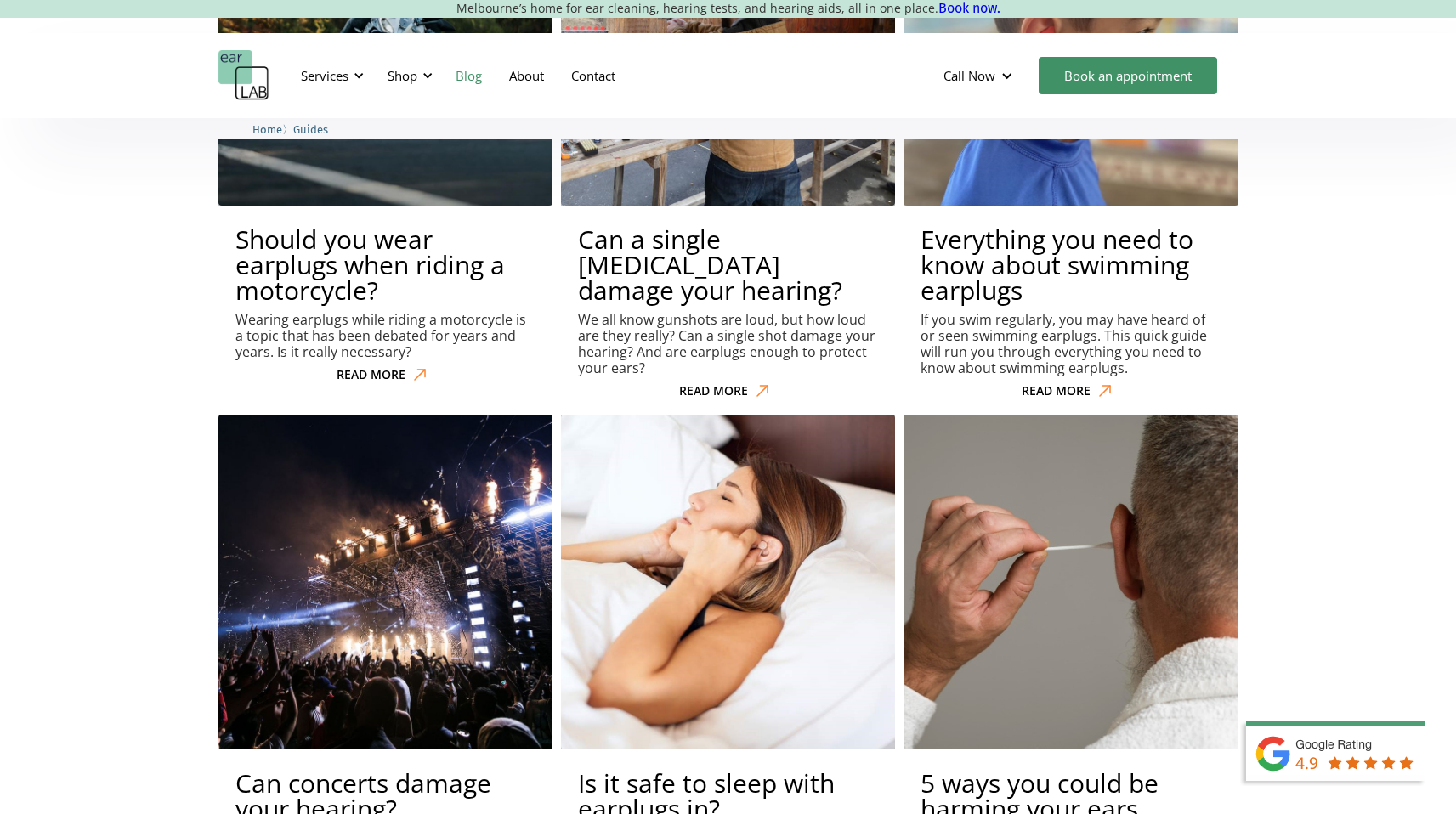
scroll to position [5528, 0]
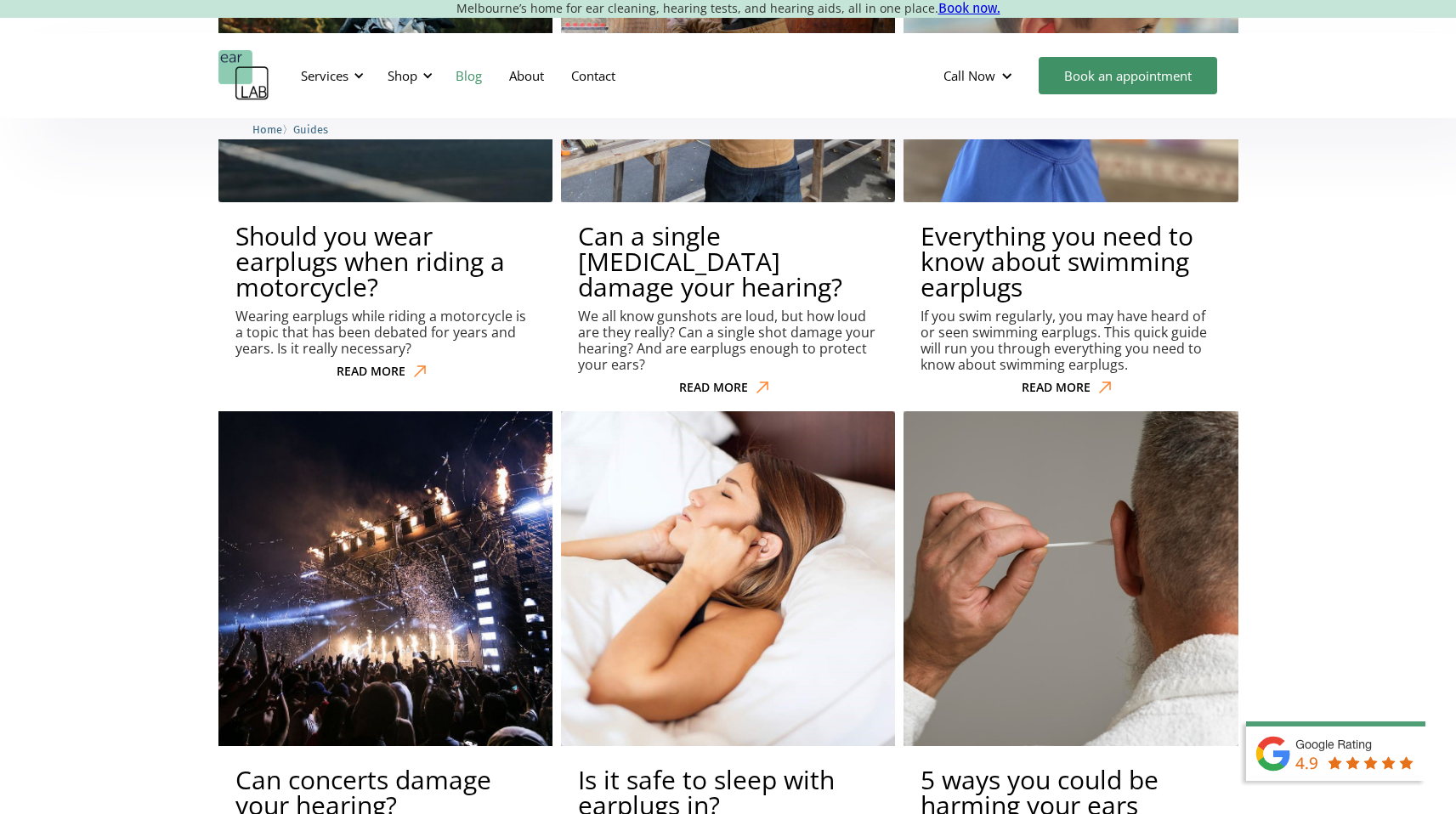
click at [314, 767] on h2 "Can concerts damage your hearing?" at bounding box center [385, 792] width 300 height 51
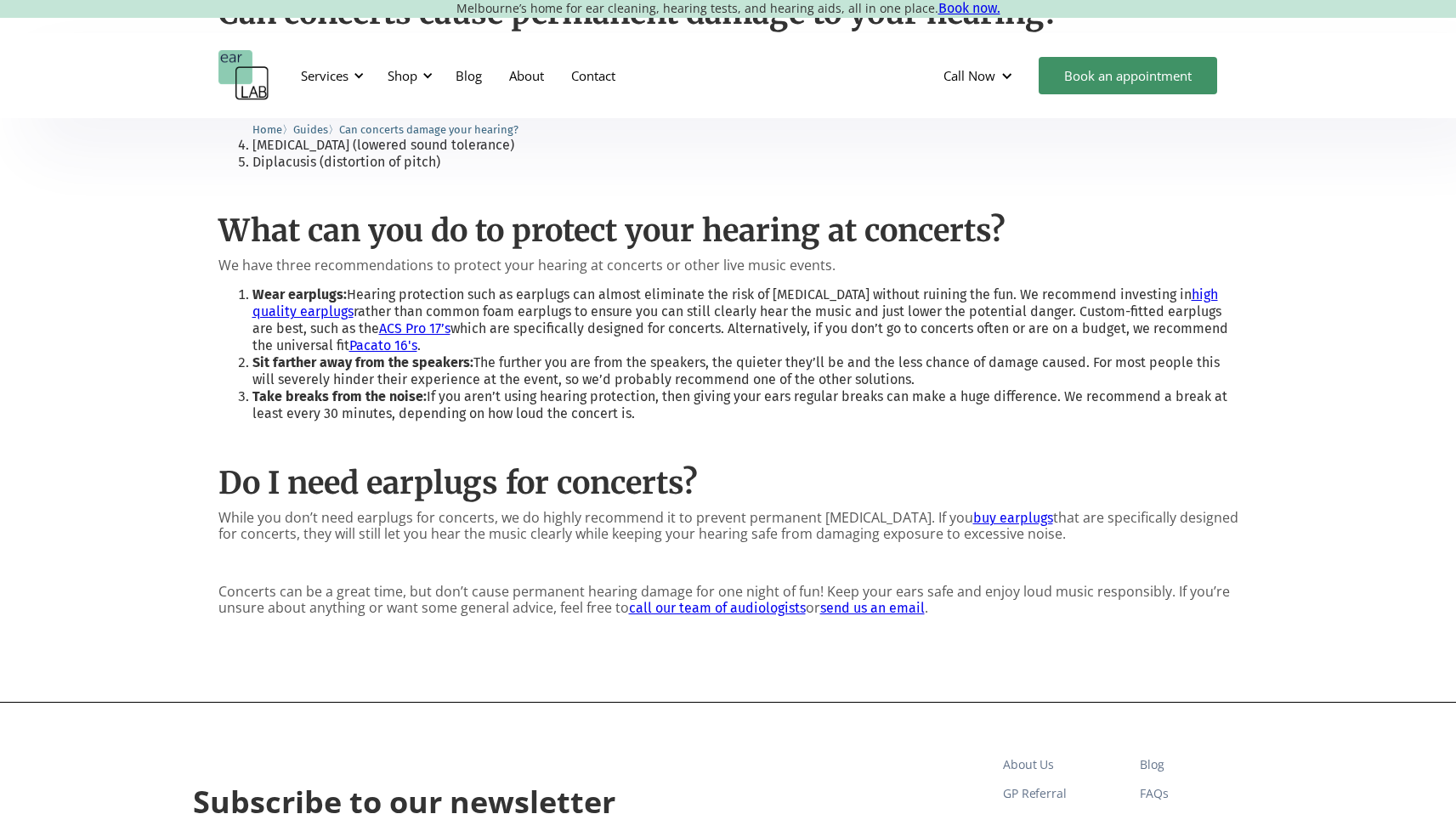
scroll to position [1394, 0]
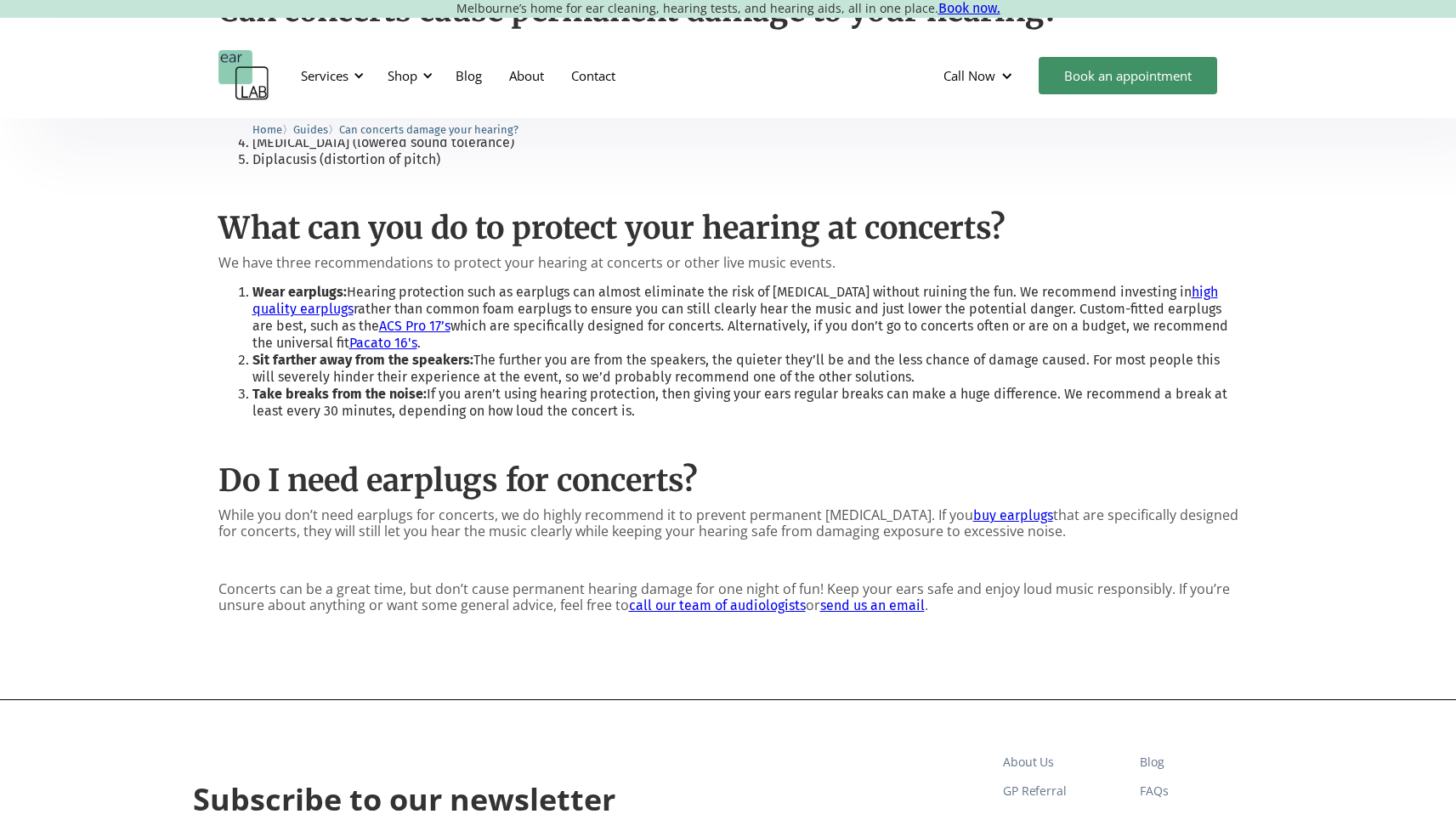
click at [78, 388] on div "It’s summer here in [GEOGRAPHIC_DATA], and there are plenty of live concerts an…" at bounding box center [728, 73] width 1456 height 1252
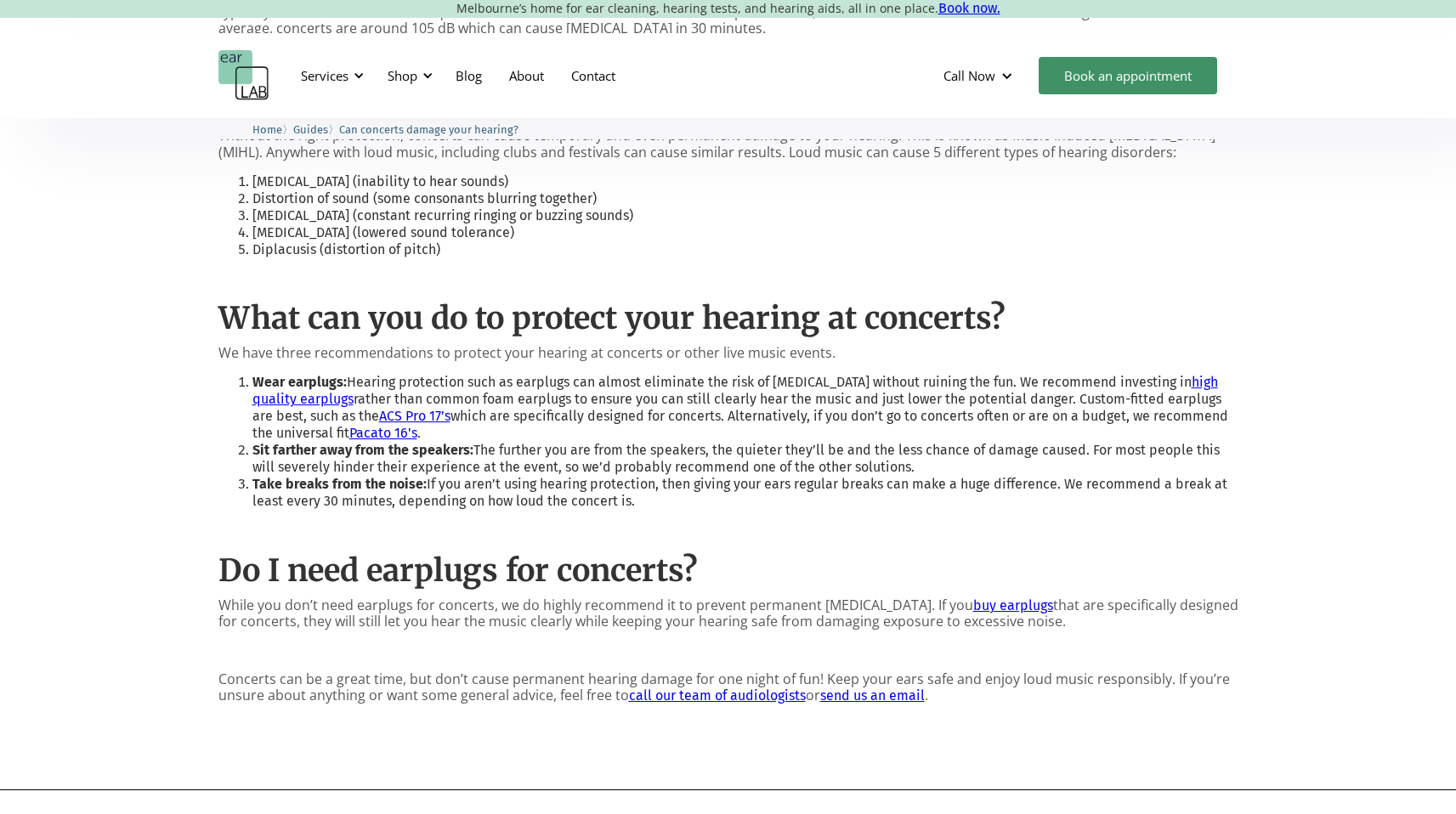
scroll to position [1338, 0]
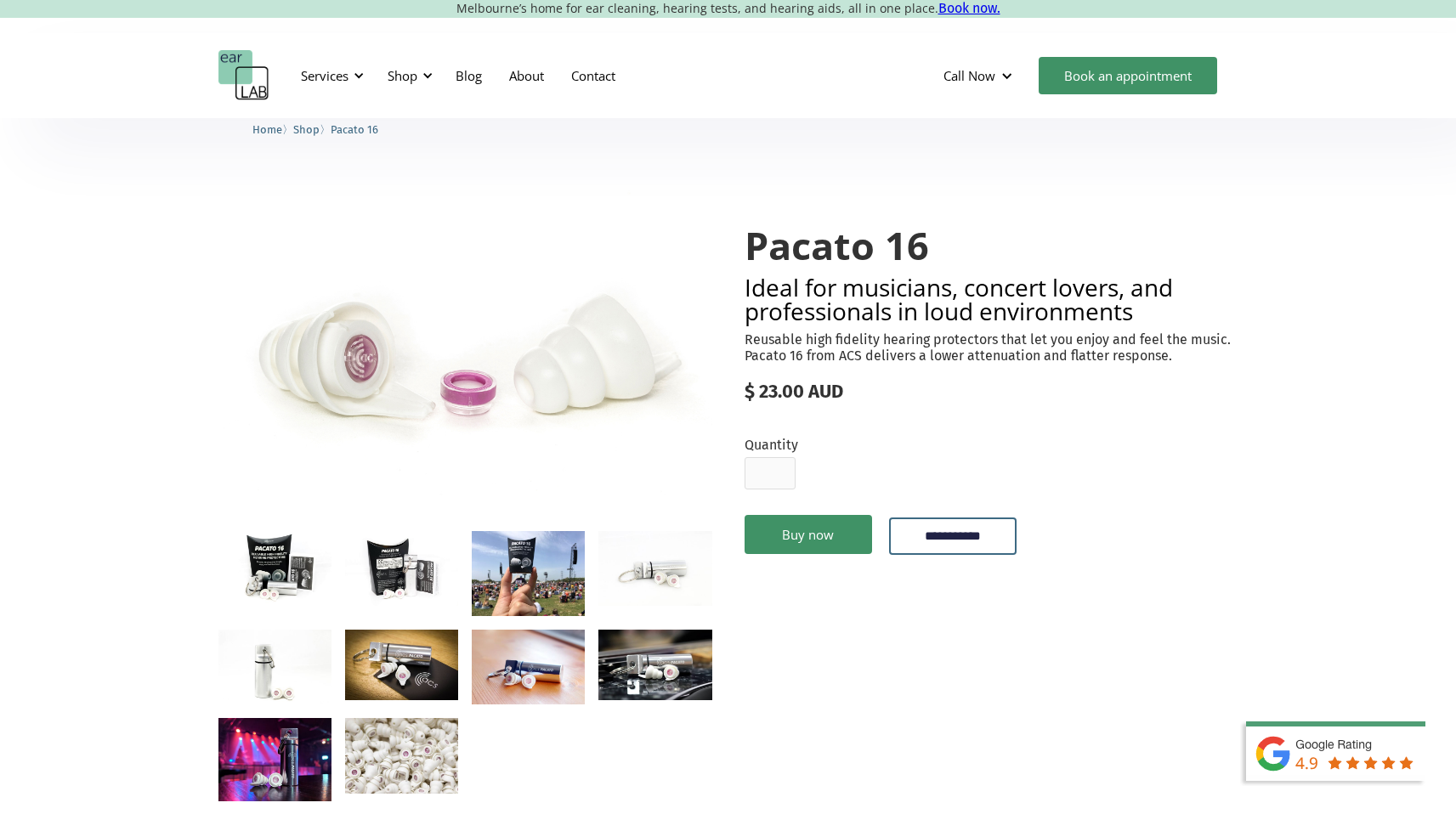
click at [278, 561] on img "open lightbox" at bounding box center [275, 568] width 113 height 75
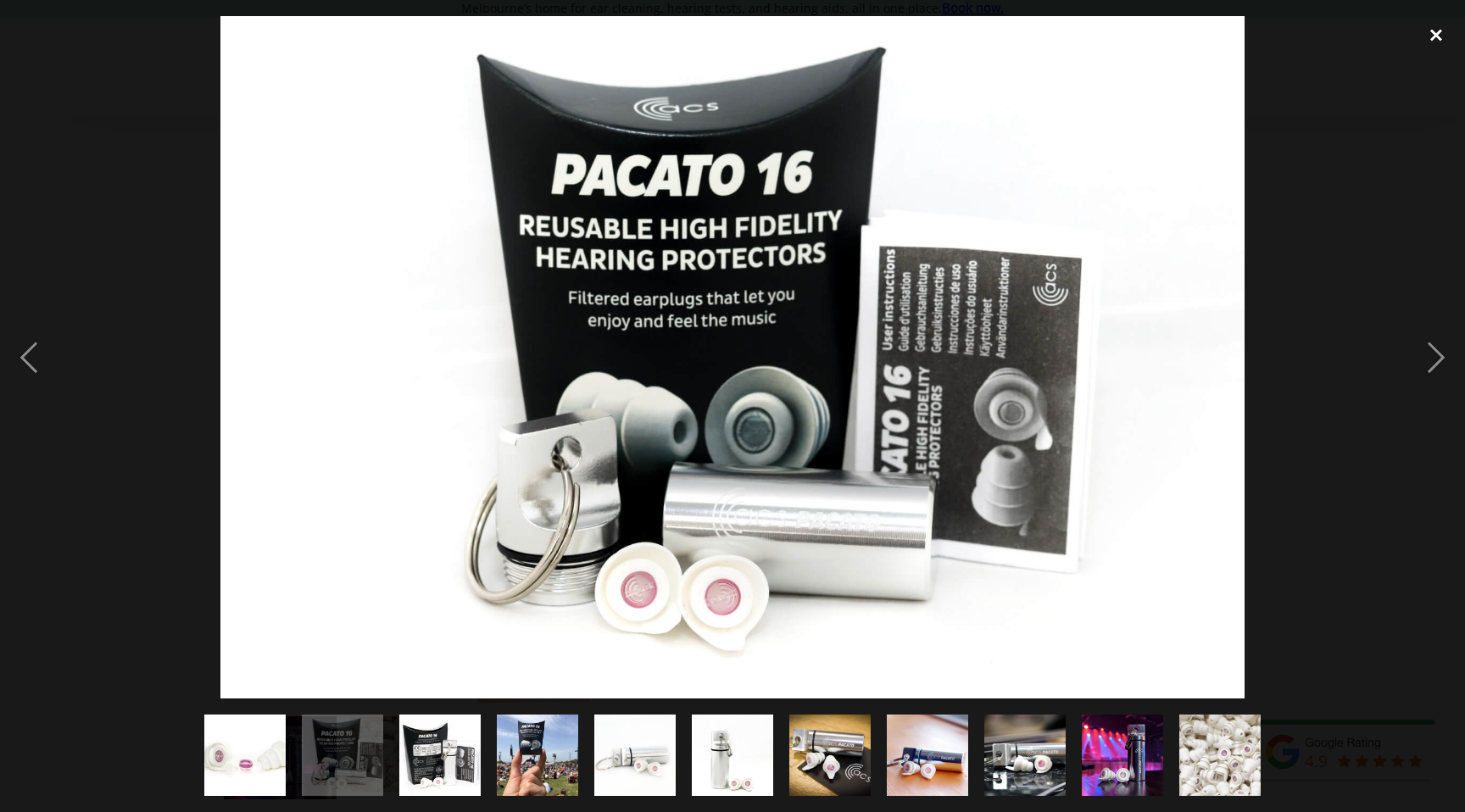
click at [1437, 28] on div "close lightbox" at bounding box center [1436, 34] width 58 height 37
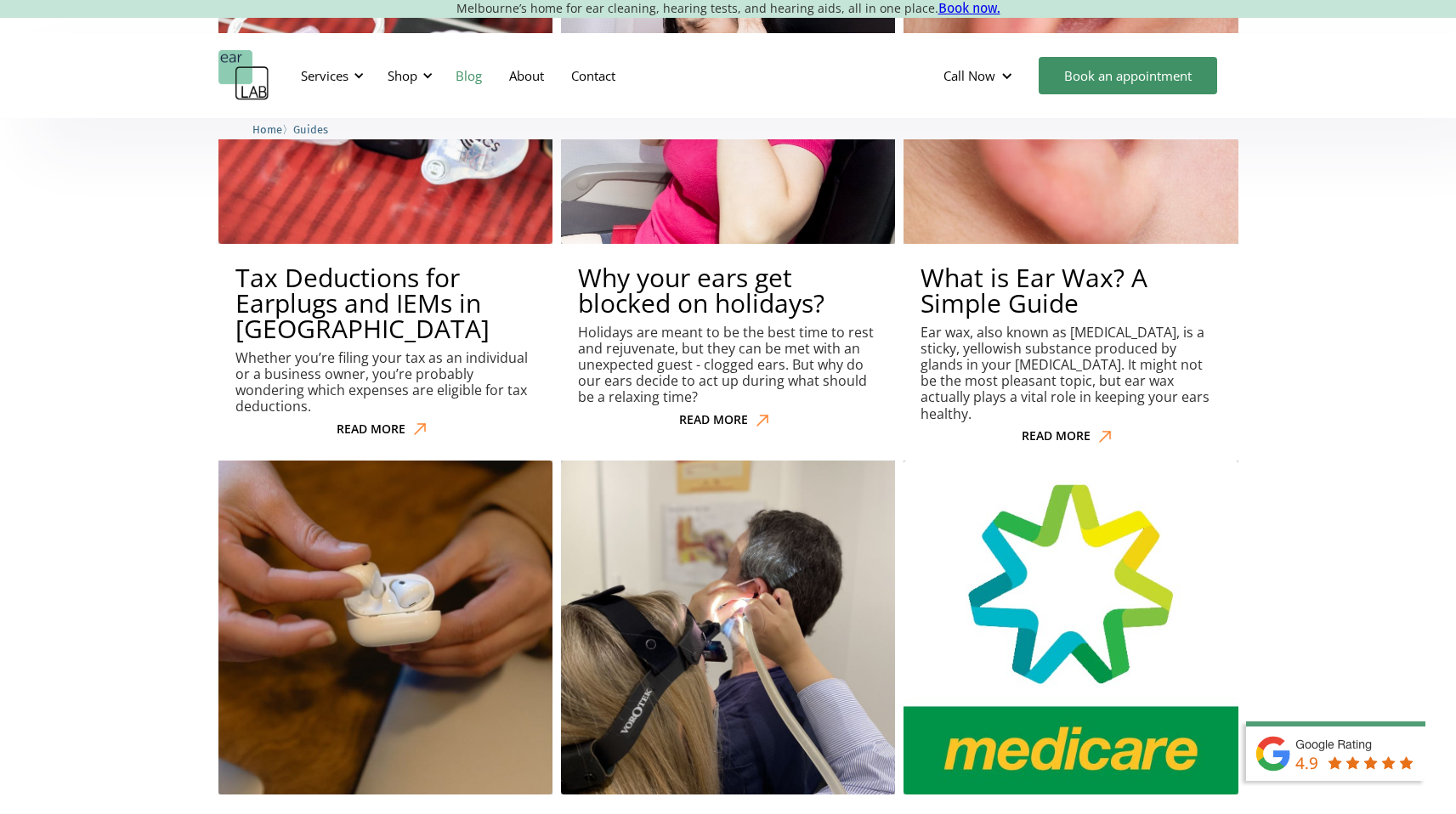
scroll to position [3853, 0]
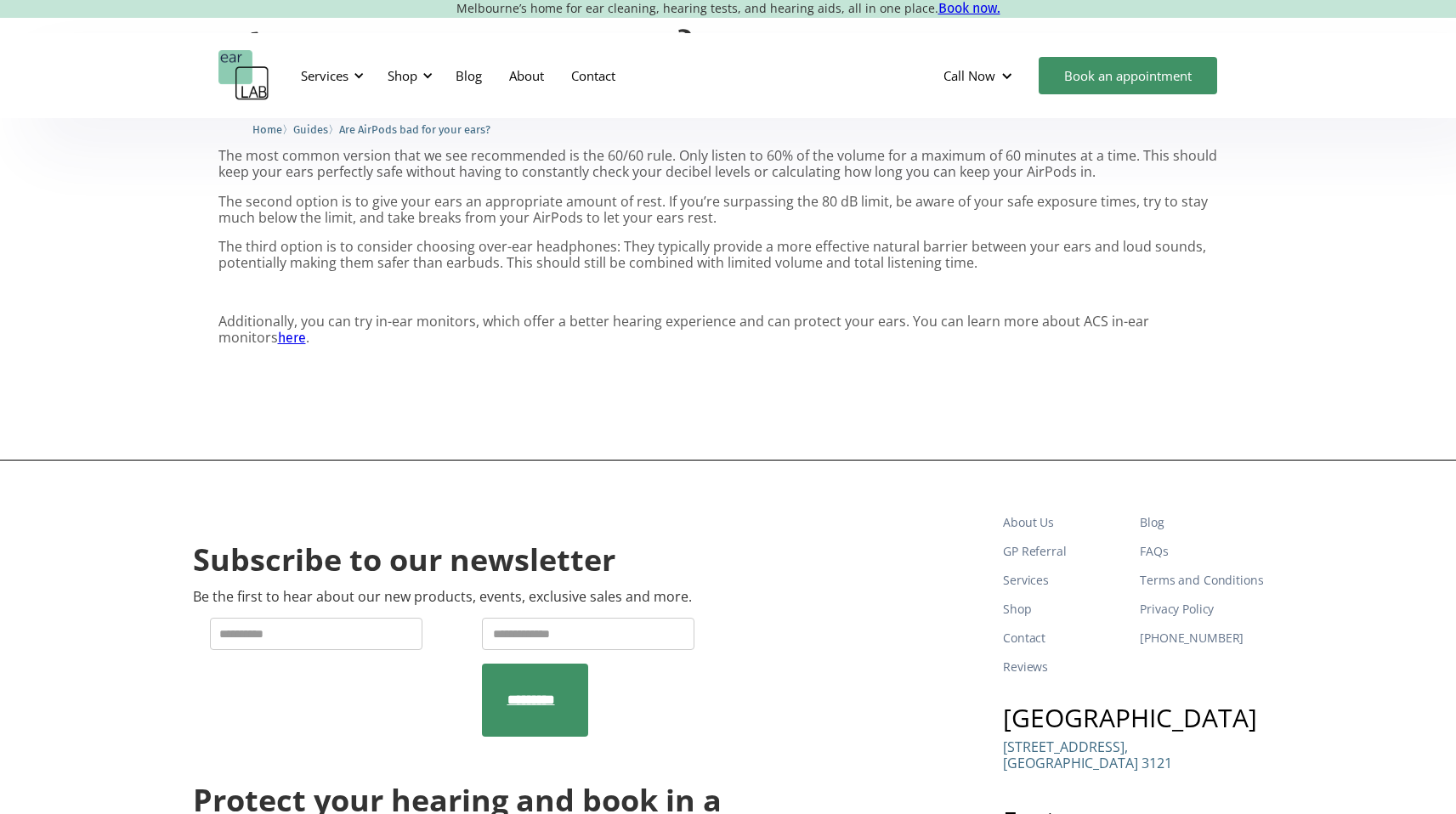
scroll to position [1665, 0]
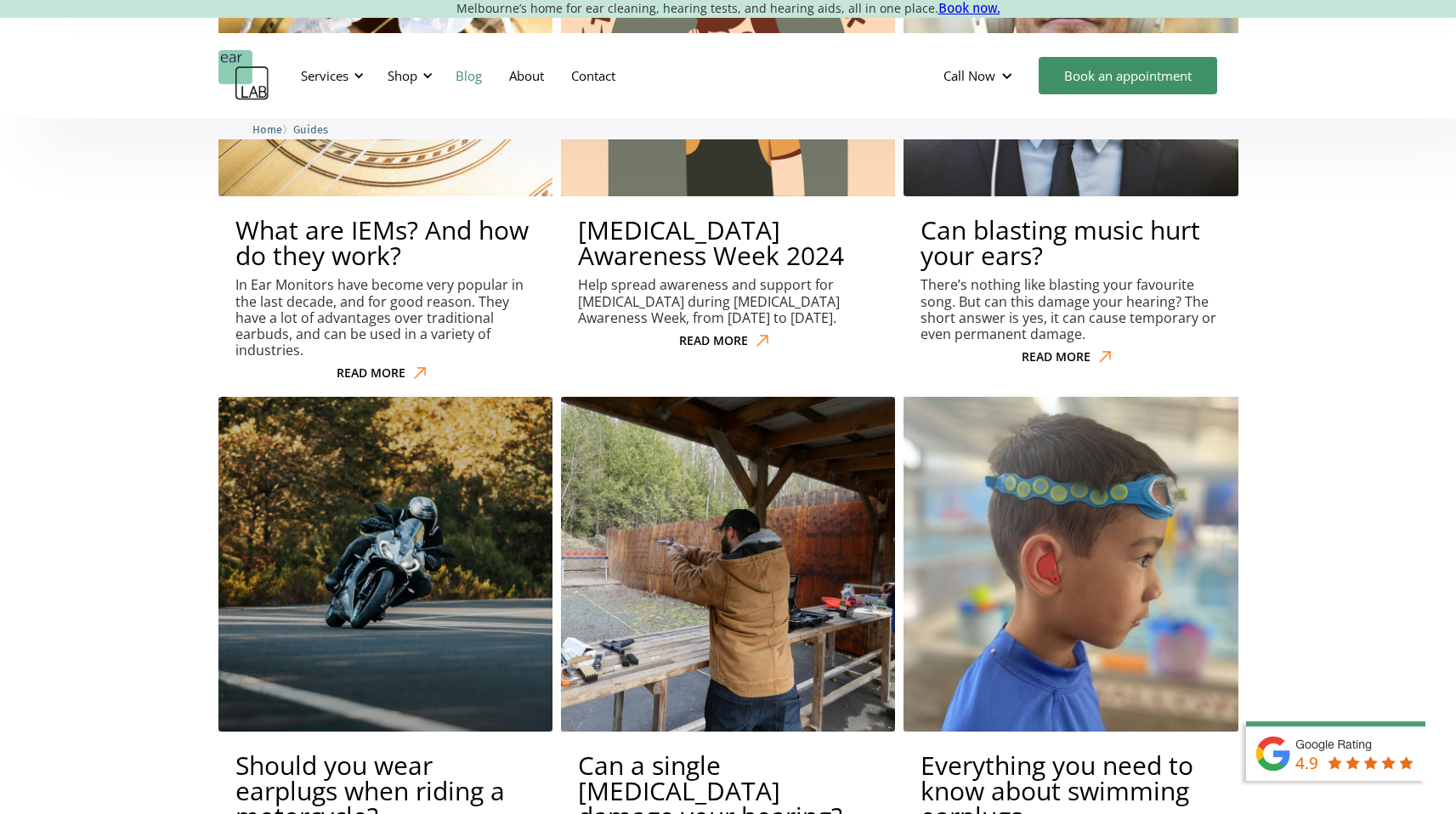
scroll to position [5055, 0]
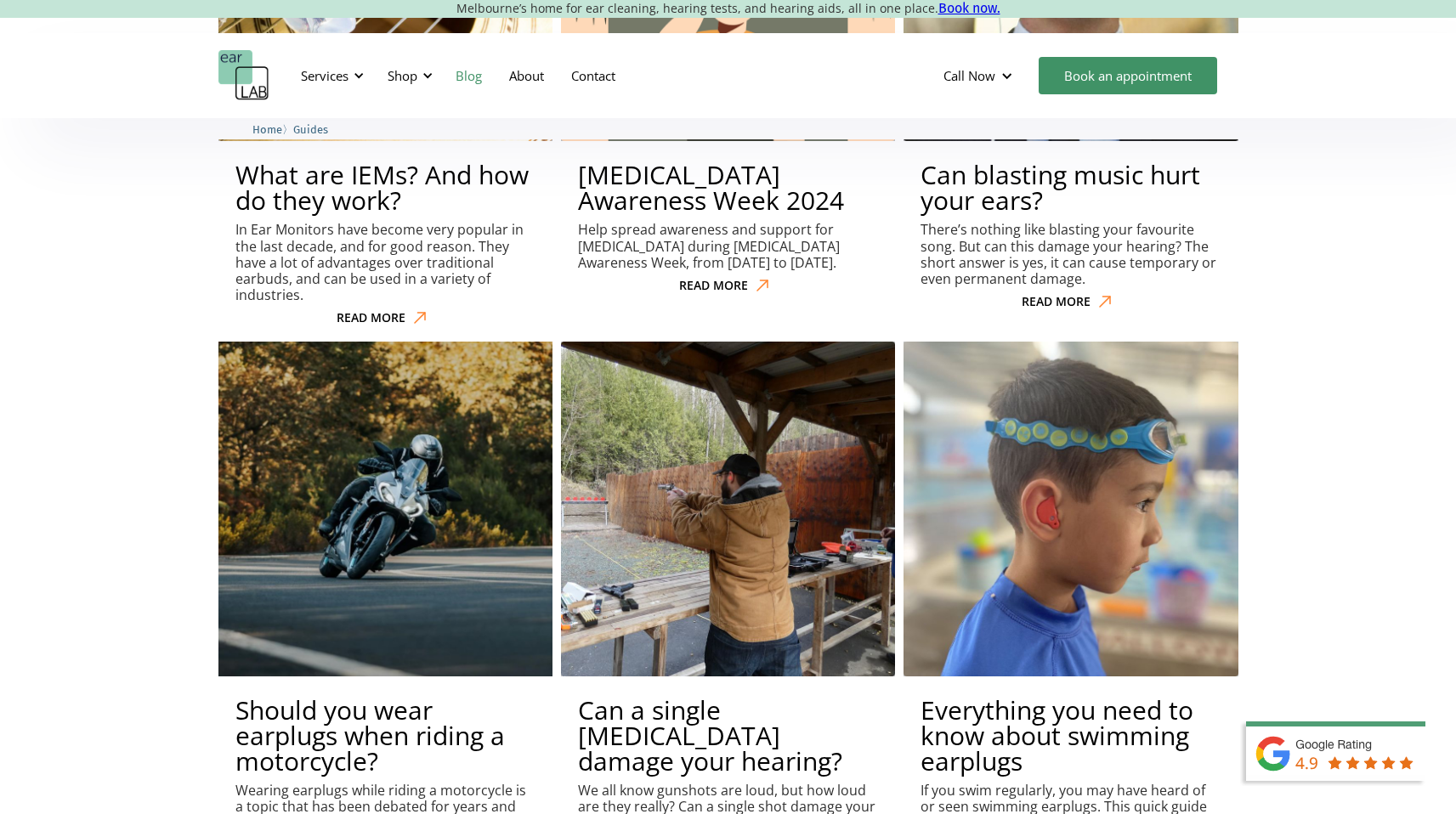
click at [353, 698] on h2 "Should you wear earplugs when riding a motorcycle?" at bounding box center [385, 736] width 300 height 76
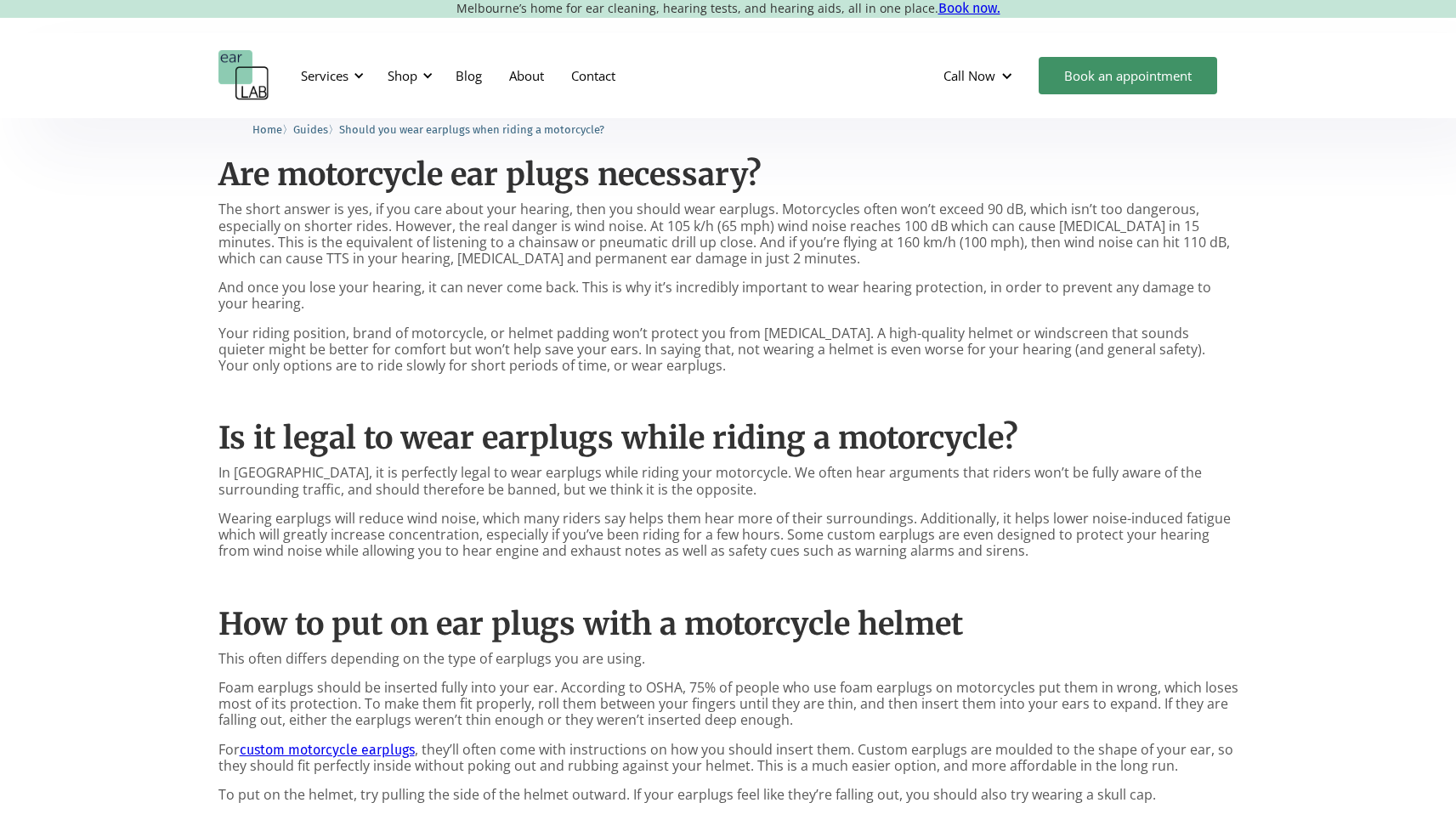
scroll to position [777, 0]
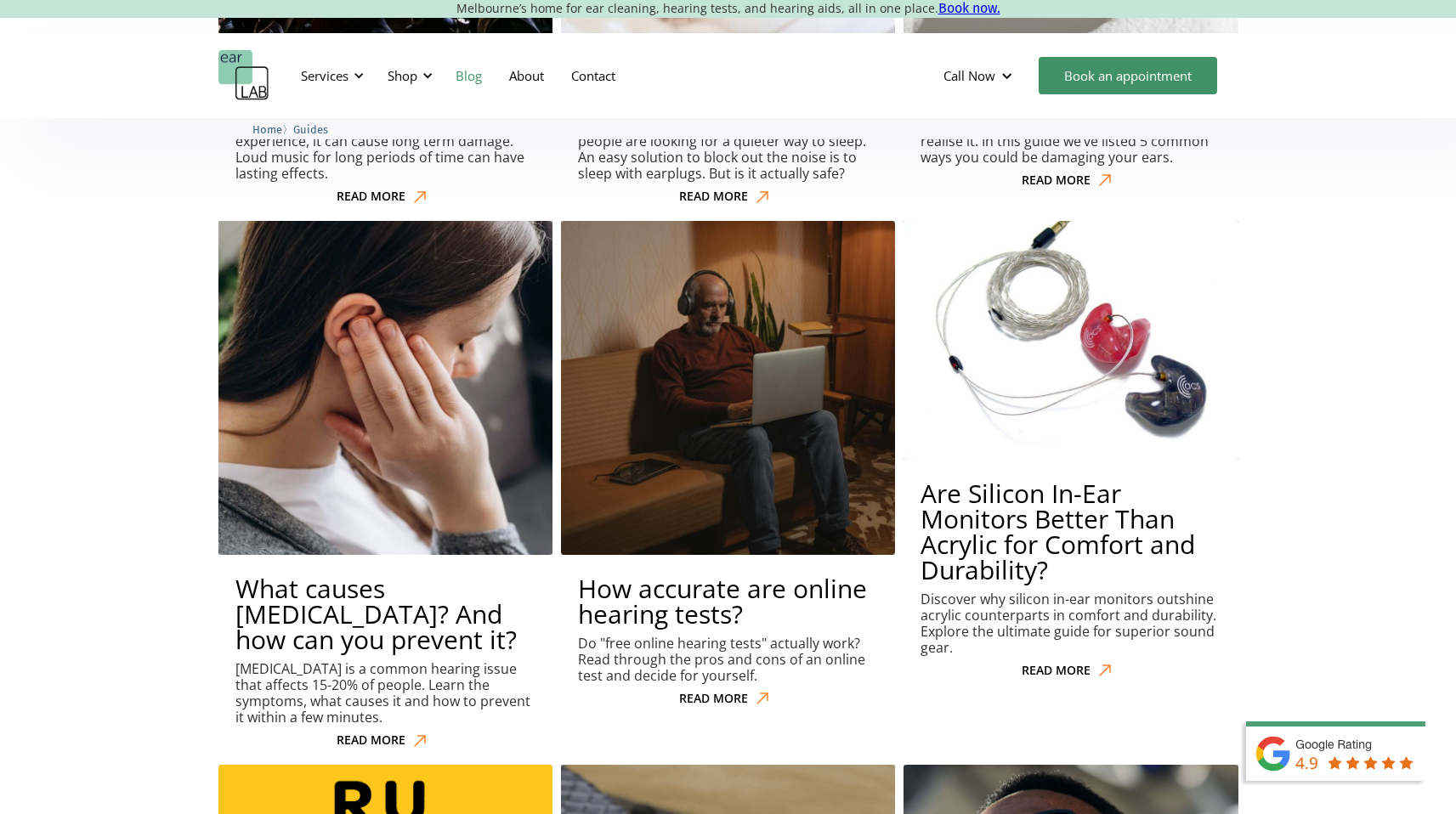
scroll to position [6238, 0]
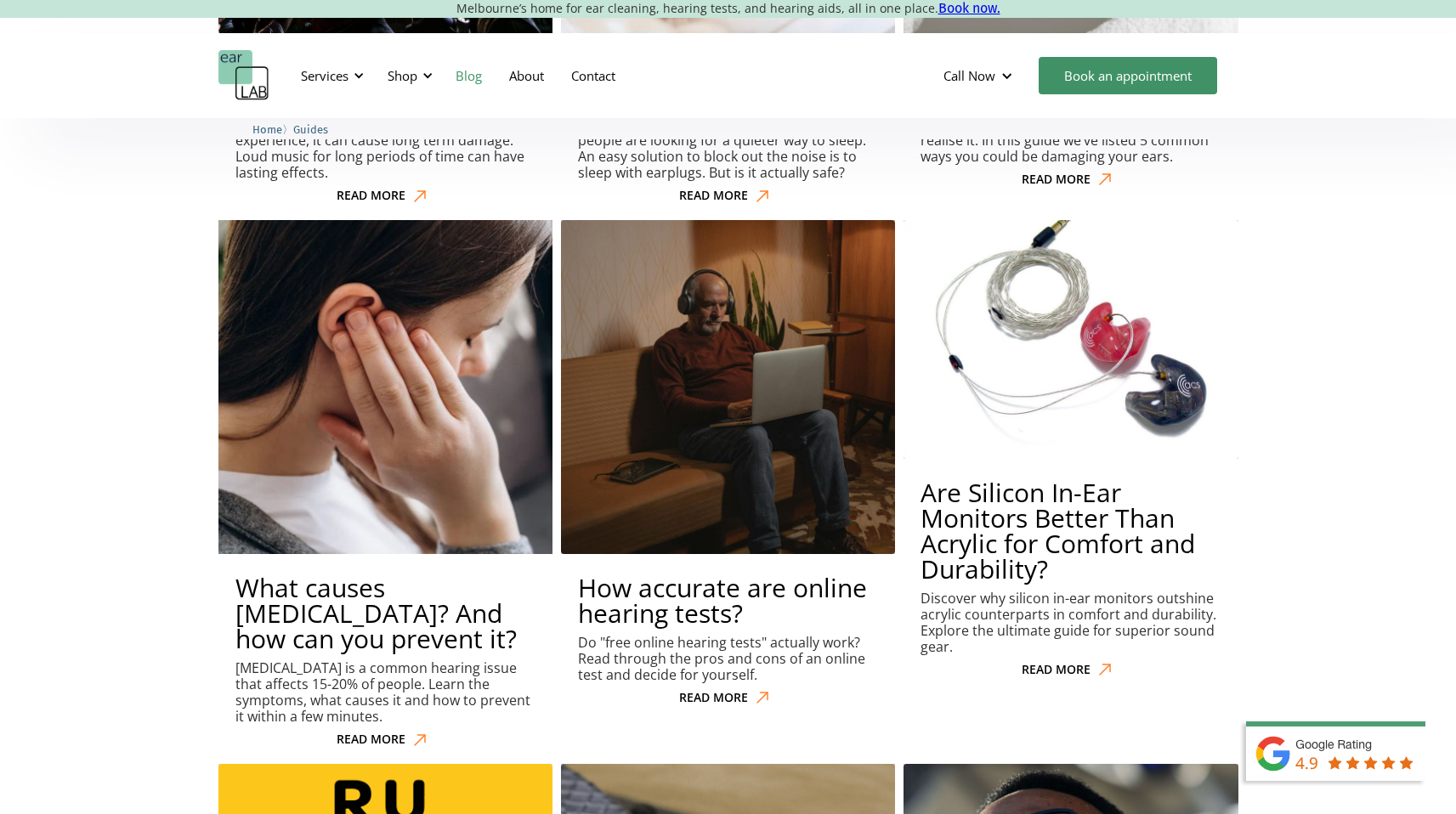
click at [363, 575] on h2 "What causes [MEDICAL_DATA]? And how can you prevent it?" at bounding box center [385, 613] width 300 height 76
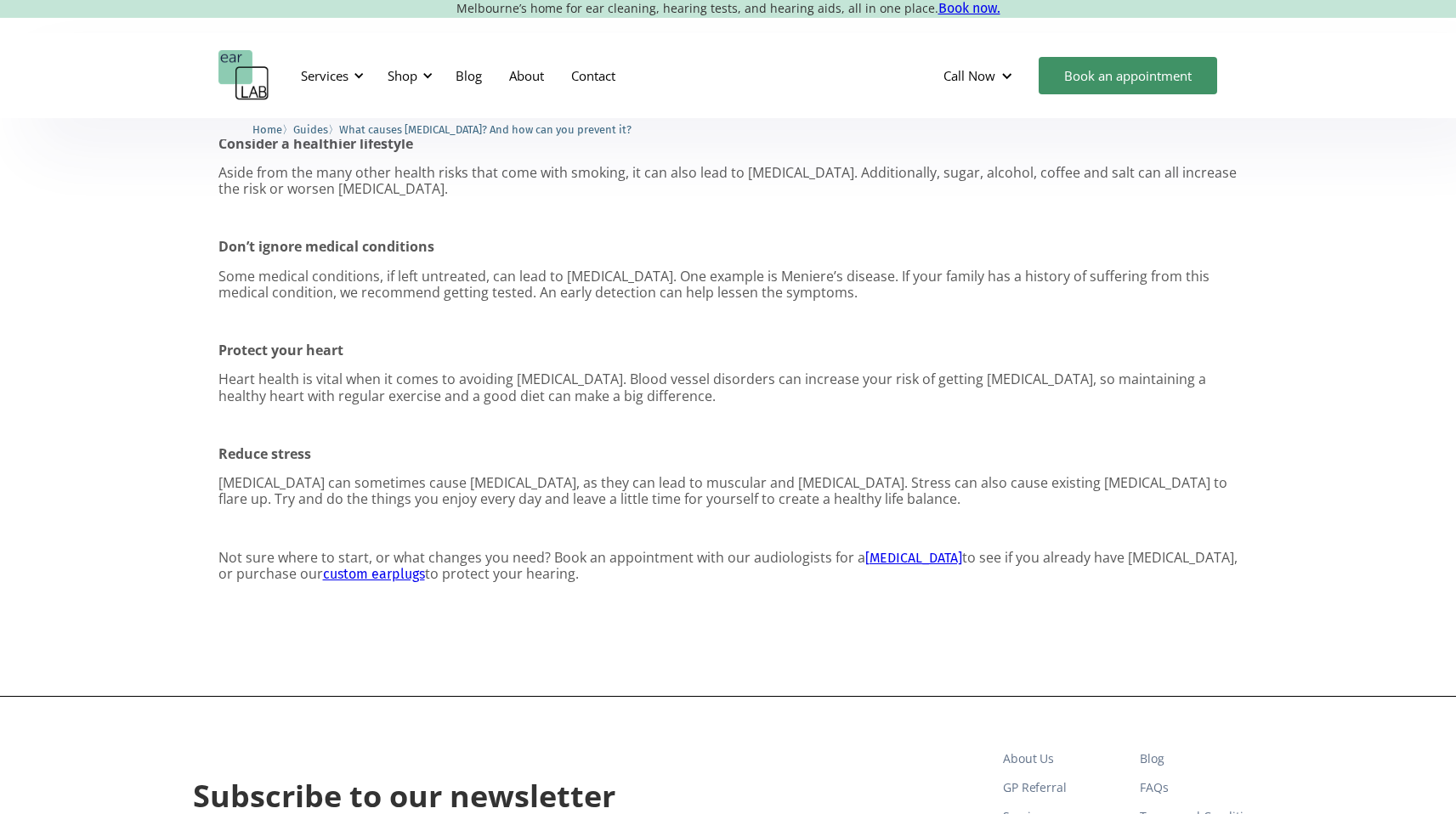
scroll to position [2429, 0]
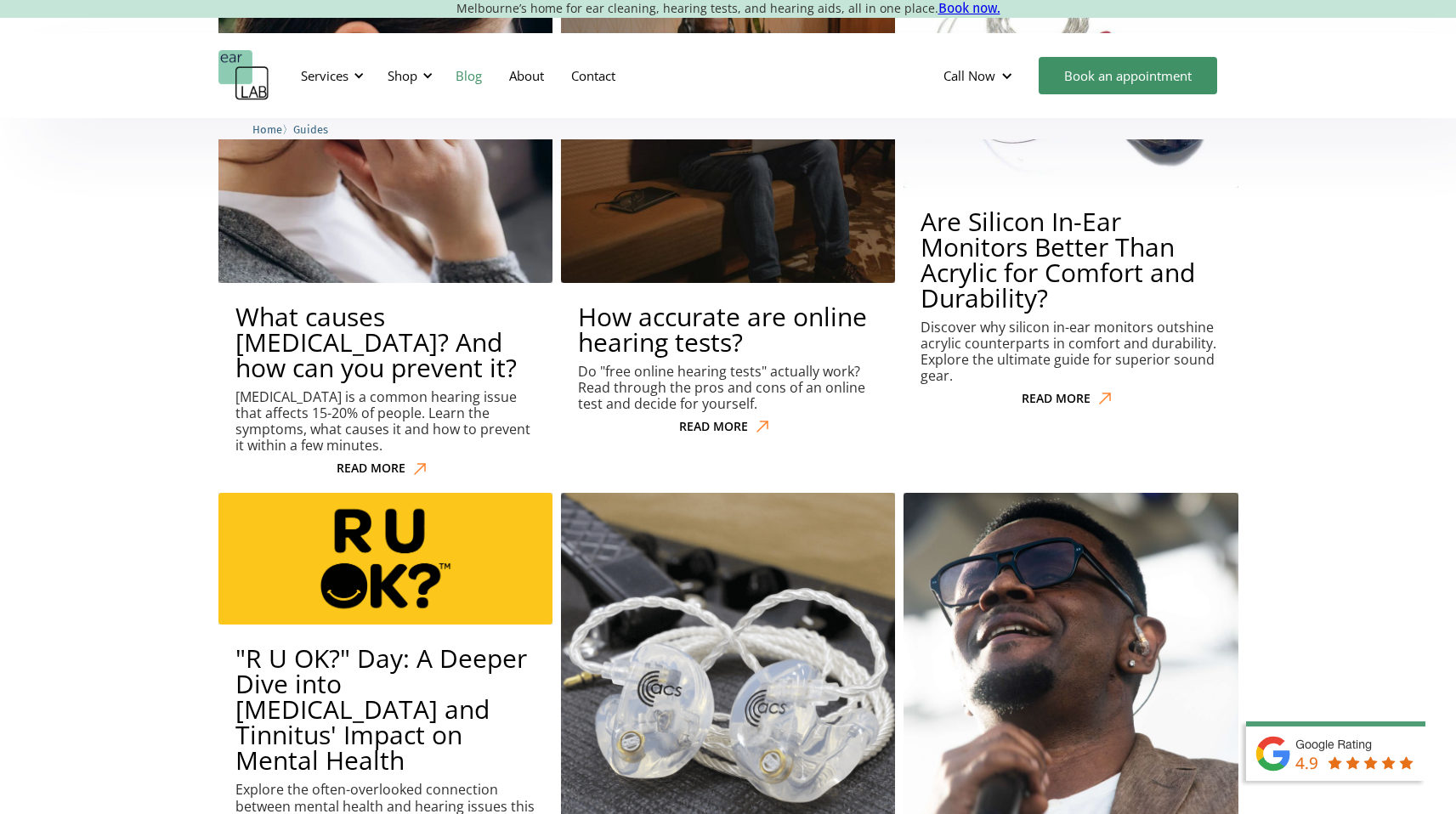
scroll to position [6583, 0]
